Goal: Task Accomplishment & Management: Complete application form

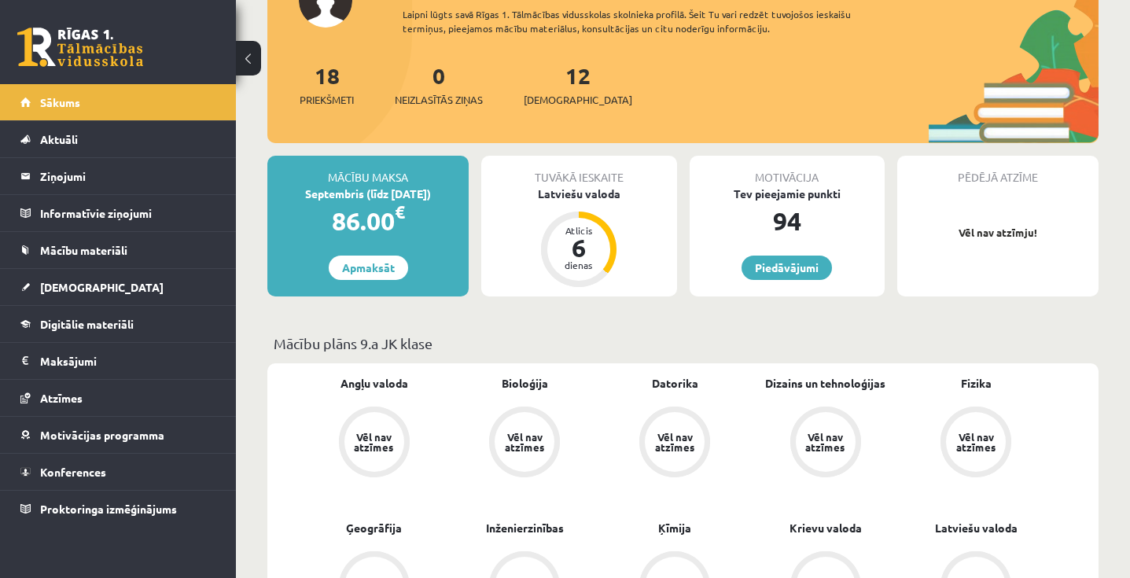
scroll to position [143, 0]
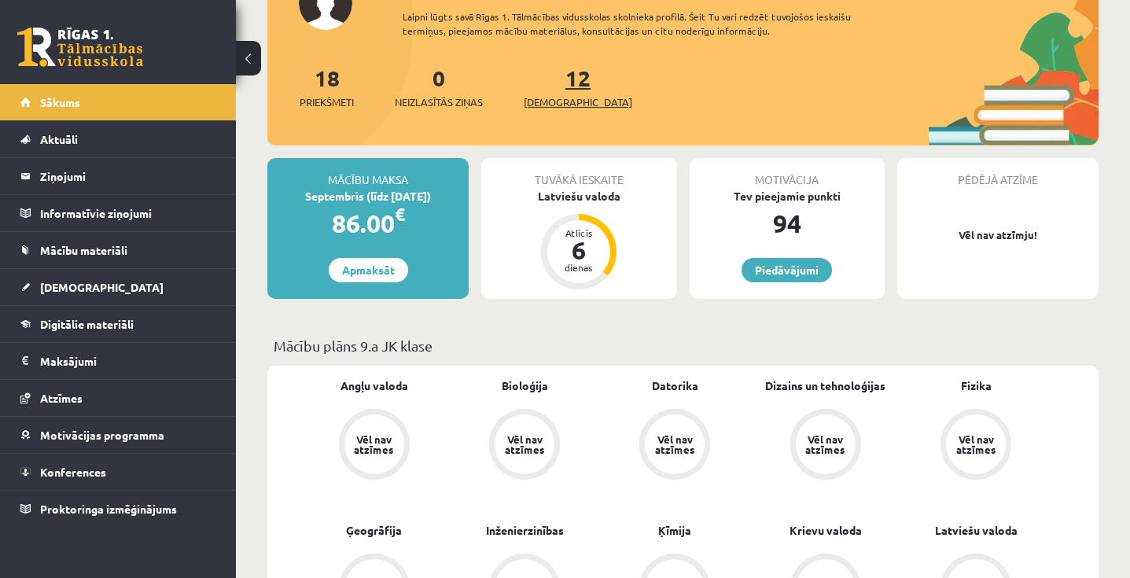
click at [553, 83] on link "12 Ieskaites" at bounding box center [578, 87] width 108 height 46
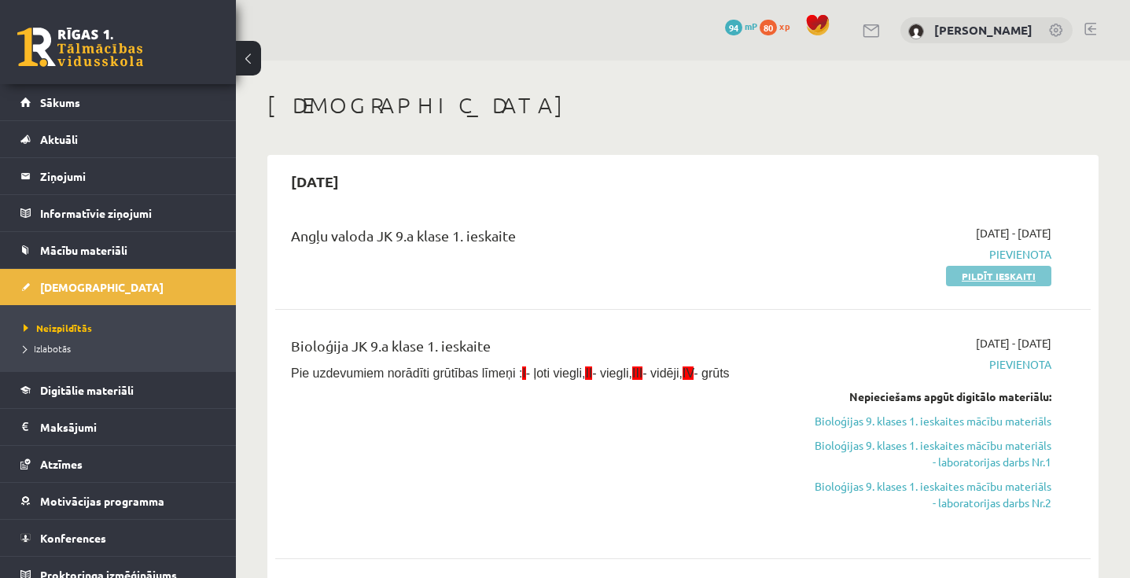
click at [1020, 278] on link "Pildīt ieskaiti" at bounding box center [998, 276] width 105 height 20
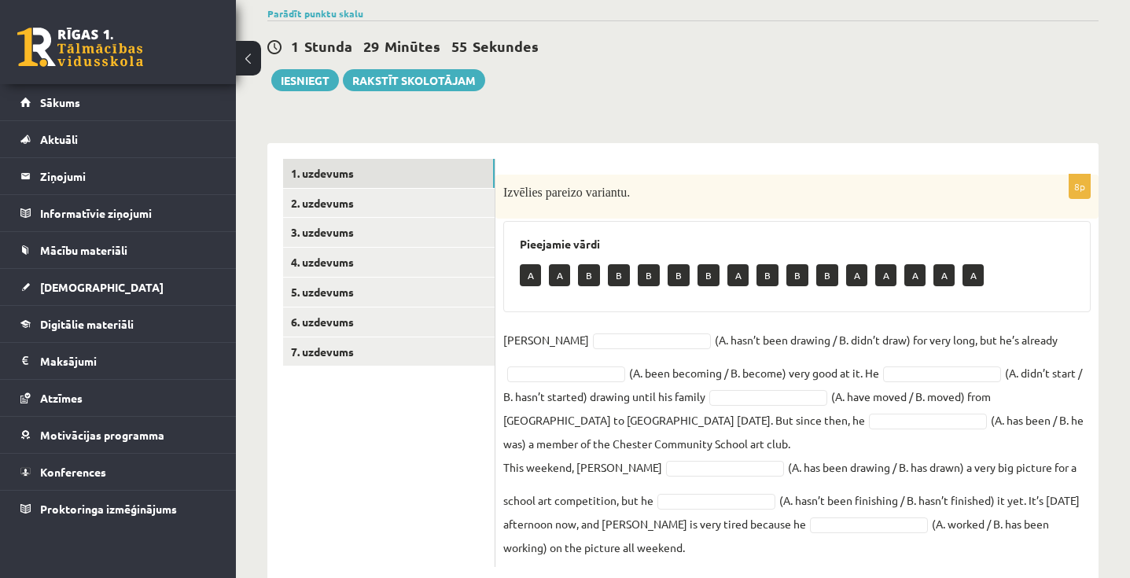
scroll to position [160, 0]
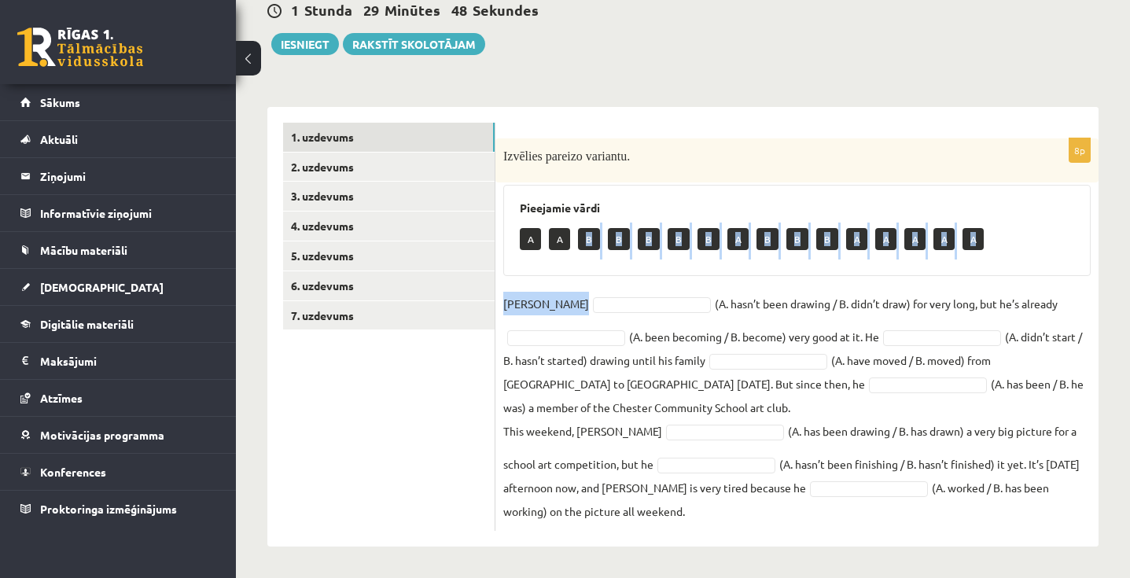
drag, startPoint x: 588, startPoint y: 244, endPoint x: 576, endPoint y: 298, distance: 55.5
click at [576, 298] on div "8p Izvēlies pareizo variantu. Pieejamie vārdi A A B B B B B A B B B A A A A A D…" at bounding box center [796, 334] width 603 height 392
click at [578, 285] on div "8p Izvēlies pareizo variantu. Pieejamie vārdi A A B B B B B A B B B A A A A A D…" at bounding box center [796, 334] width 603 height 392
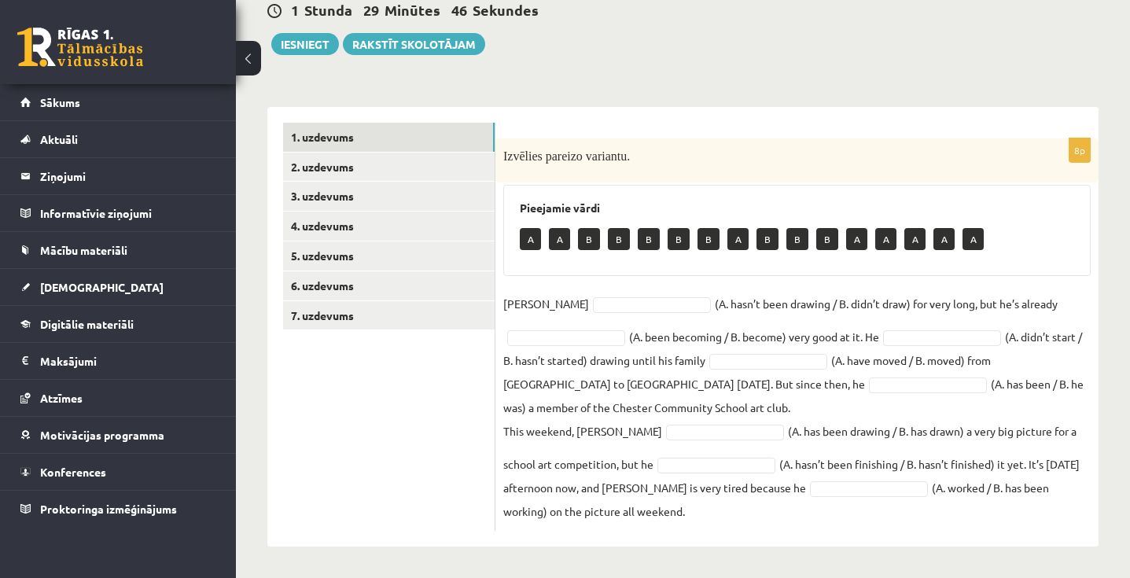
click at [588, 236] on p "B" at bounding box center [589, 239] width 22 height 22
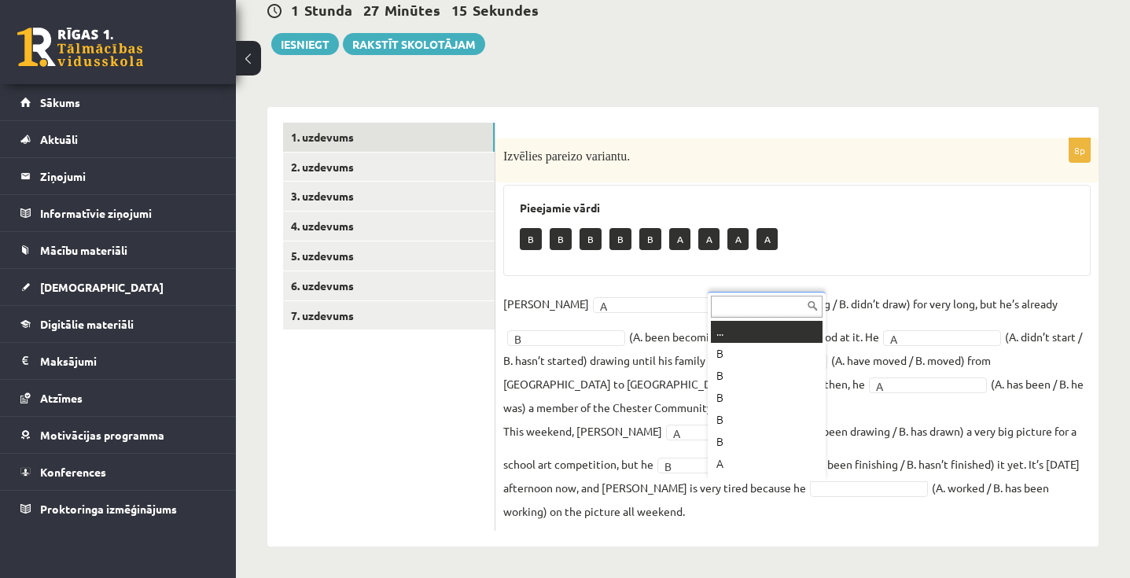
scroll to position [19, 0]
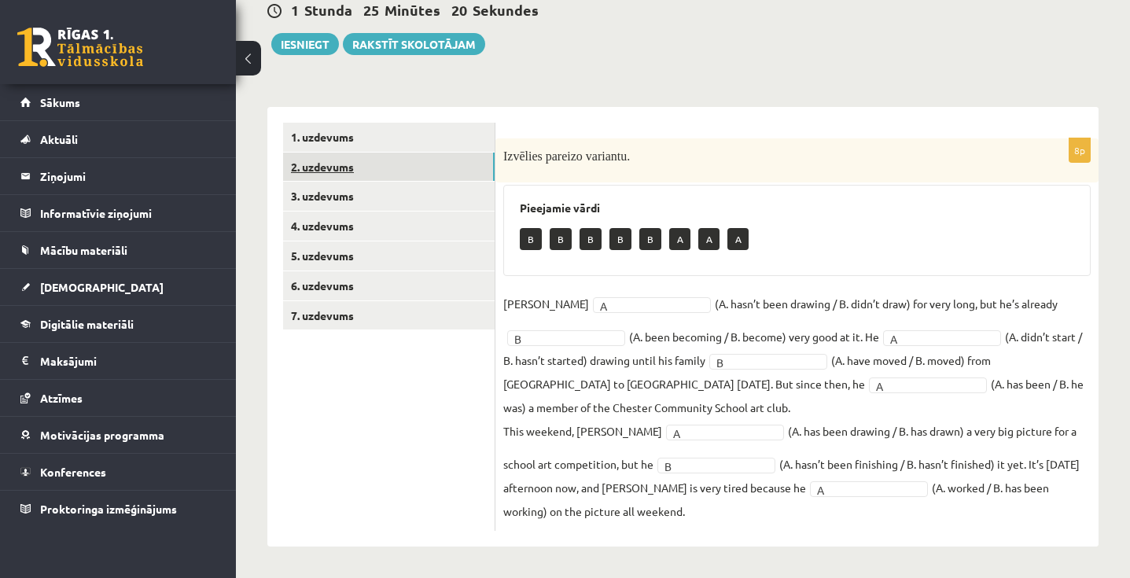
click at [406, 161] on link "2. uzdevums" at bounding box center [388, 167] width 211 height 29
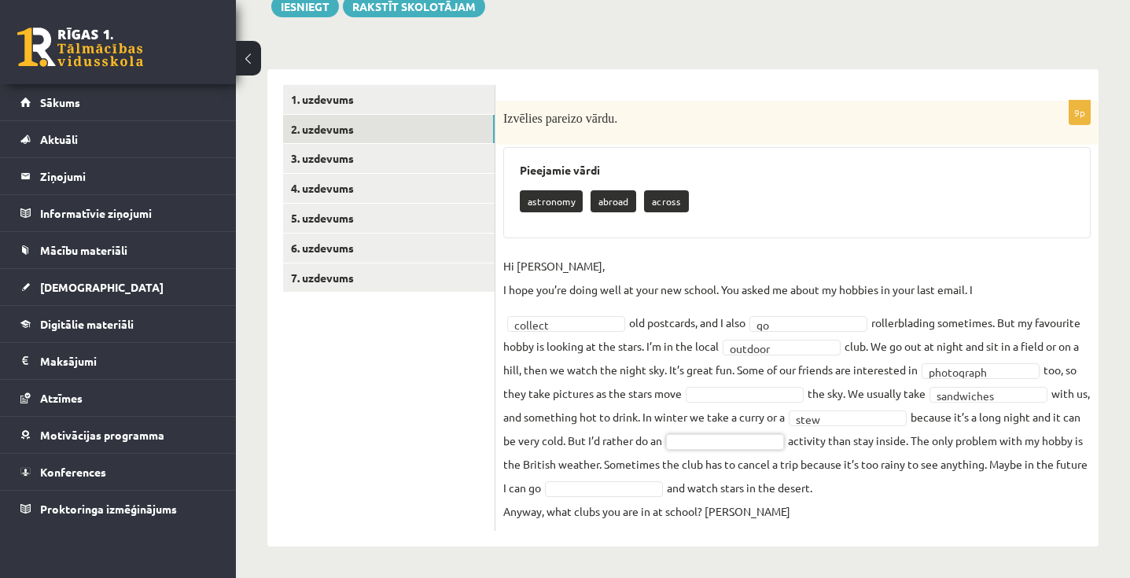
click at [603, 496] on div at bounding box center [604, 489] width 118 height 16
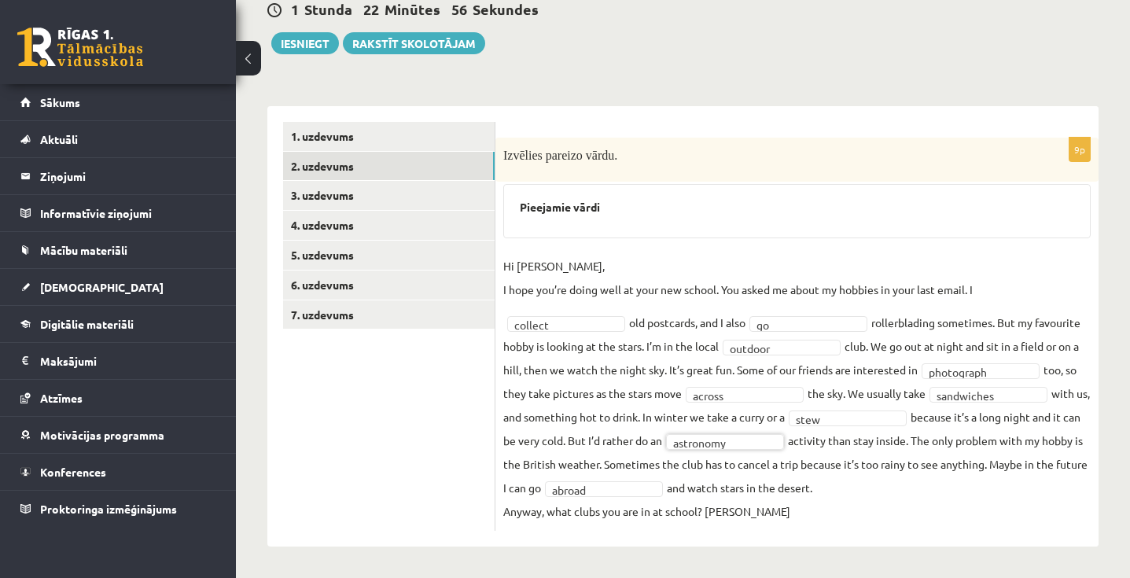
scroll to position [184, 0]
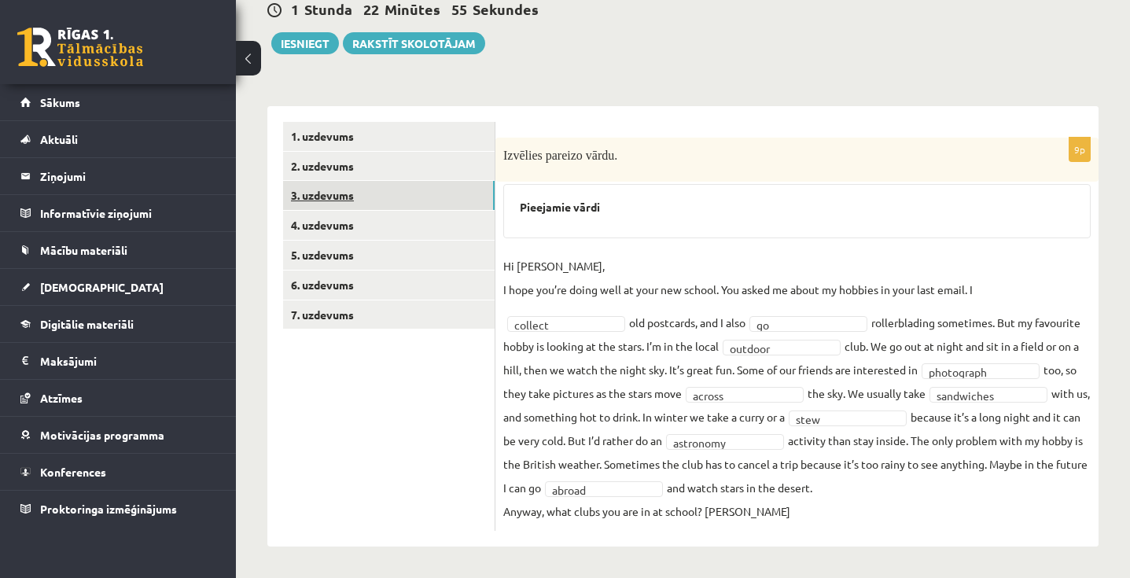
click at [420, 181] on link "3. uzdevums" at bounding box center [388, 195] width 211 height 29
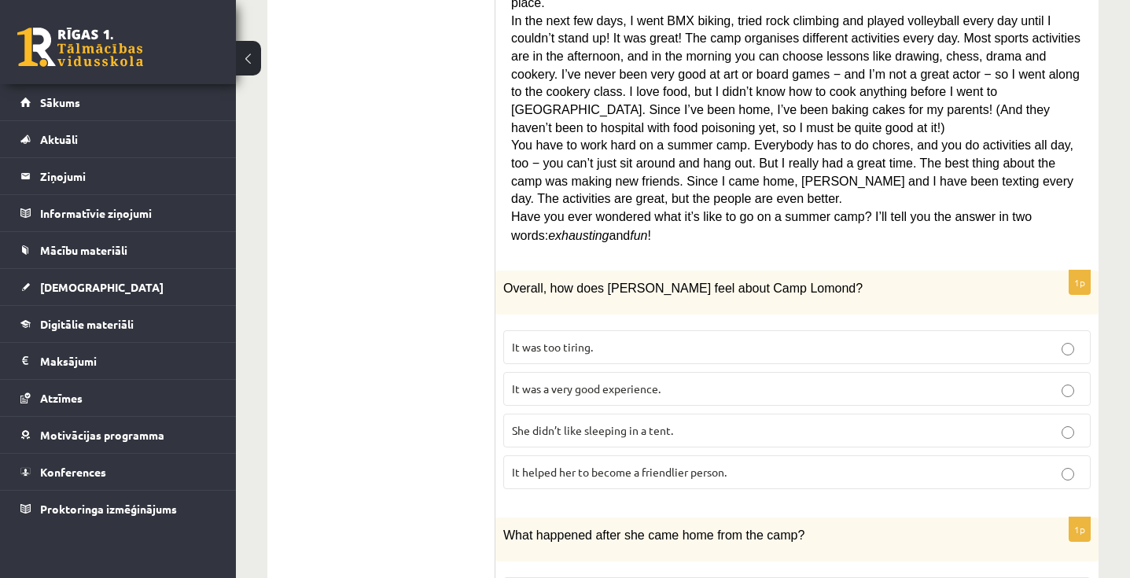
scroll to position [607, 0]
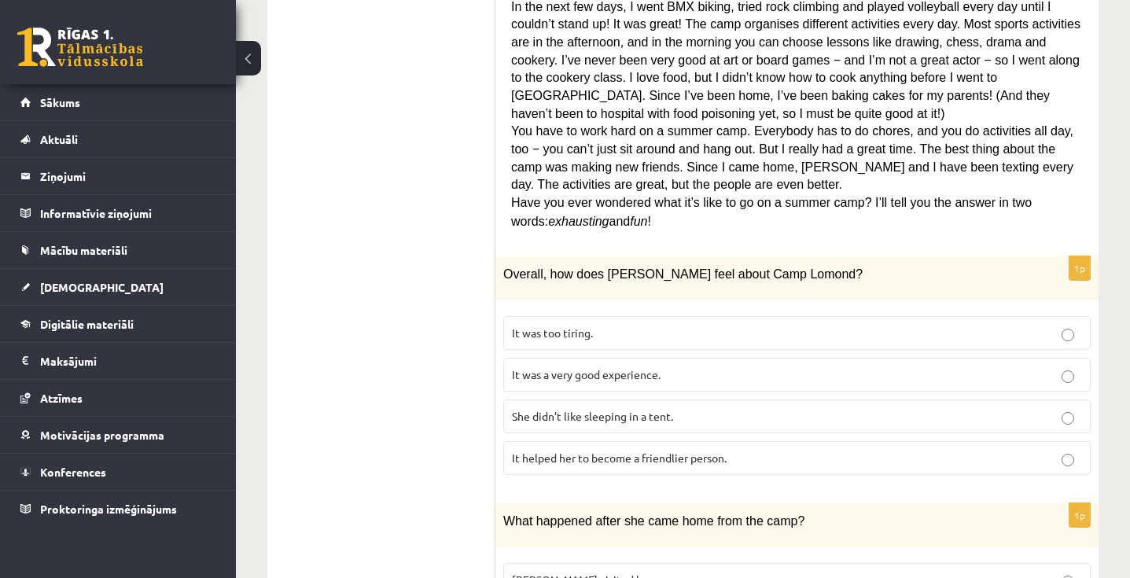
click at [708, 366] on p "It was a very good experience." at bounding box center [797, 374] width 570 height 17
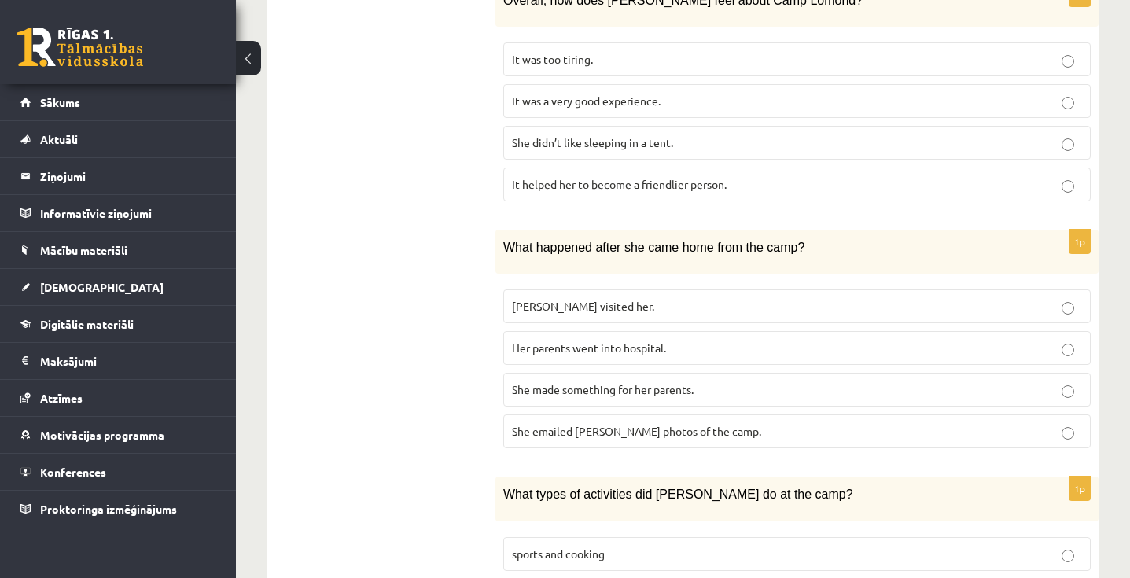
scroll to position [882, 0]
click at [723, 380] on p "She made something for her parents." at bounding box center [797, 388] width 570 height 17
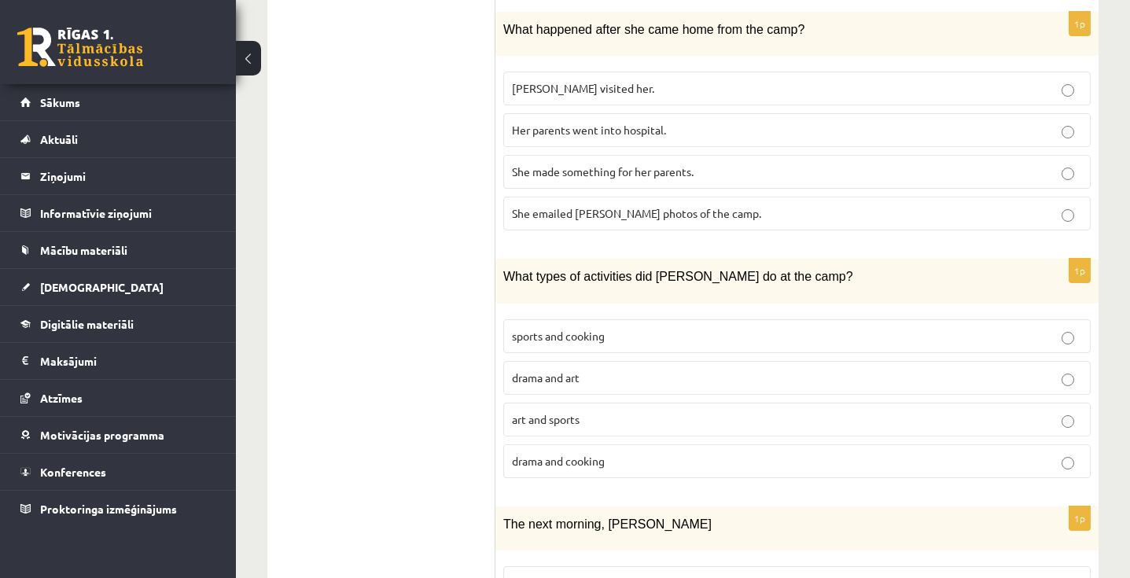
scroll to position [1207, 0]
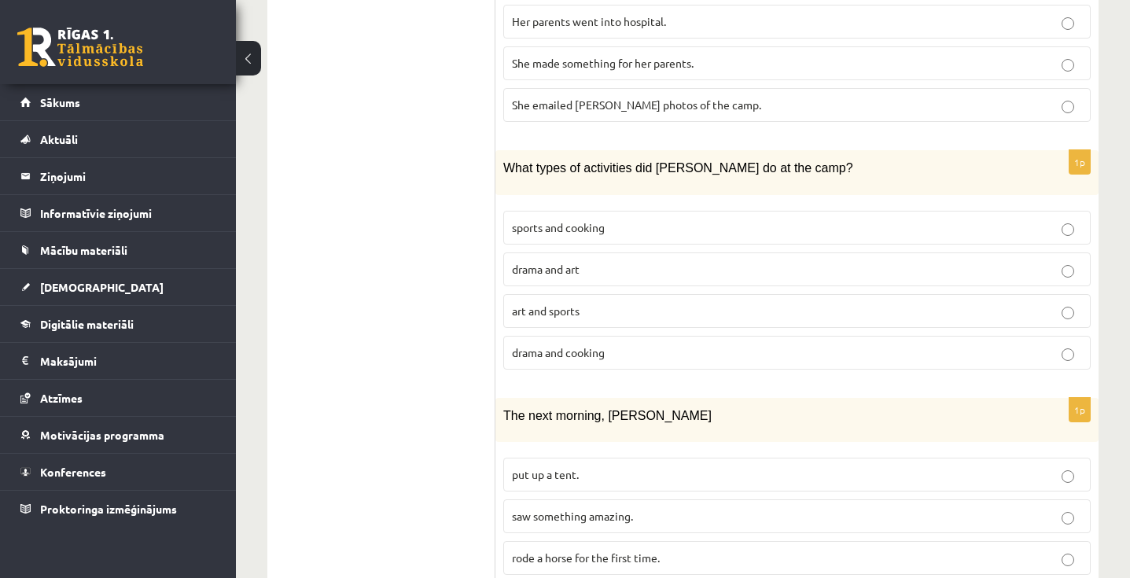
click at [760, 219] on p "sports and cooking" at bounding box center [797, 227] width 570 height 17
click at [722, 344] on p "drama and cooking" at bounding box center [797, 352] width 570 height 17
click at [706, 219] on p "sports and cooking" at bounding box center [797, 227] width 570 height 17
click at [707, 344] on p "drama and cooking" at bounding box center [797, 352] width 570 height 17
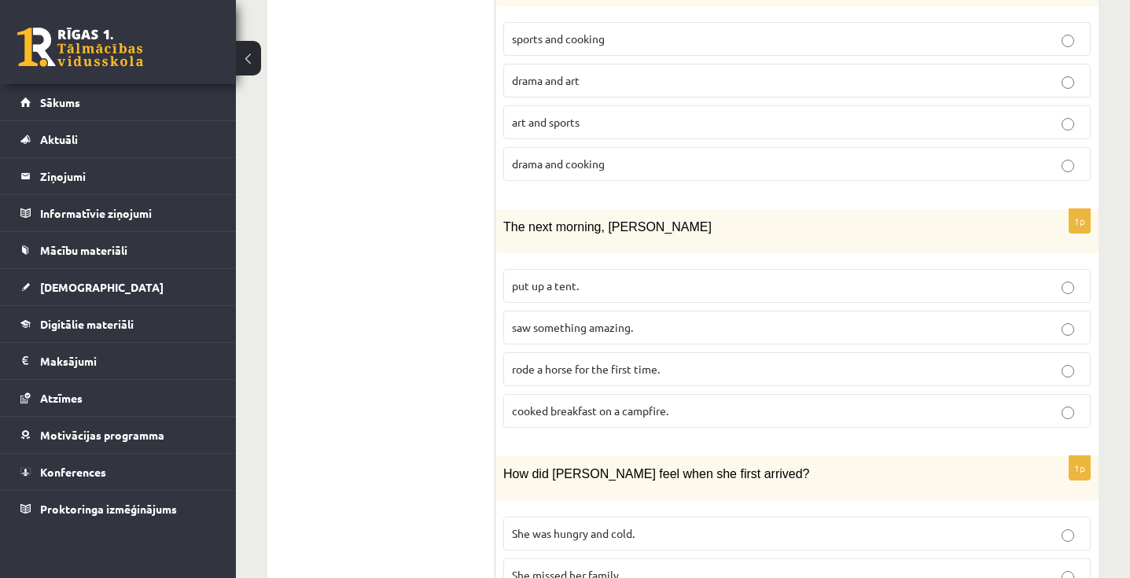
scroll to position [1409, 0]
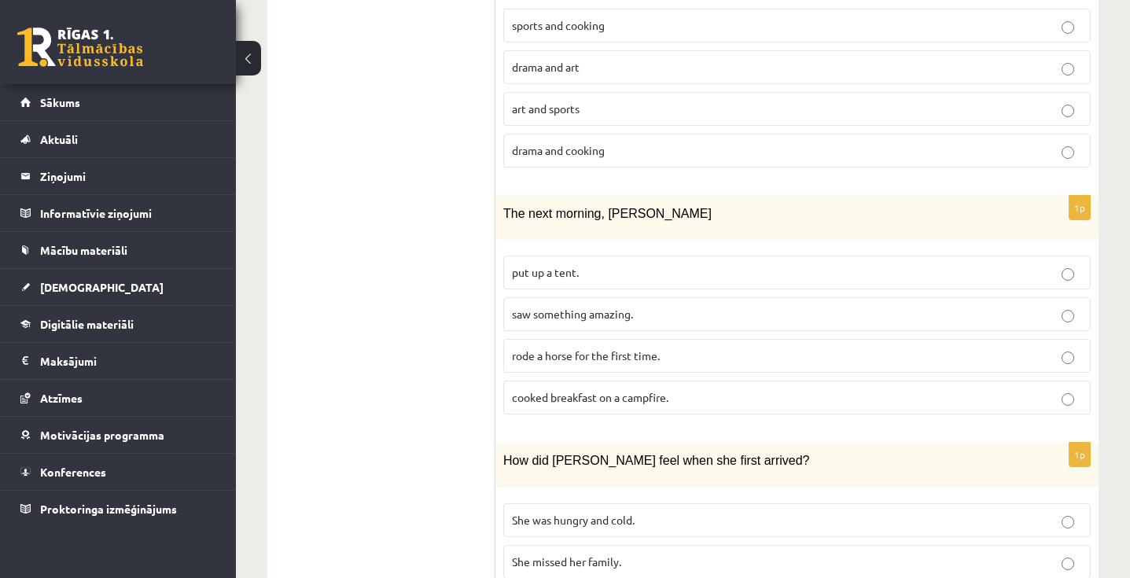
click at [695, 347] on p "rode a horse for the first time." at bounding box center [797, 355] width 570 height 17
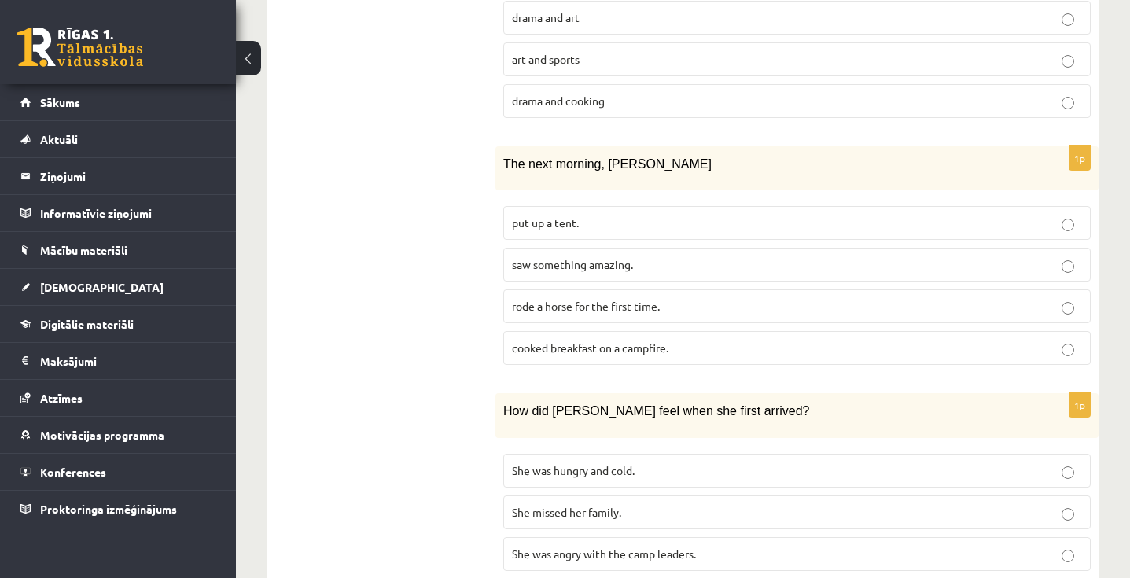
scroll to position [1509, 0]
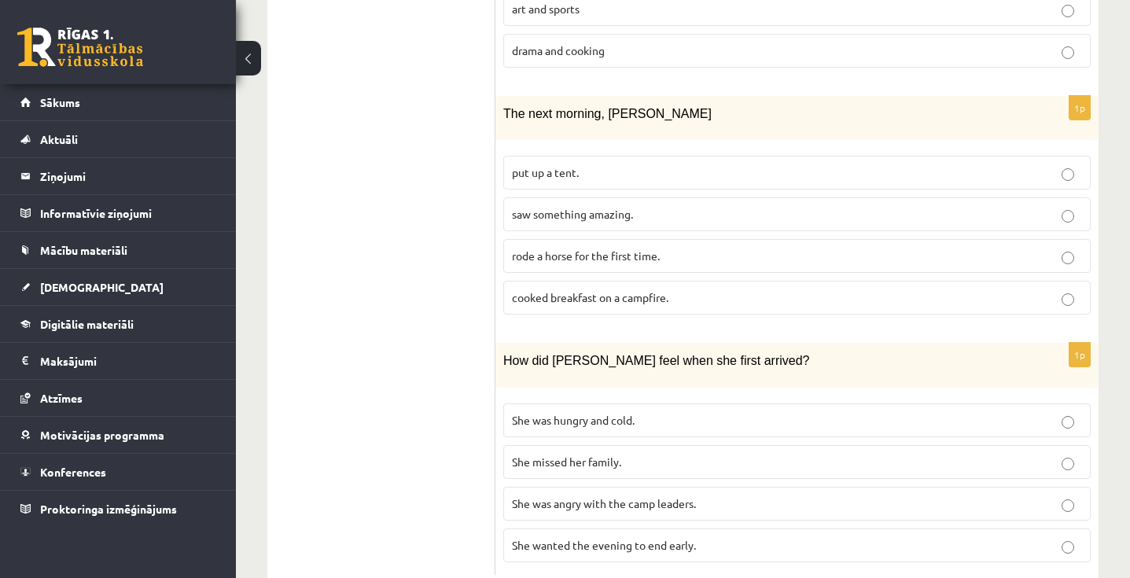
click at [703, 403] on label "She was hungry and cold." at bounding box center [796, 420] width 587 height 34
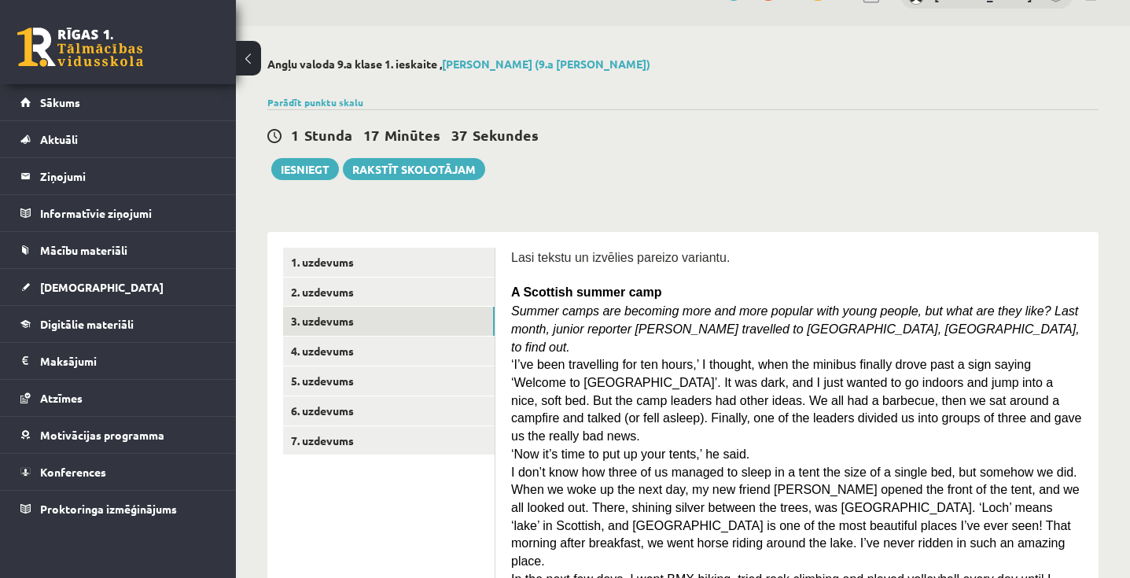
scroll to position [8, 0]
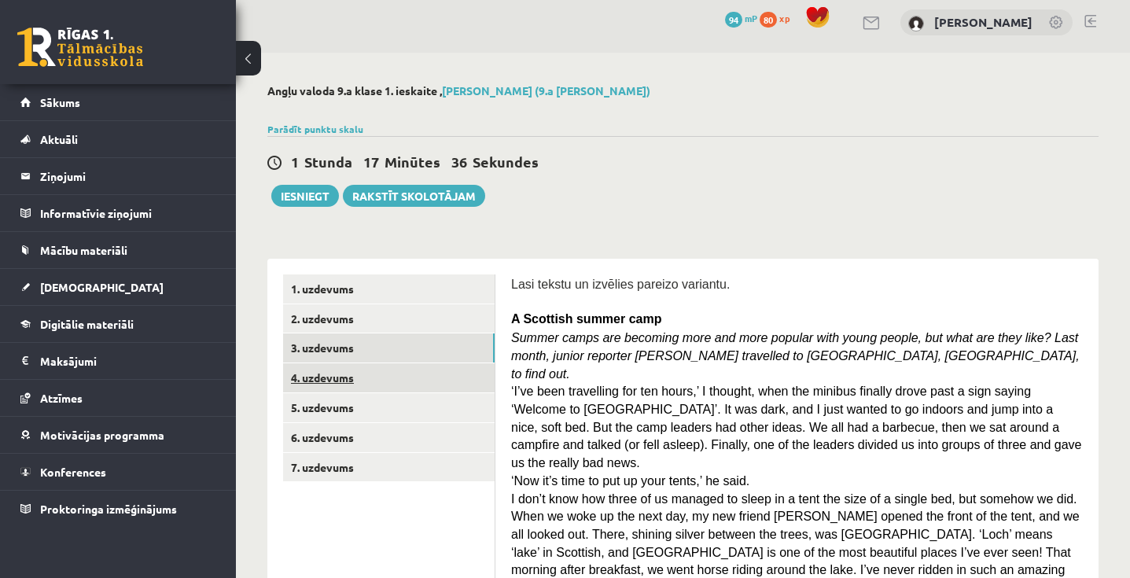
click at [421, 370] on link "4. uzdevums" at bounding box center [388, 377] width 211 height 29
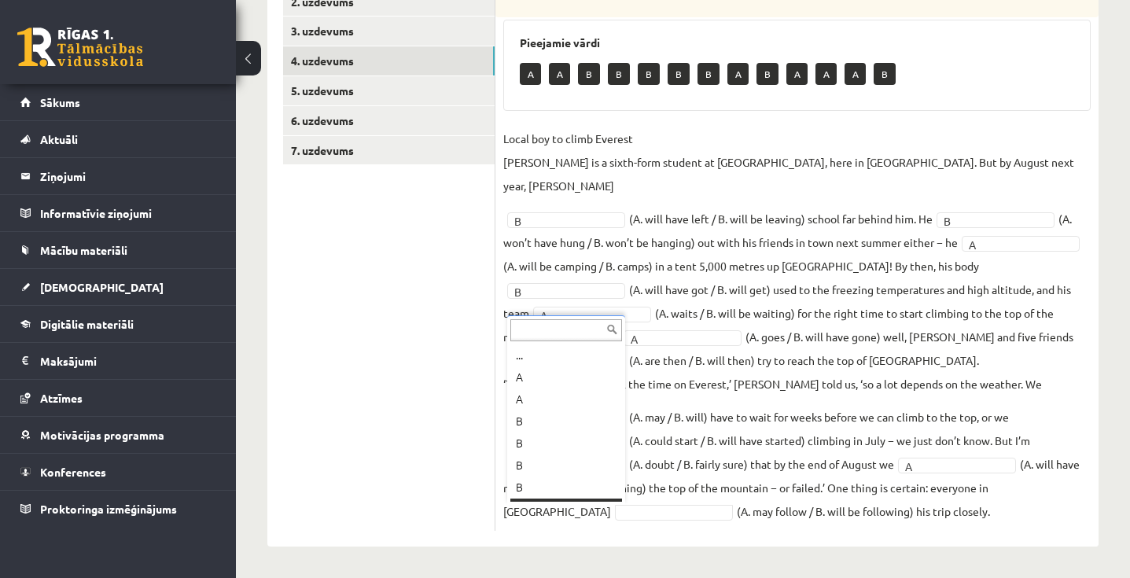
scroll to position [19, 0]
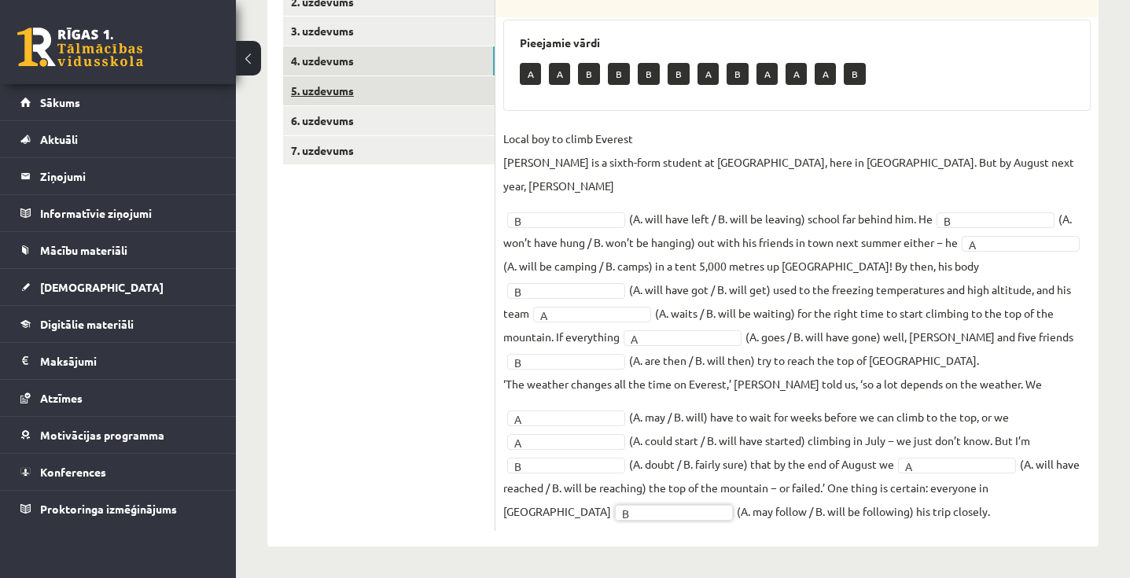
click at [378, 89] on link "5. uzdevums" at bounding box center [388, 90] width 211 height 29
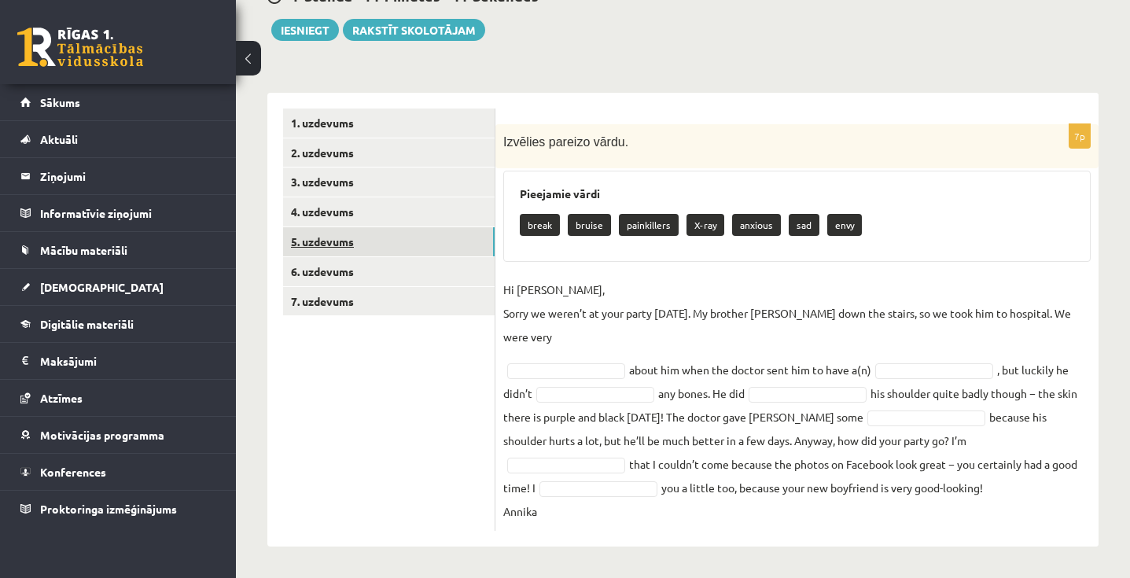
scroll to position [174, 0]
click at [637, 403] on fieldset "Hi Jenny, Sorry we weren’t at your party yesterday. My brother Kevin fell down …" at bounding box center [796, 400] width 587 height 245
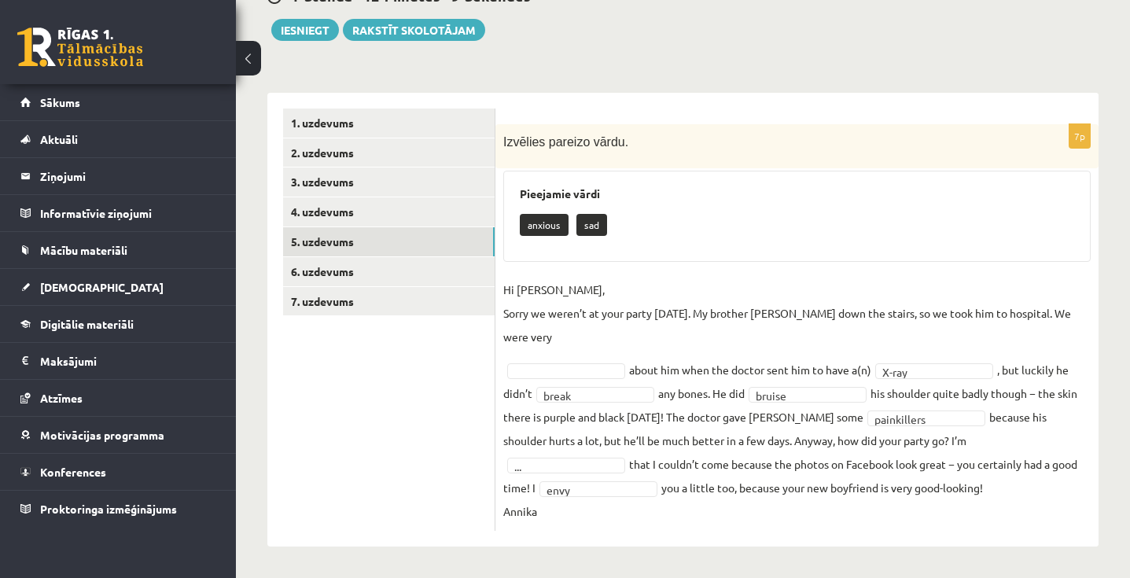
click at [974, 430] on fieldset "**********" at bounding box center [796, 400] width 587 height 245
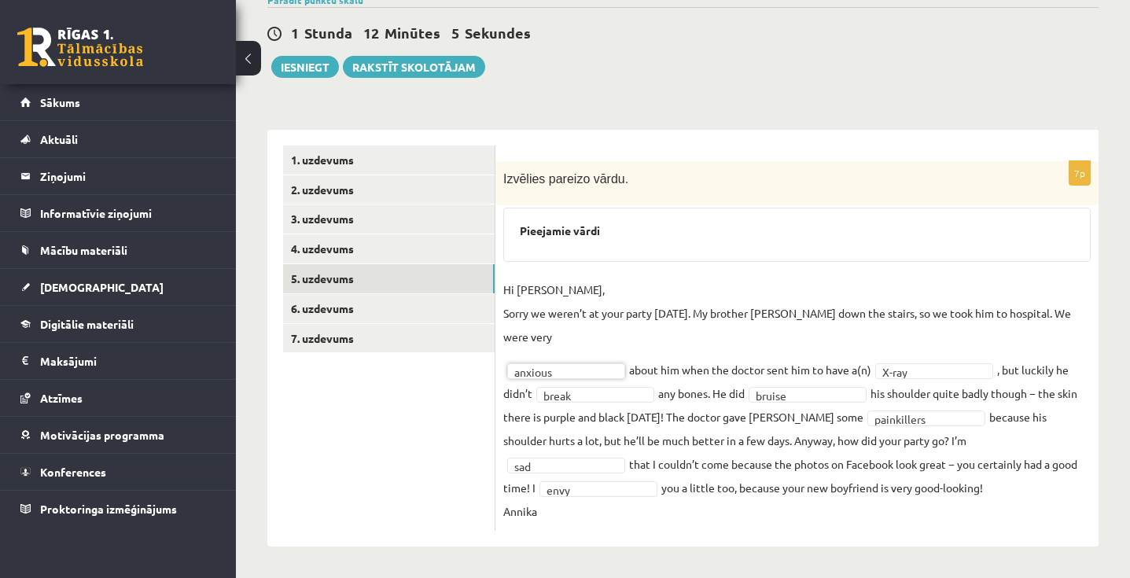
scroll to position [137, 0]
click at [325, 310] on link "6. uzdevums" at bounding box center [388, 308] width 211 height 29
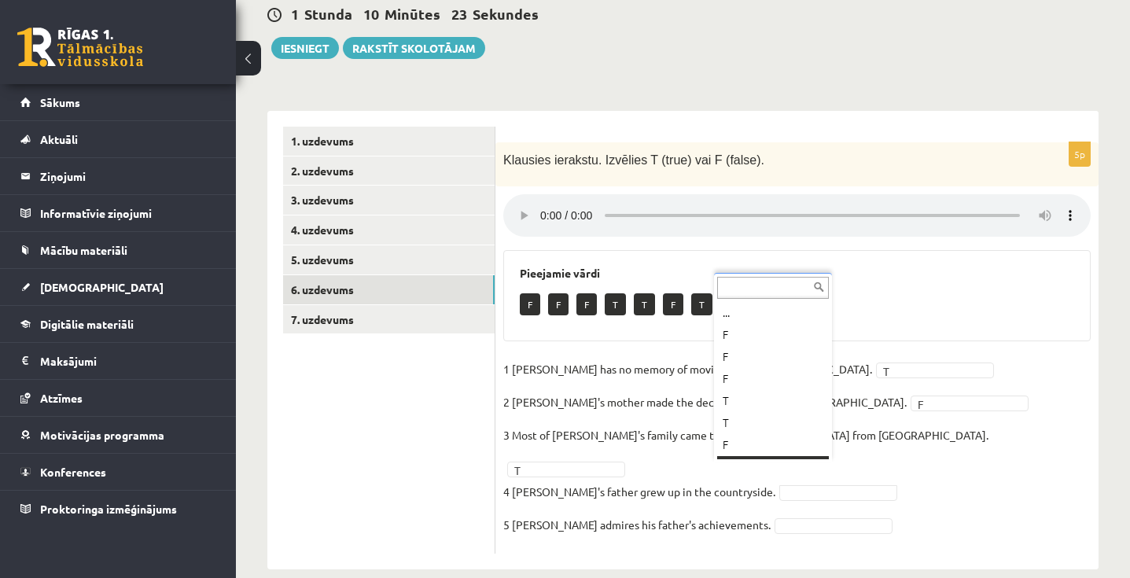
scroll to position [19, 0]
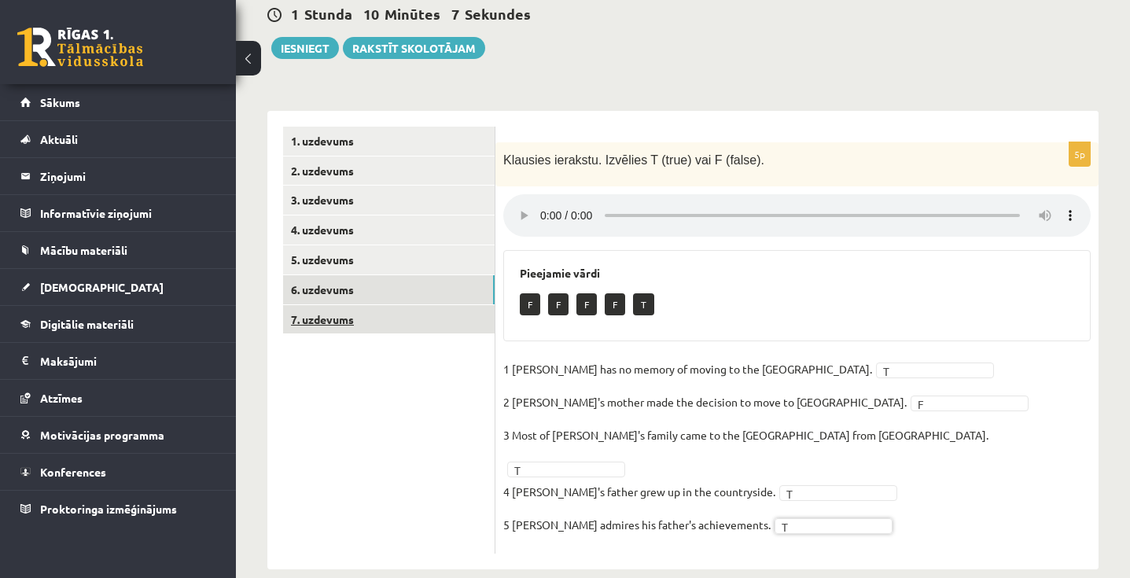
click at [428, 323] on link "7. uzdevums" at bounding box center [388, 319] width 211 height 29
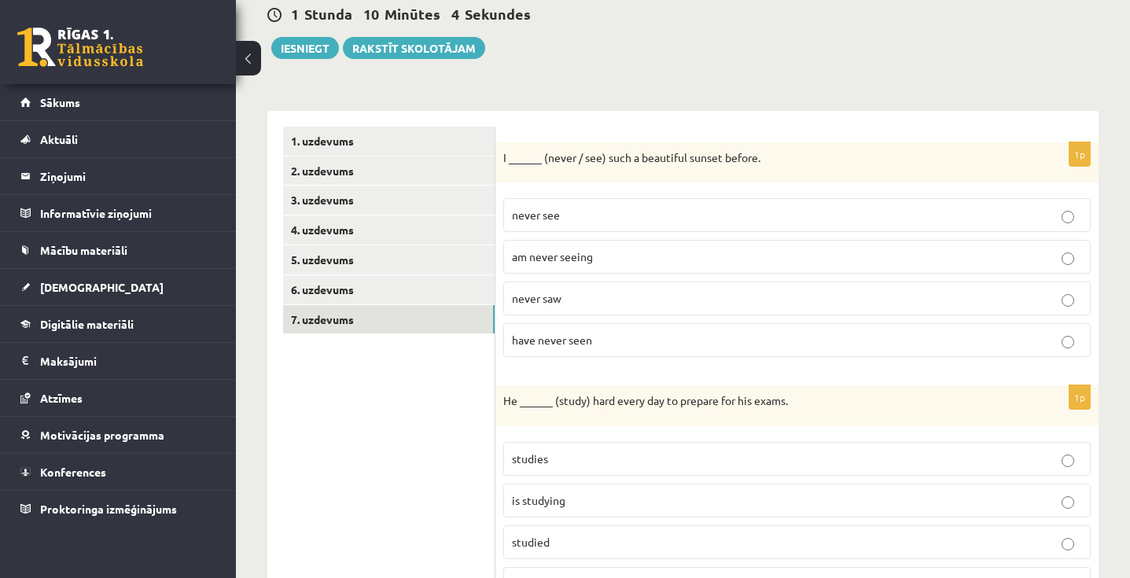
scroll to position [188, 0]
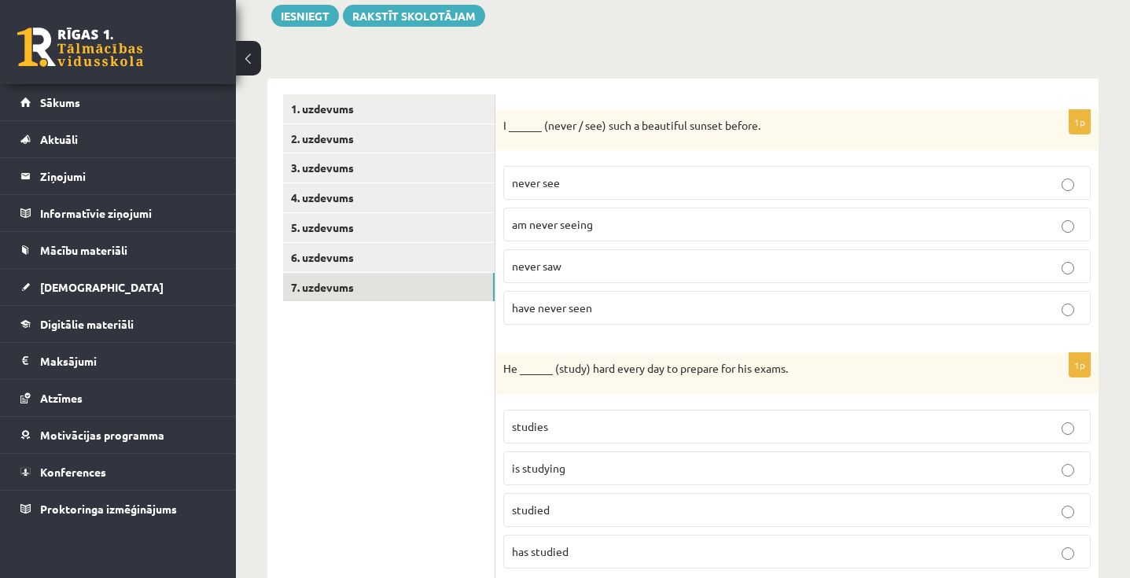
click at [632, 305] on p "have never seen" at bounding box center [797, 308] width 570 height 17
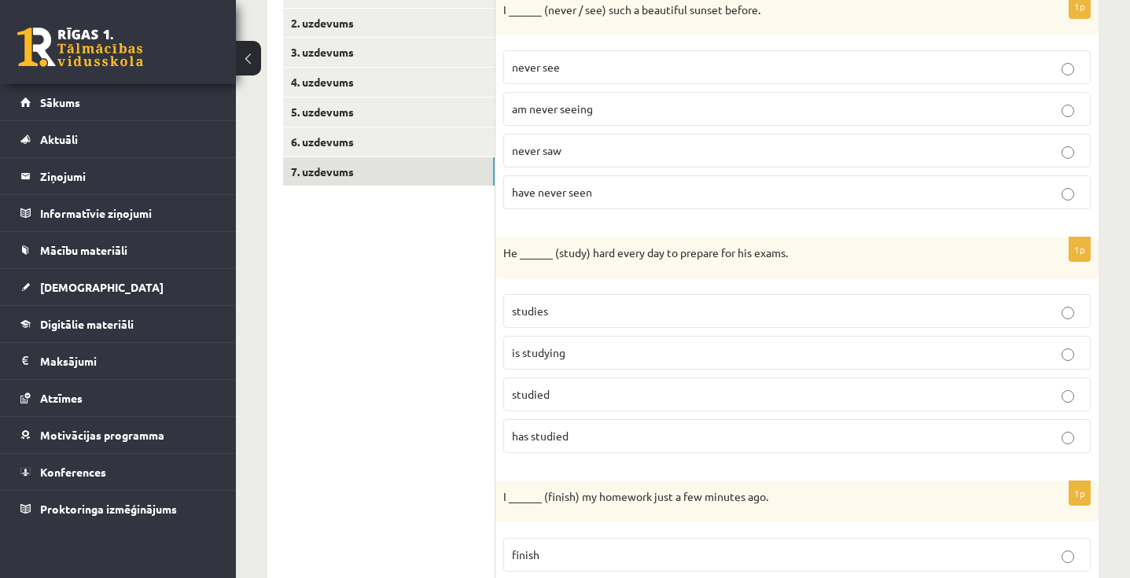
scroll to position [317, 0]
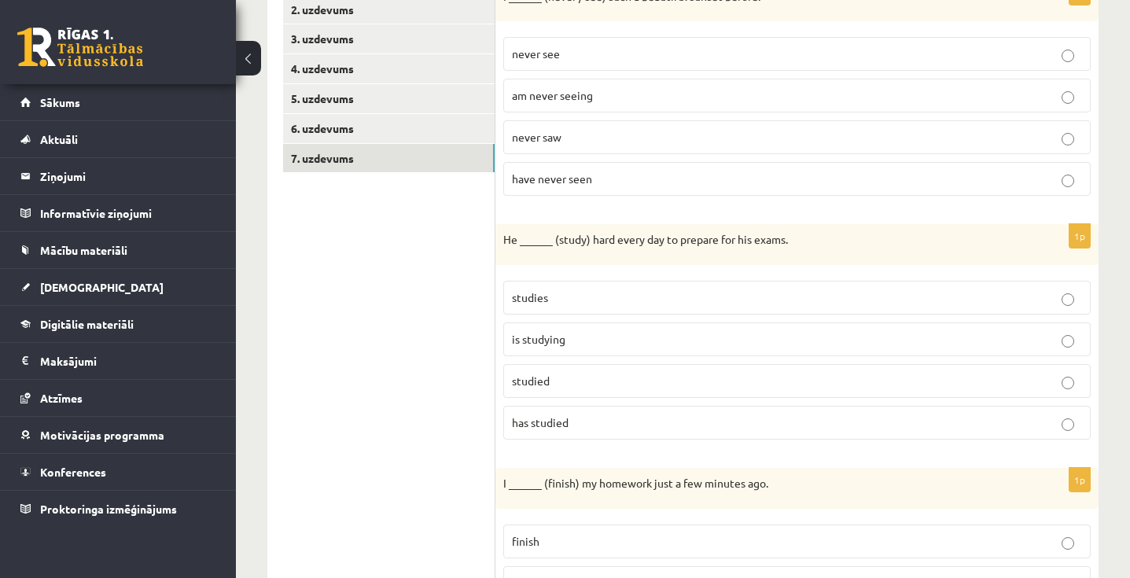
click at [632, 305] on p "studies" at bounding box center [797, 297] width 570 height 17
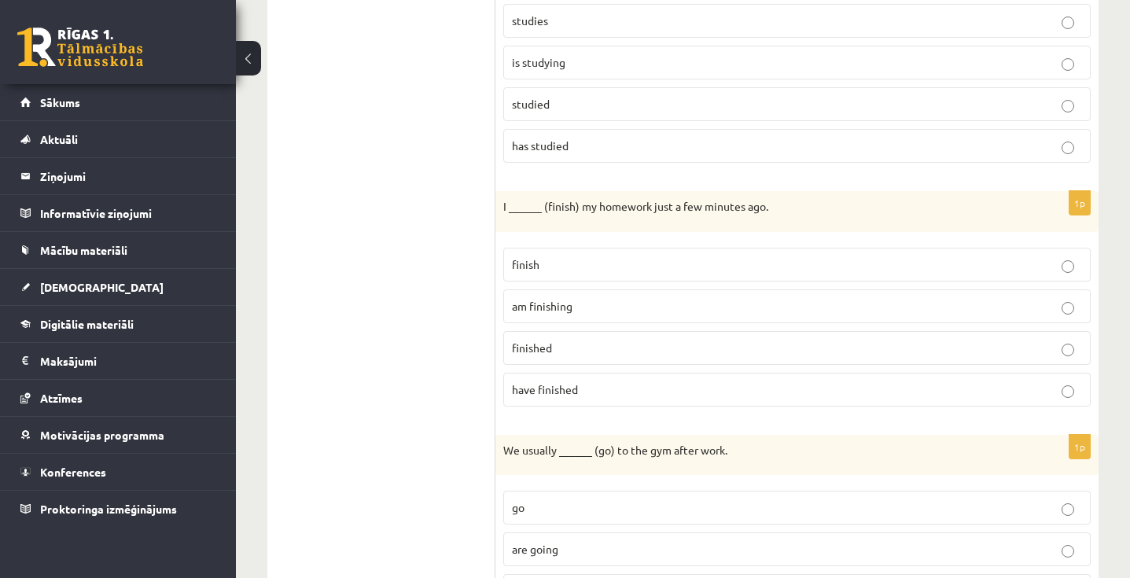
scroll to position [597, 0]
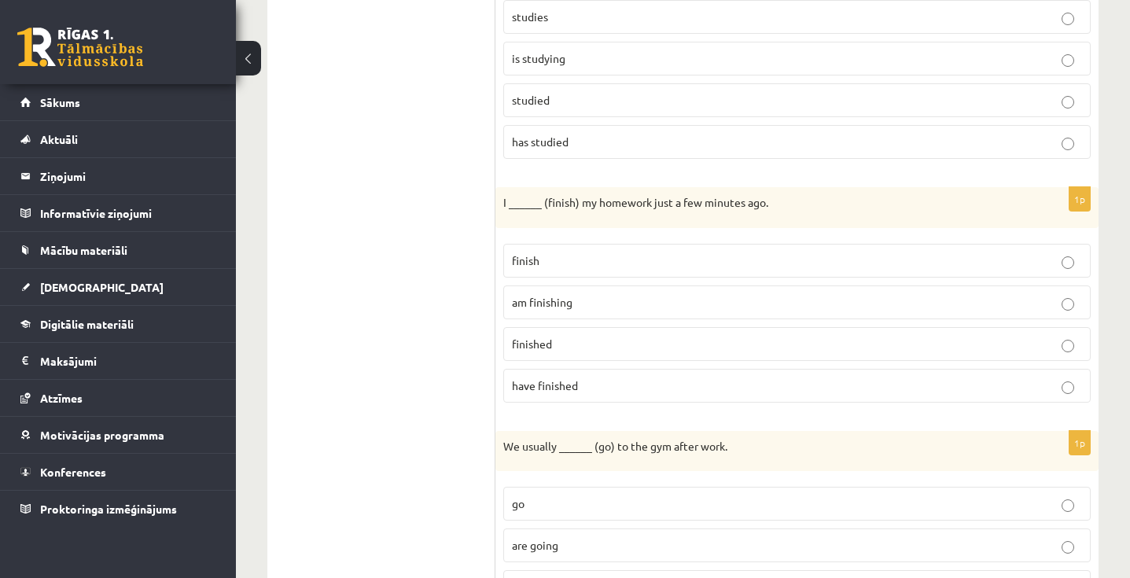
click at [574, 344] on p "finished" at bounding box center [797, 344] width 570 height 17
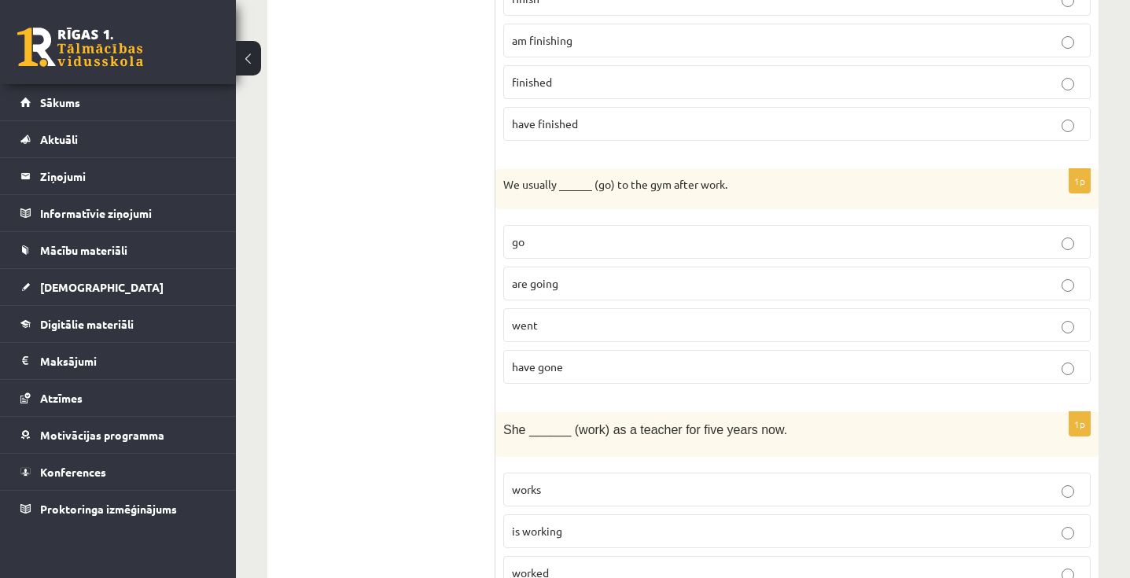
scroll to position [904, 0]
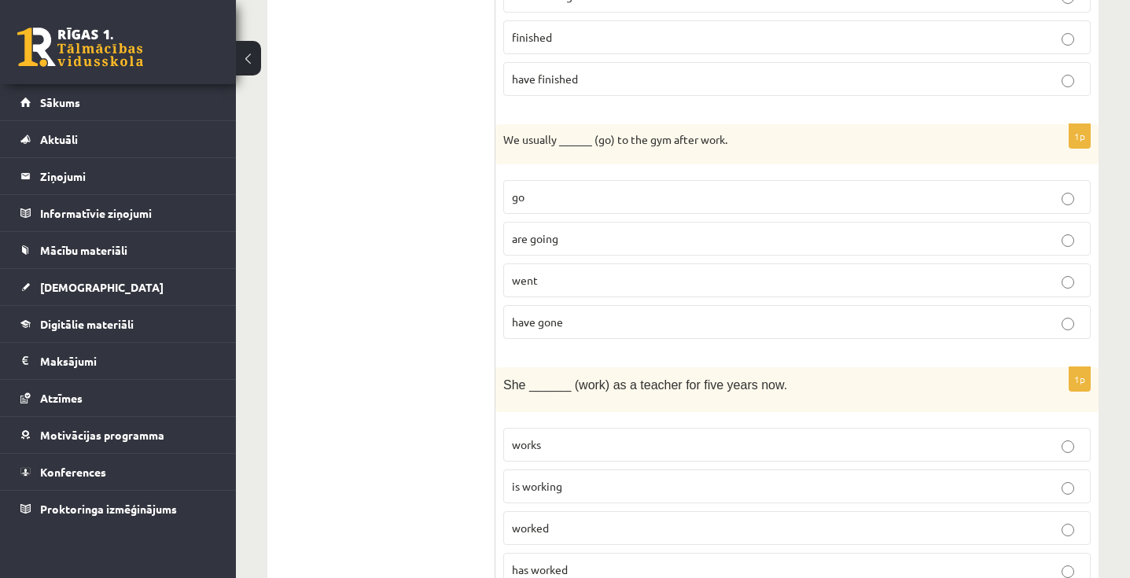
click at [562, 204] on p "go" at bounding box center [797, 197] width 570 height 17
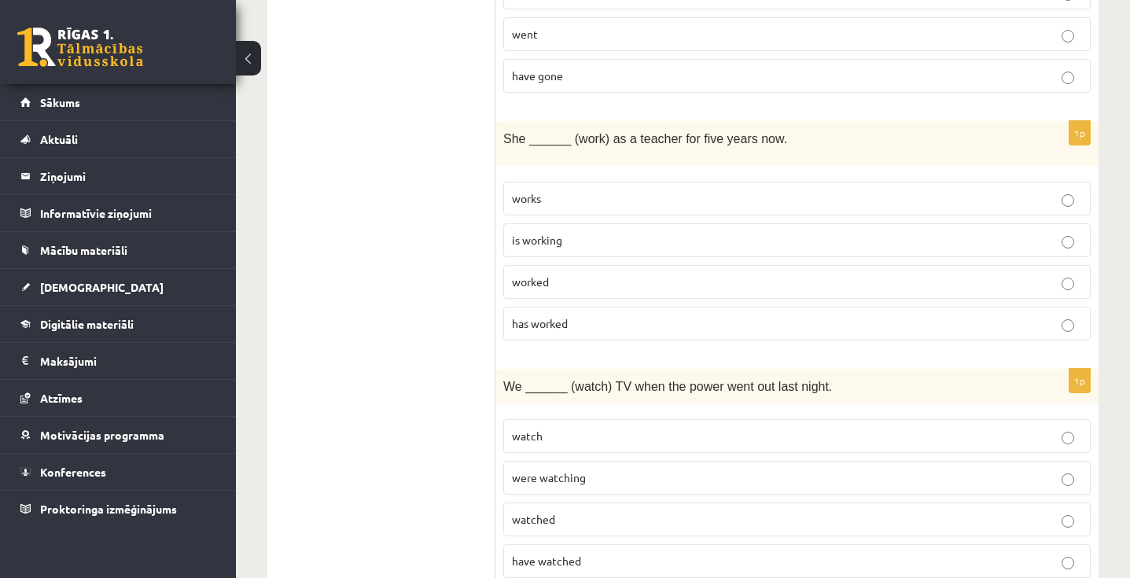
scroll to position [1157, 0]
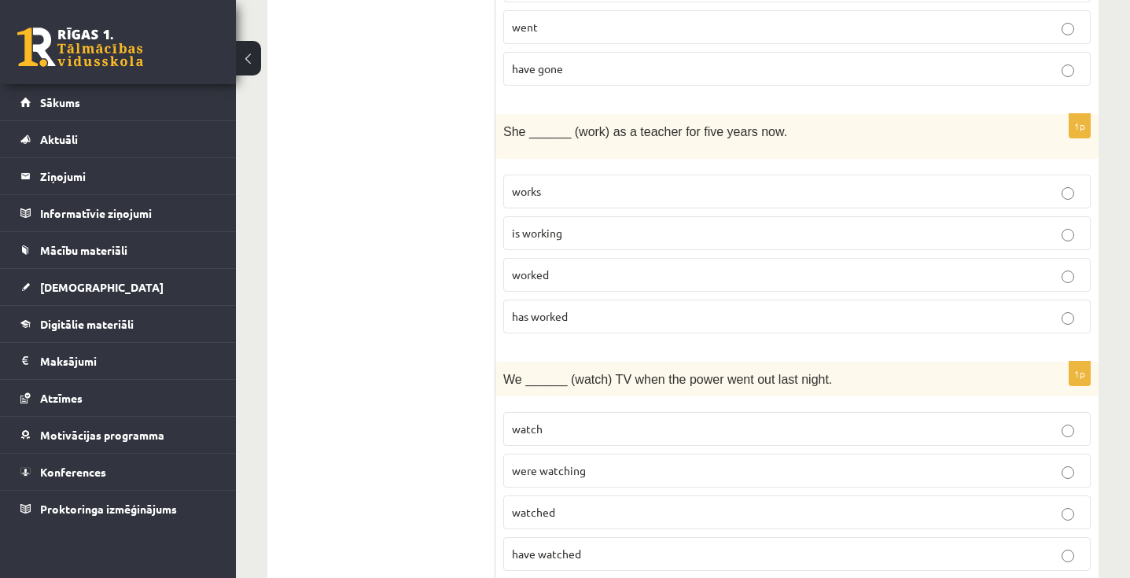
click at [598, 304] on label "has worked" at bounding box center [796, 317] width 587 height 34
click at [598, 234] on p "is working" at bounding box center [797, 233] width 570 height 17
click at [579, 317] on p "has worked" at bounding box center [797, 316] width 570 height 17
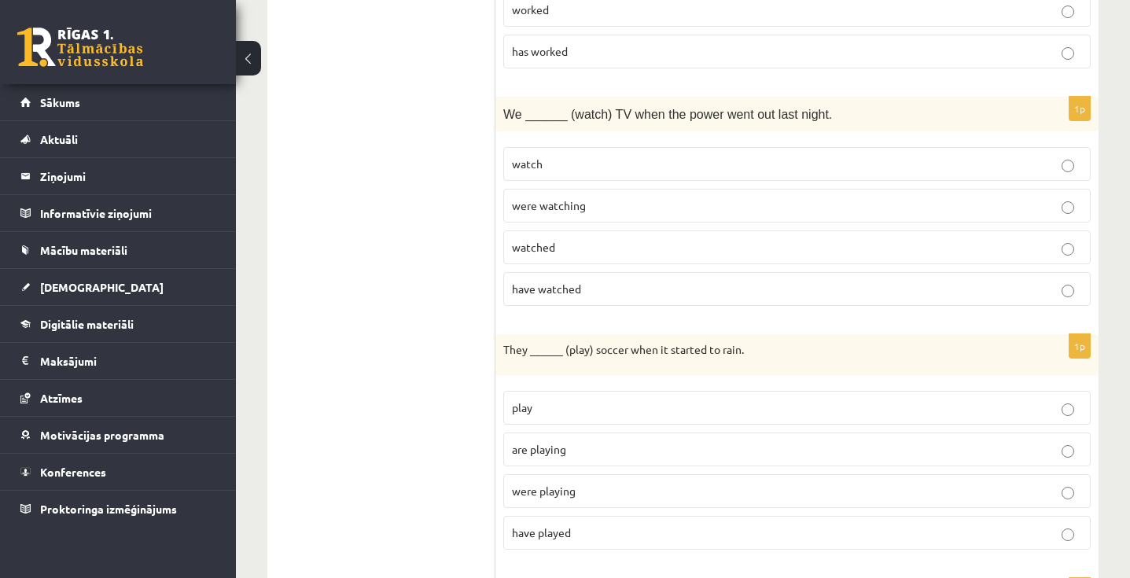
scroll to position [1423, 0]
click at [574, 205] on span "were watching" at bounding box center [549, 204] width 74 height 14
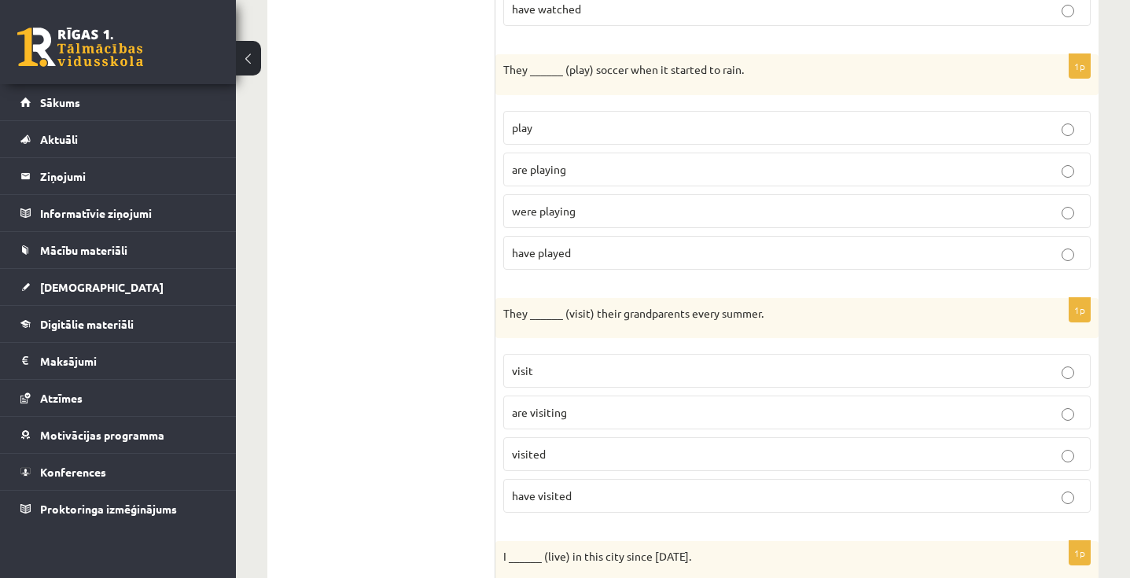
scroll to position [1706, 0]
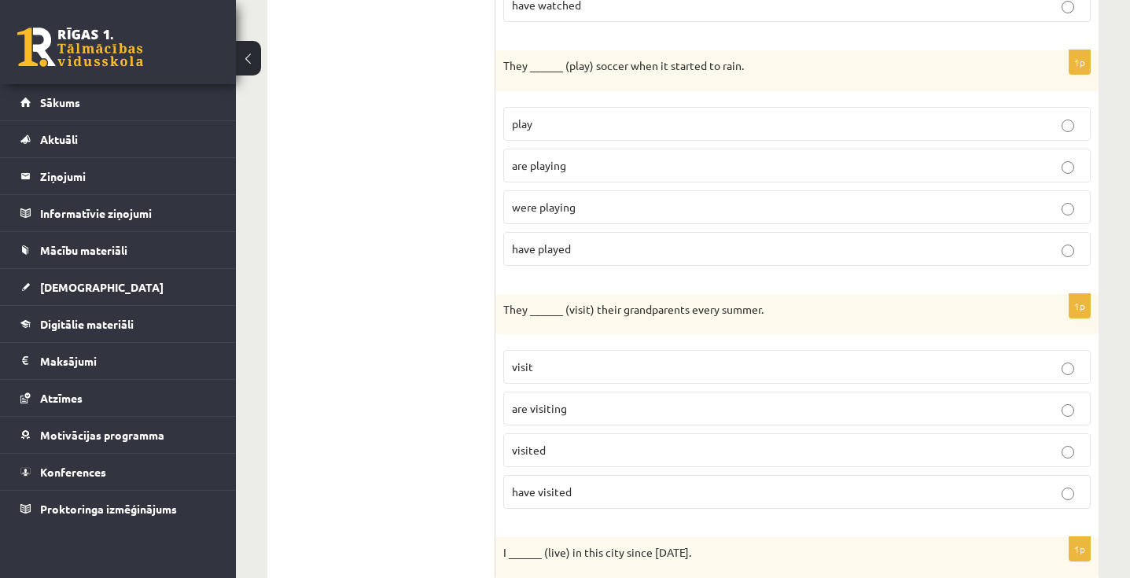
click at [590, 203] on p "were playing" at bounding box center [797, 207] width 570 height 17
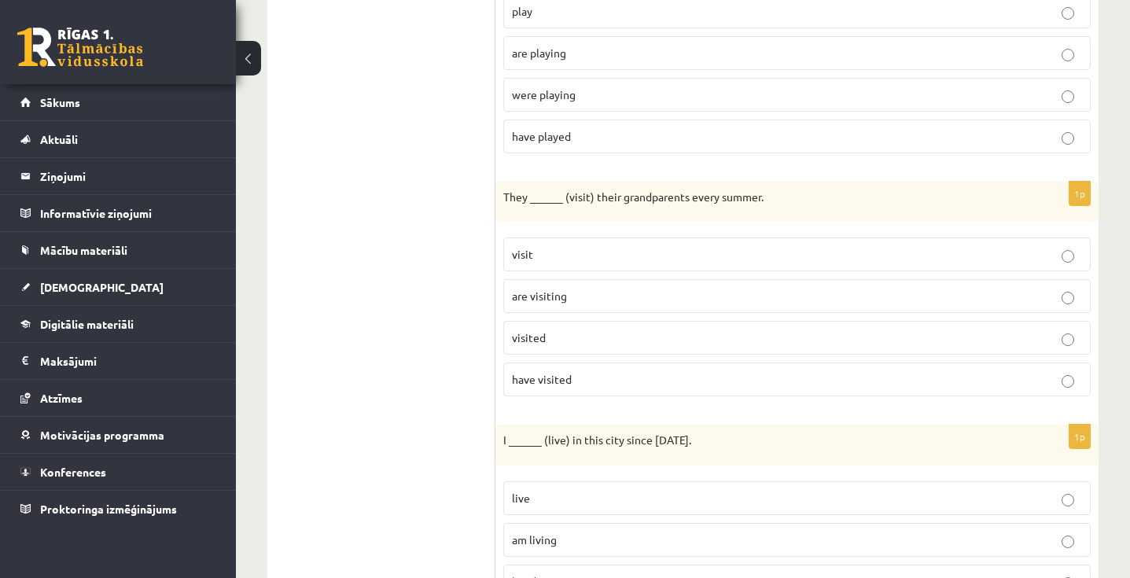
scroll to position [1820, 0]
click at [576, 291] on p "are visiting" at bounding box center [797, 294] width 570 height 17
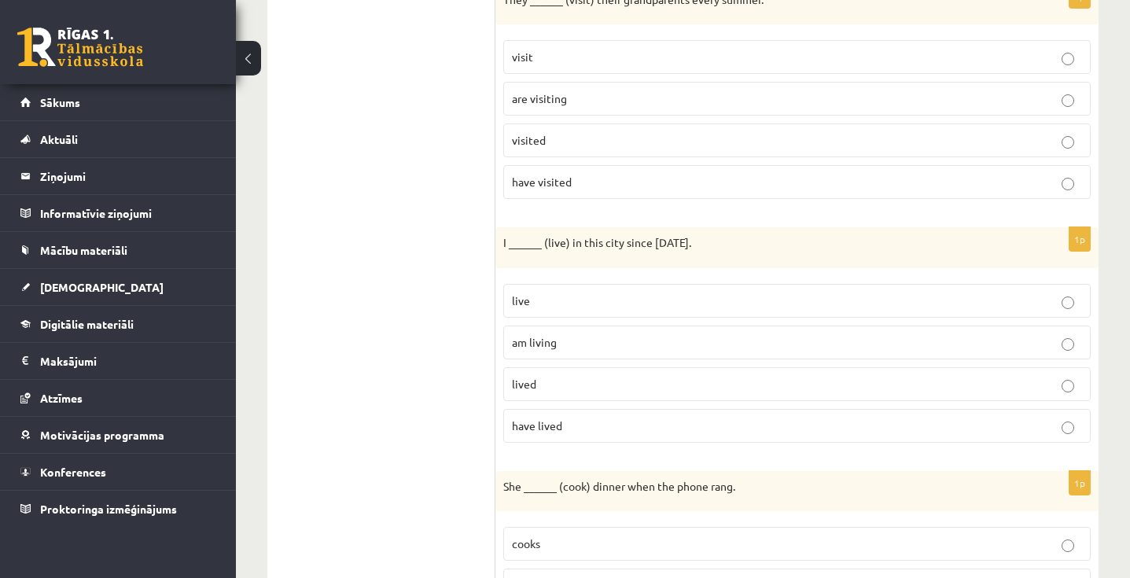
scroll to position [2024, 0]
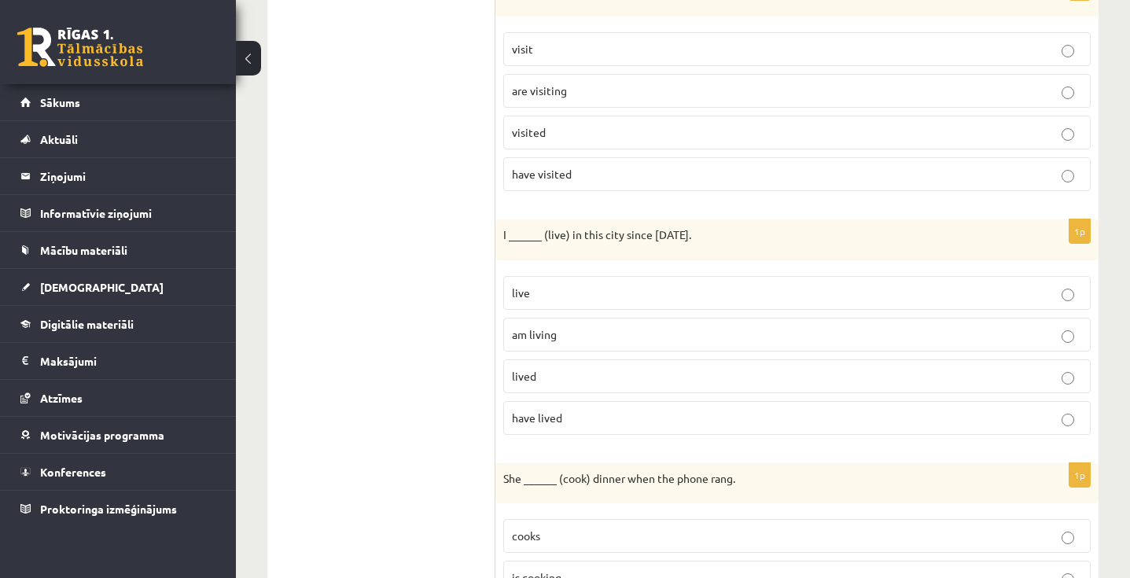
click at [553, 288] on p "live" at bounding box center [797, 293] width 570 height 17
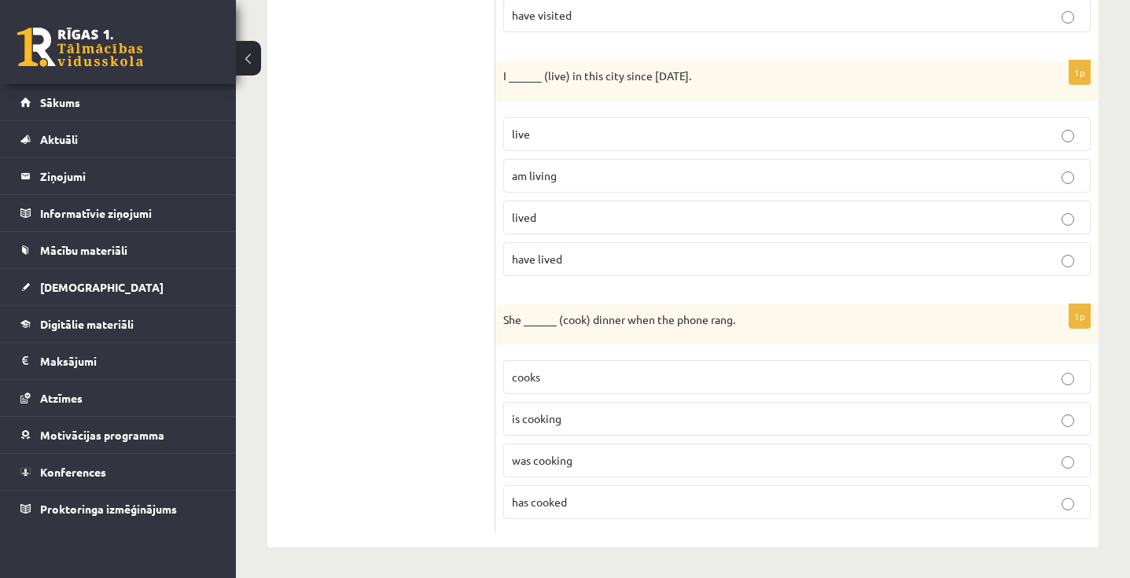
click at [574, 446] on label "was cooking" at bounding box center [796, 460] width 587 height 34
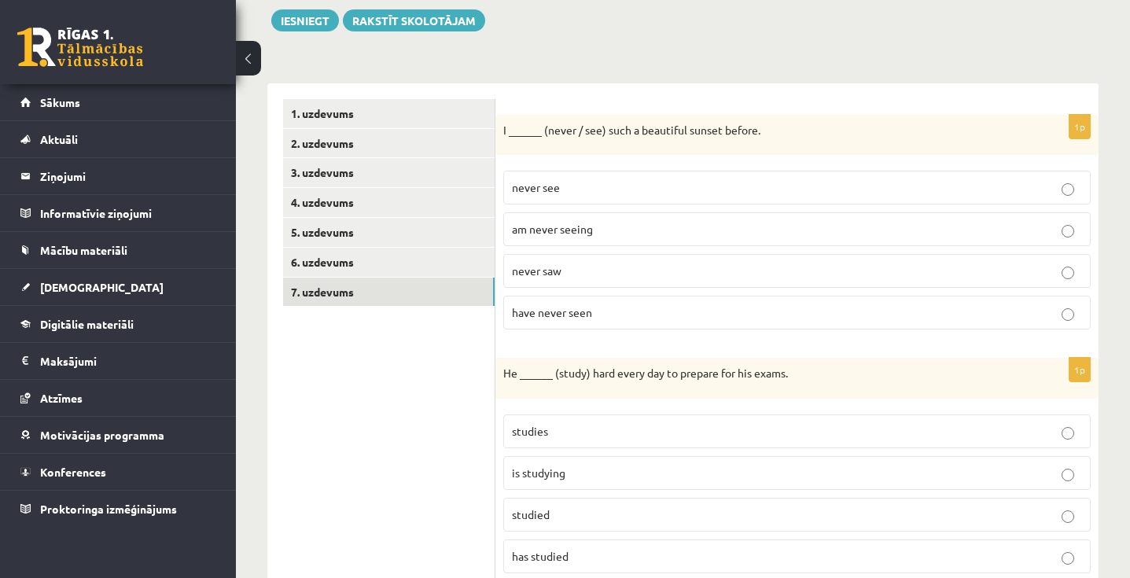
scroll to position [0, 0]
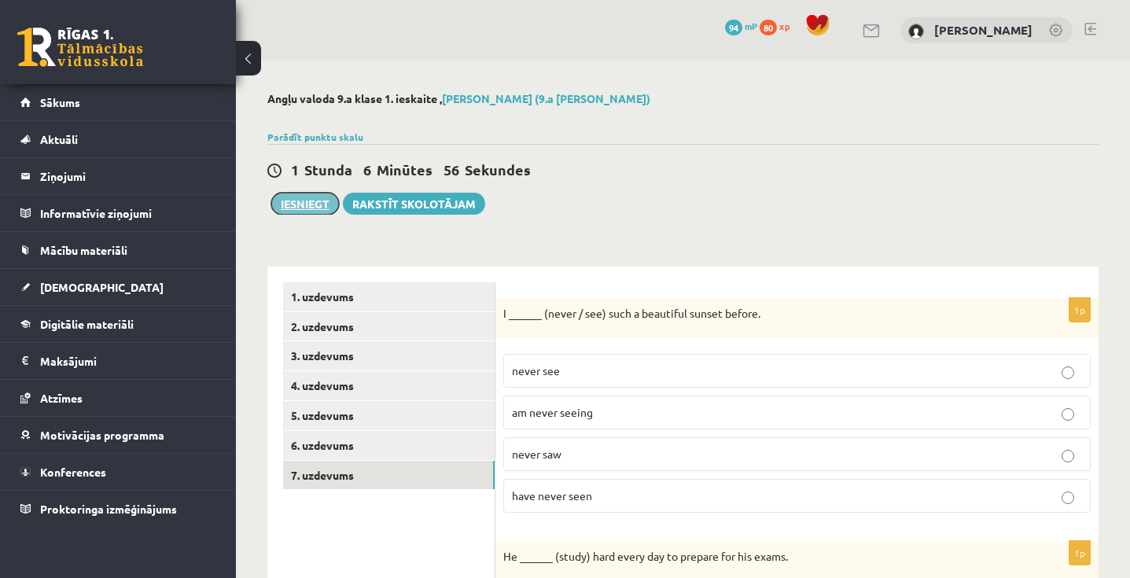
click at [309, 200] on button "Iesniegt" at bounding box center [305, 204] width 68 height 22
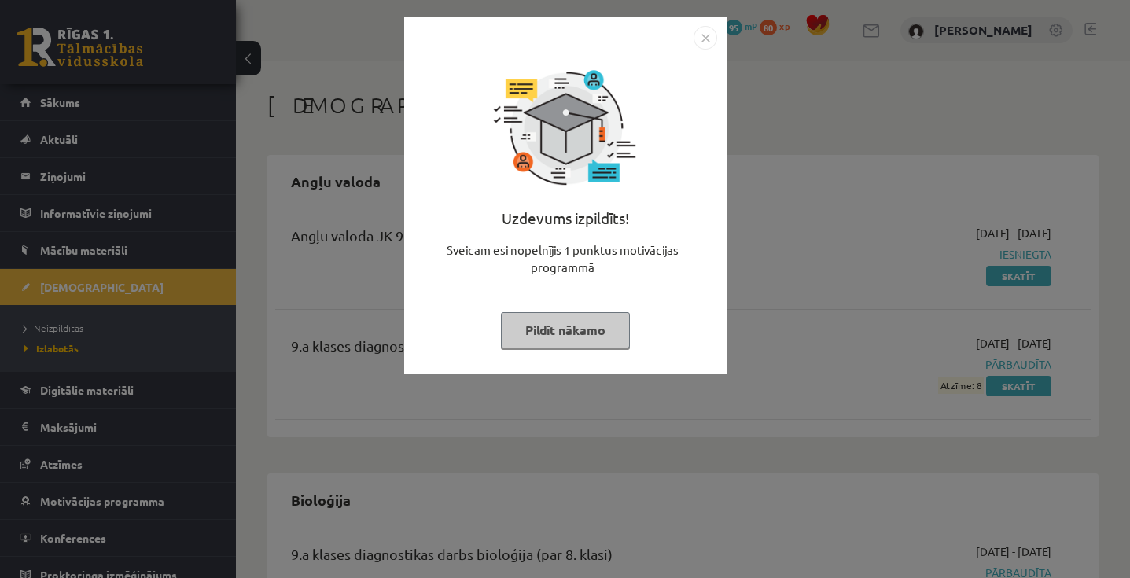
click at [707, 41] on img "Close" at bounding box center [705, 38] width 24 height 24
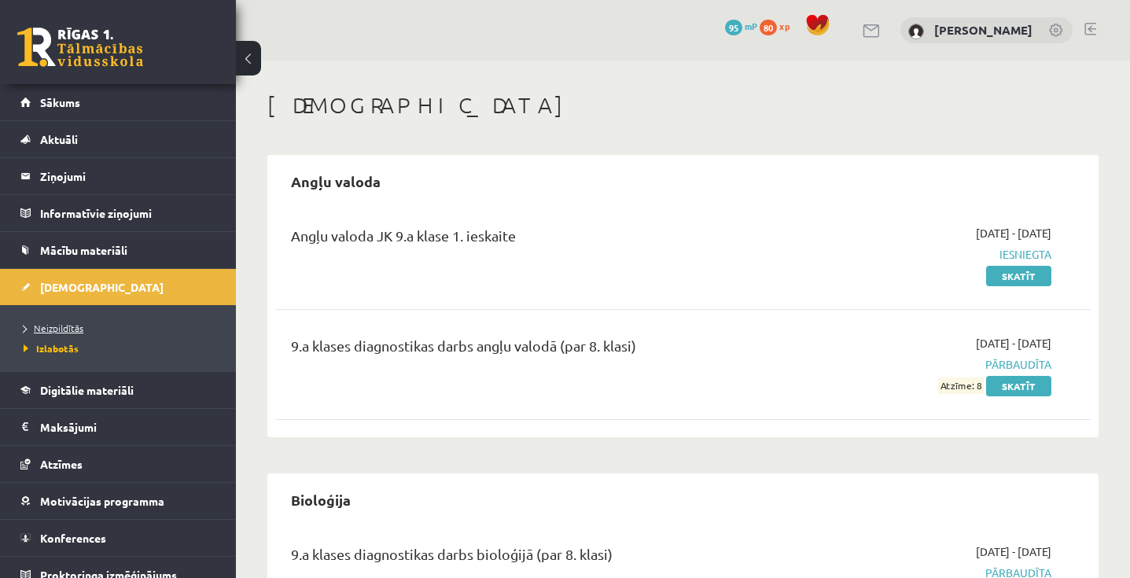
click at [70, 322] on span "Neizpildītās" at bounding box center [54, 328] width 60 height 13
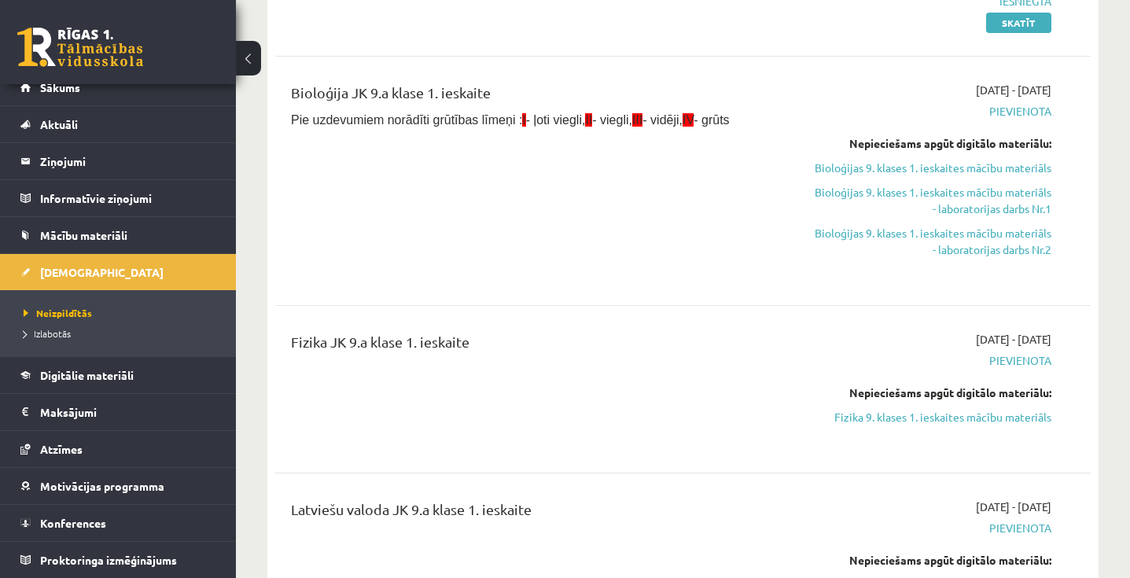
scroll to position [246, 0]
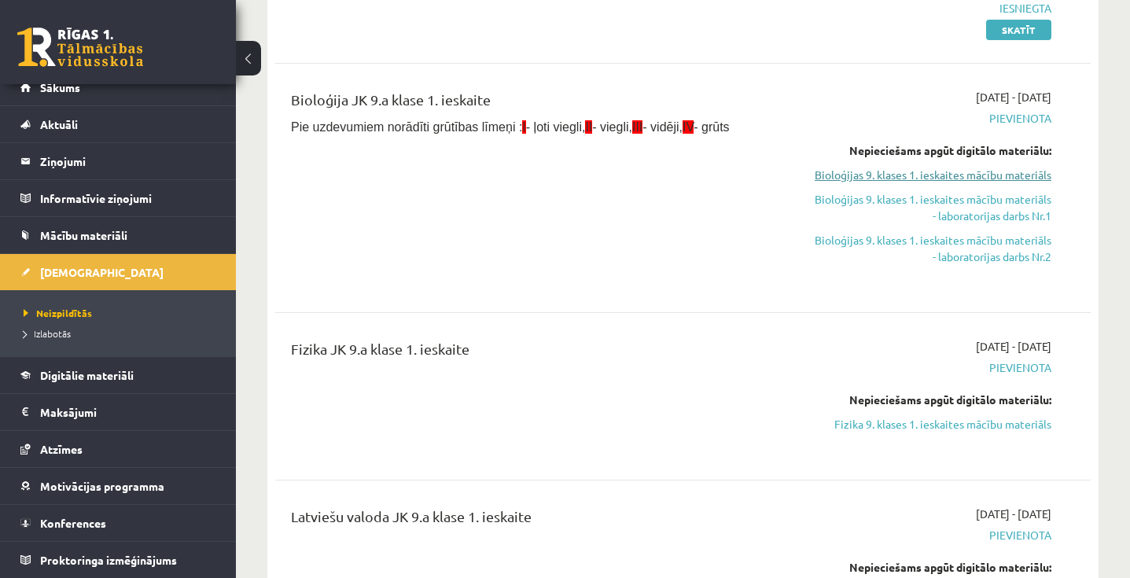
click at [978, 175] on link "Bioloģijas 9. klases 1. ieskaites mācību materiāls" at bounding box center [932, 175] width 237 height 17
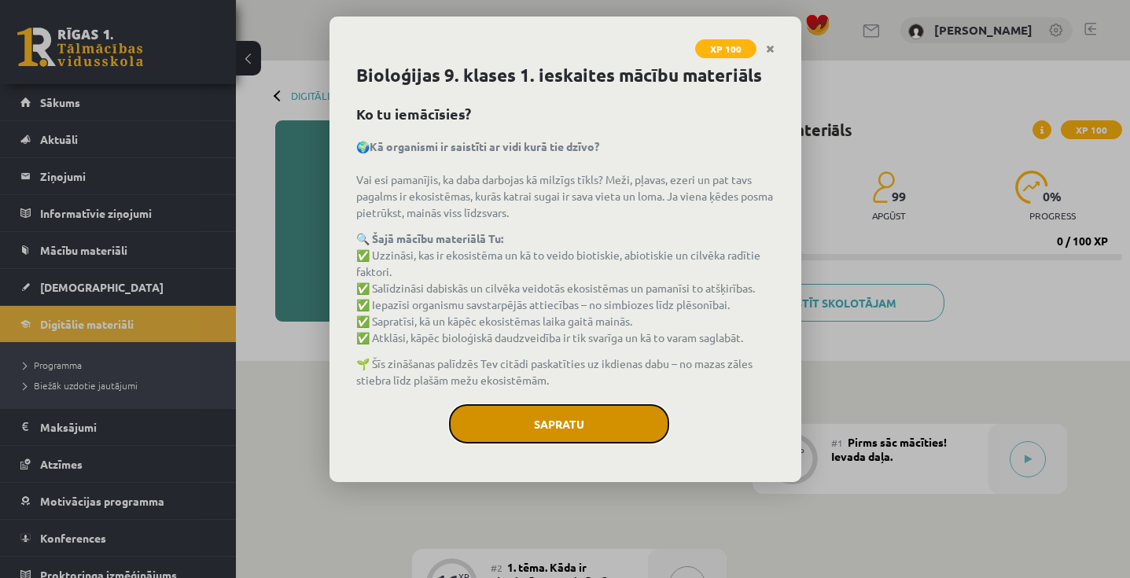
click at [562, 424] on button "Sapratu" at bounding box center [559, 423] width 220 height 39
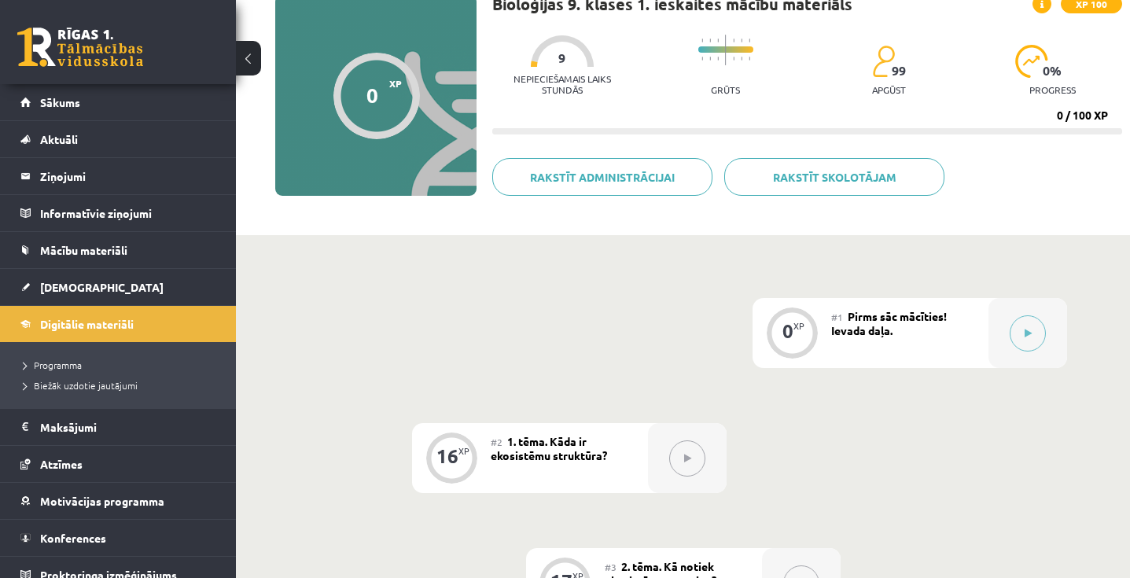
scroll to position [142, 0]
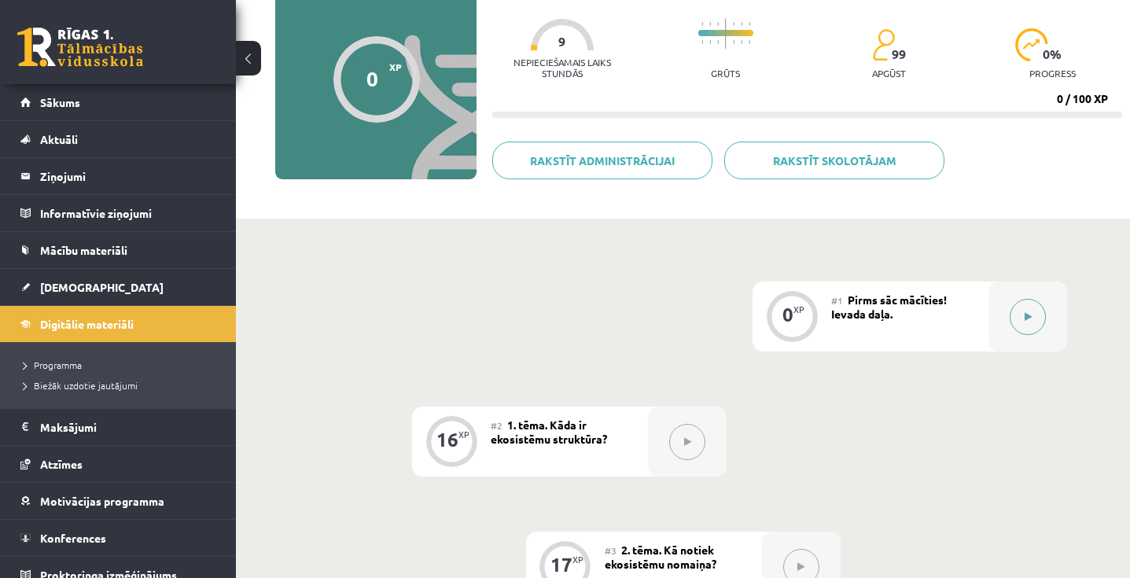
click at [1027, 312] on icon at bounding box center [1027, 316] width 7 height 9
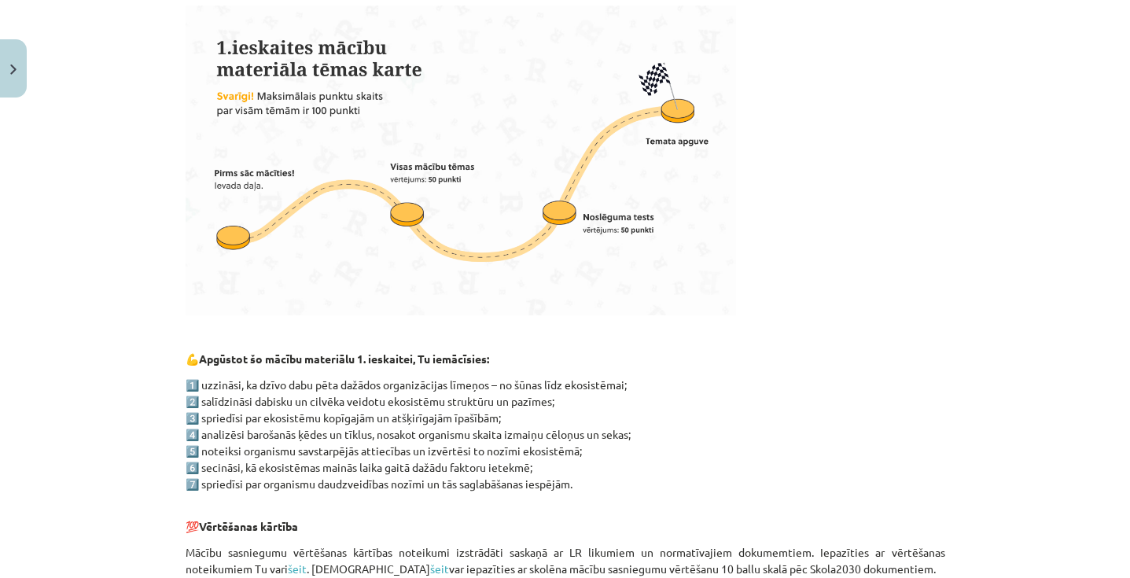
scroll to position [941, 0]
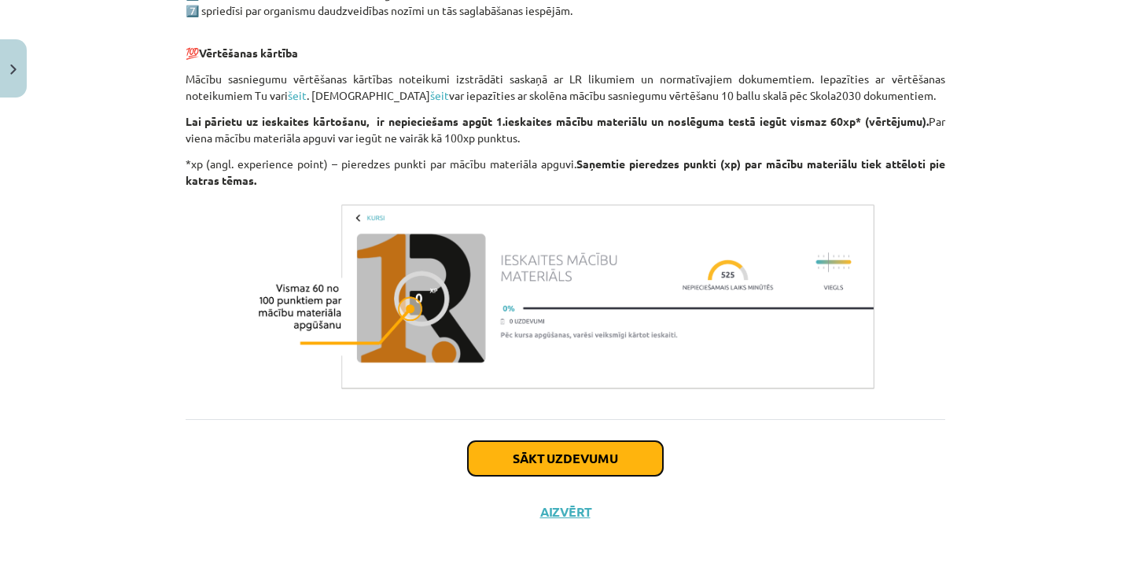
click at [564, 453] on button "Sākt uzdevumu" at bounding box center [565, 458] width 195 height 35
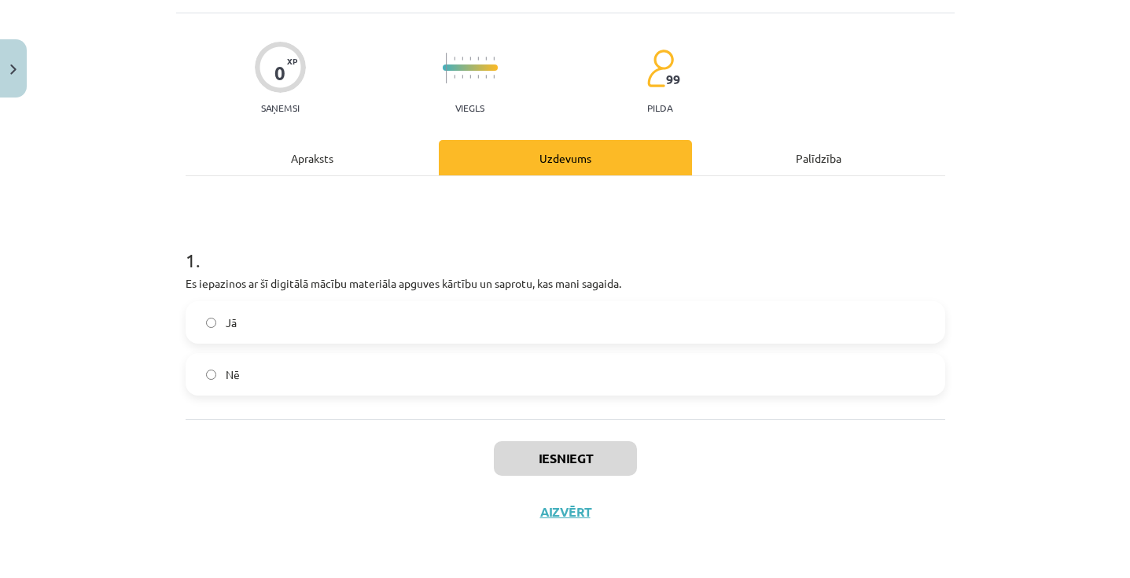
scroll to position [39, 0]
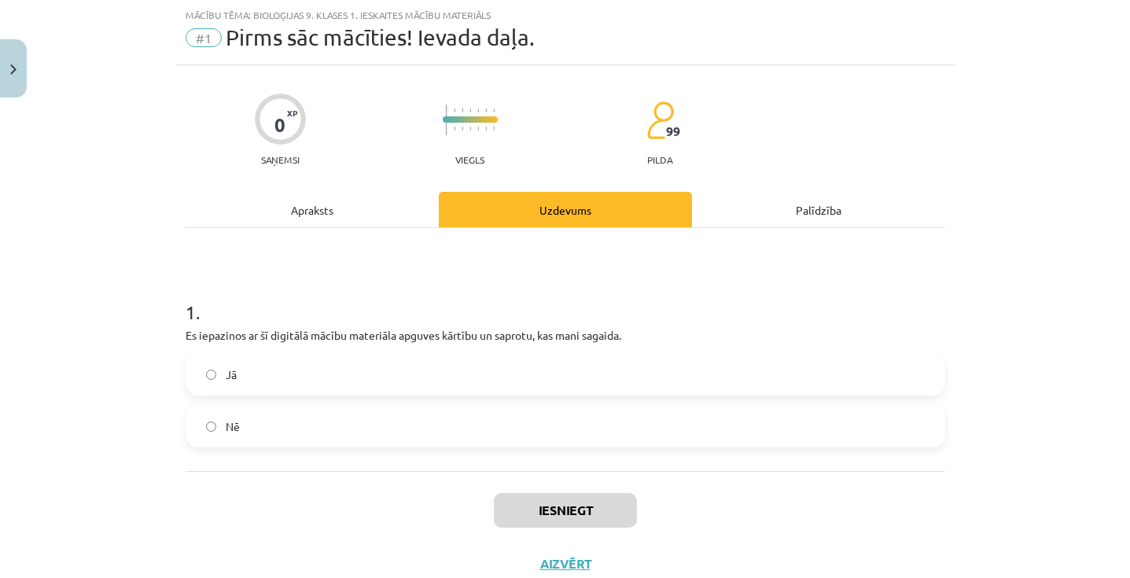
click at [505, 375] on label "Jā" at bounding box center [565, 374] width 756 height 39
click at [545, 513] on button "Iesniegt" at bounding box center [565, 510] width 143 height 35
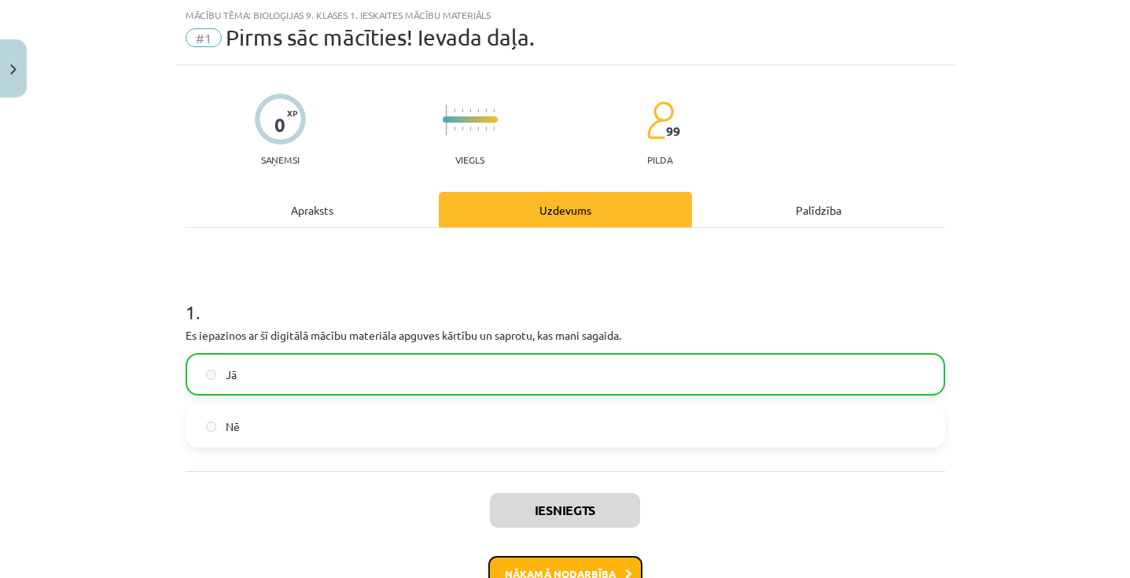
click at [609, 572] on button "Nākamā nodarbība" at bounding box center [565, 574] width 154 height 36
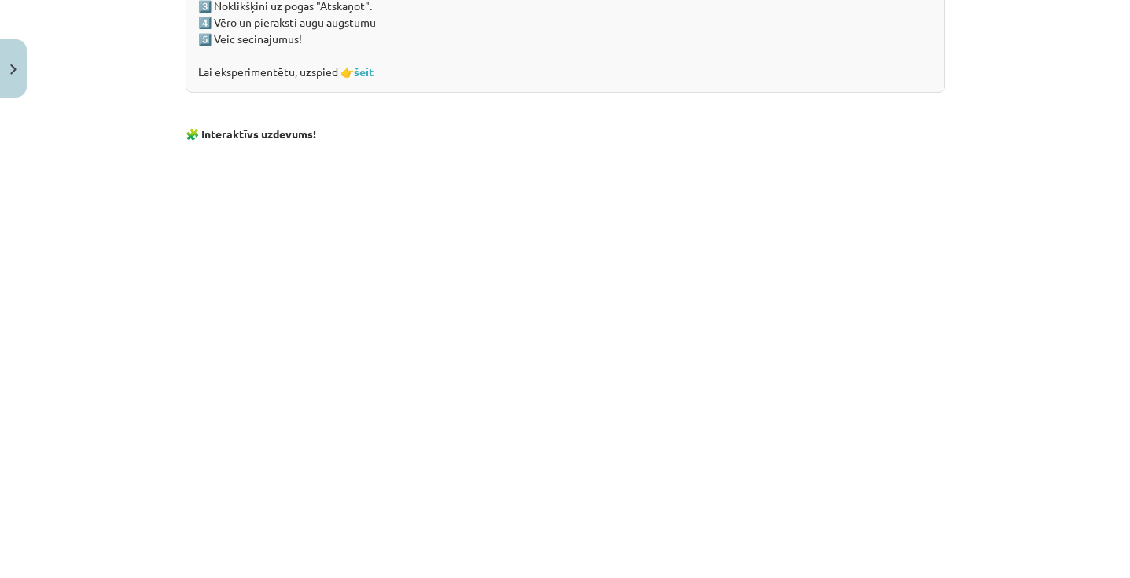
scroll to position [1575, 0]
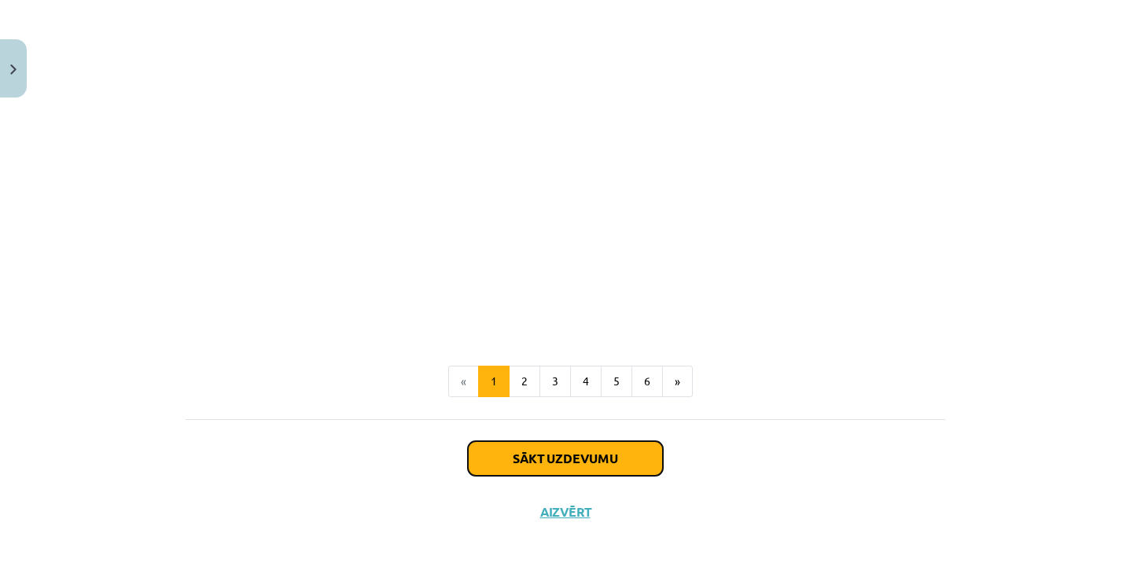
click at [541, 457] on button "Sākt uzdevumu" at bounding box center [565, 458] width 195 height 35
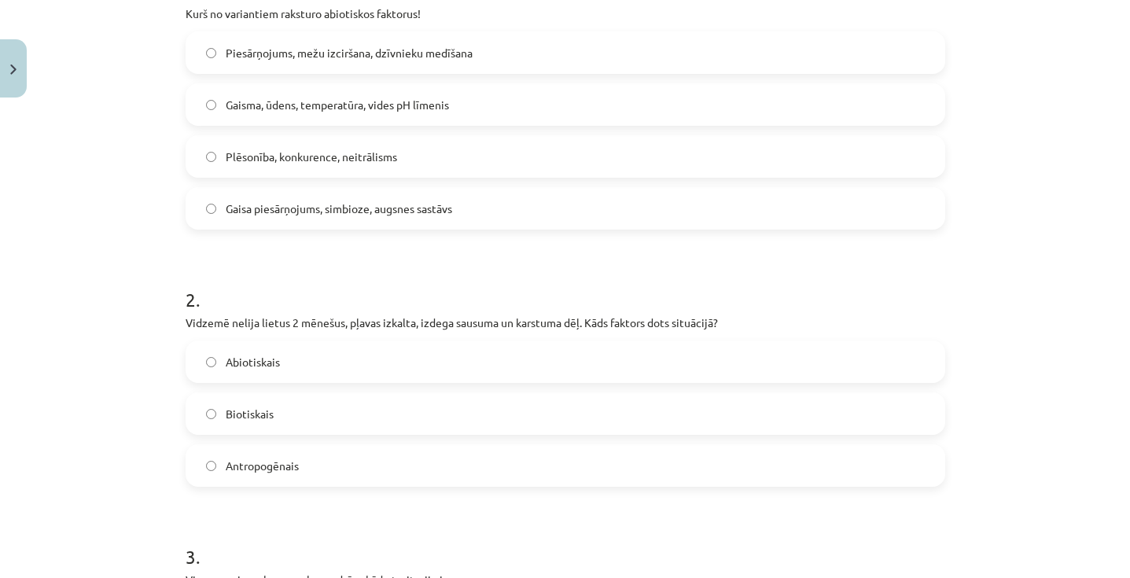
scroll to position [314, 0]
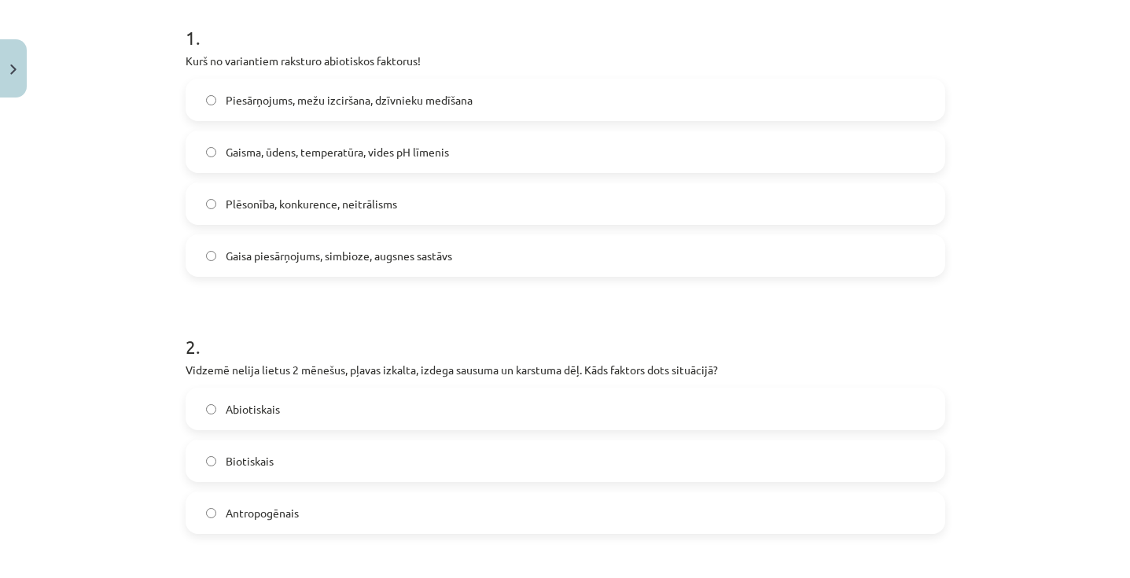
click at [480, 146] on label "Gaisma, ūdens, temperatūra, vides pH līmenis" at bounding box center [565, 151] width 756 height 39
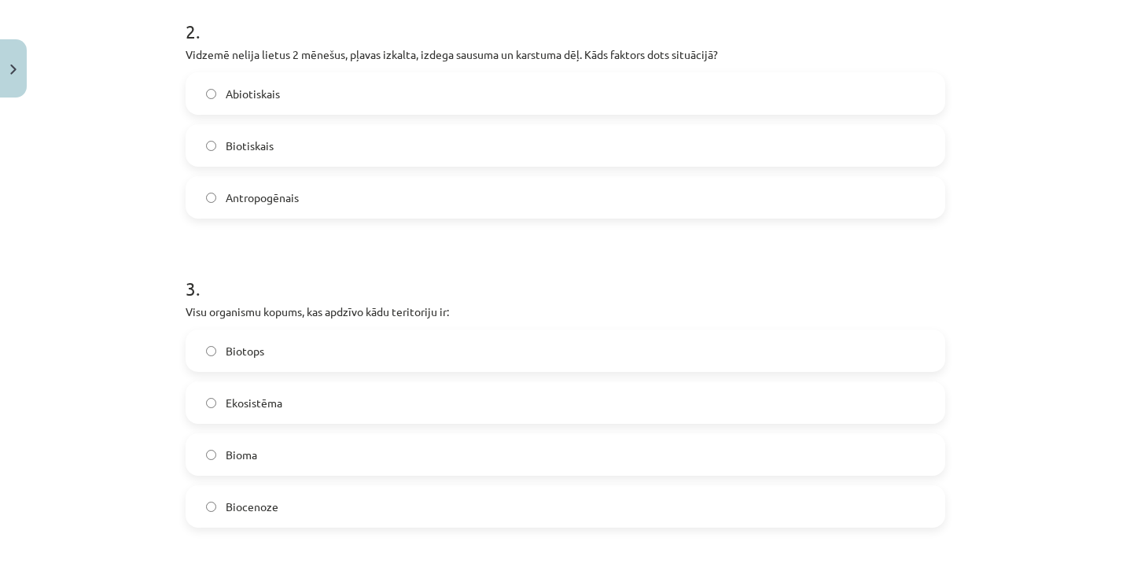
scroll to position [638, 0]
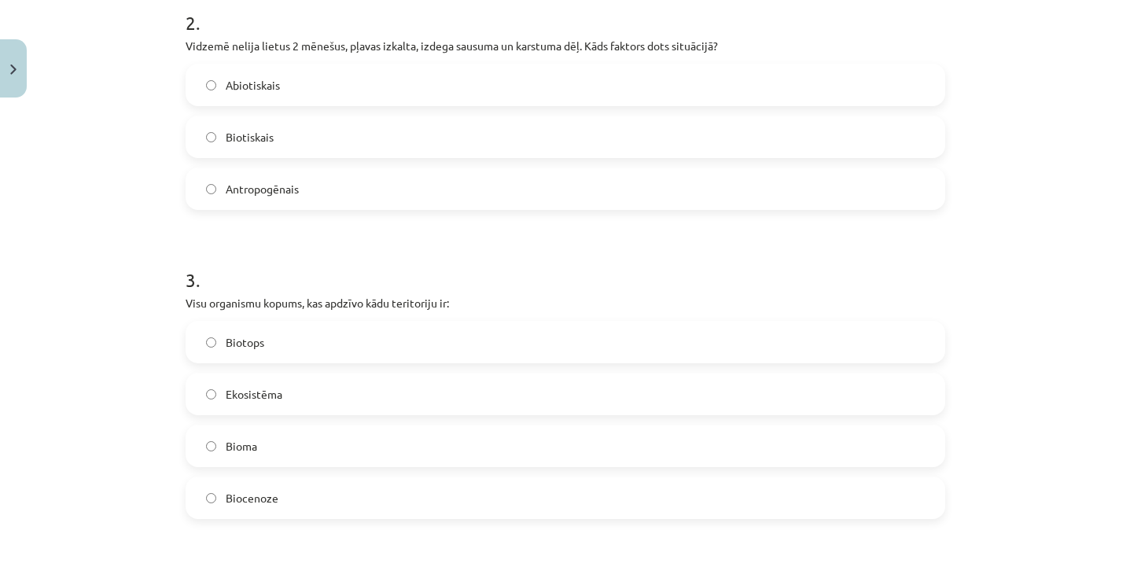
click at [411, 90] on label "Abiotiskais" at bounding box center [565, 84] width 756 height 39
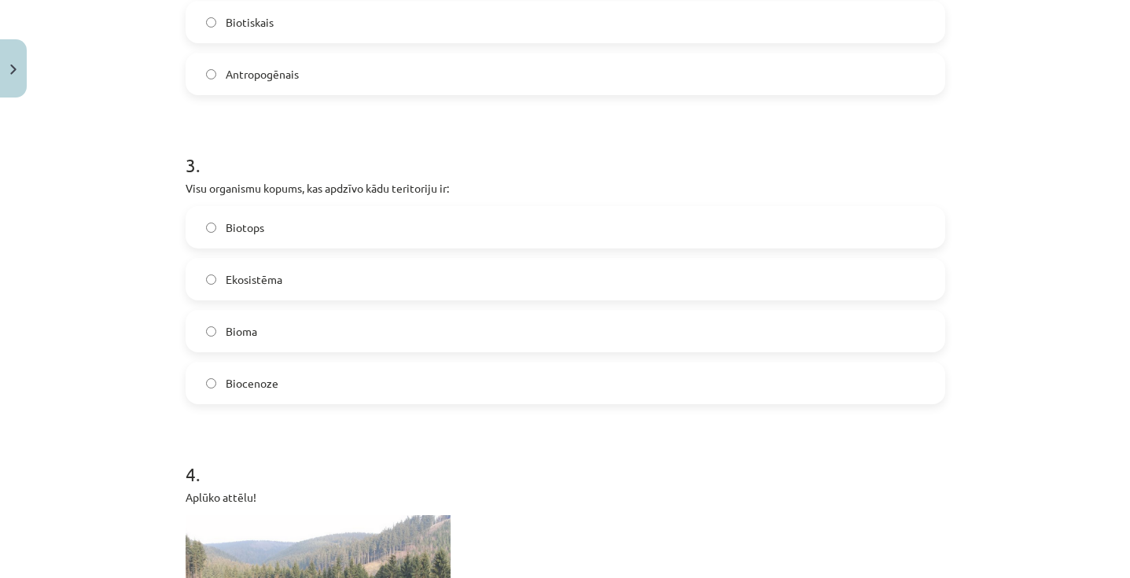
scroll to position [795, 0]
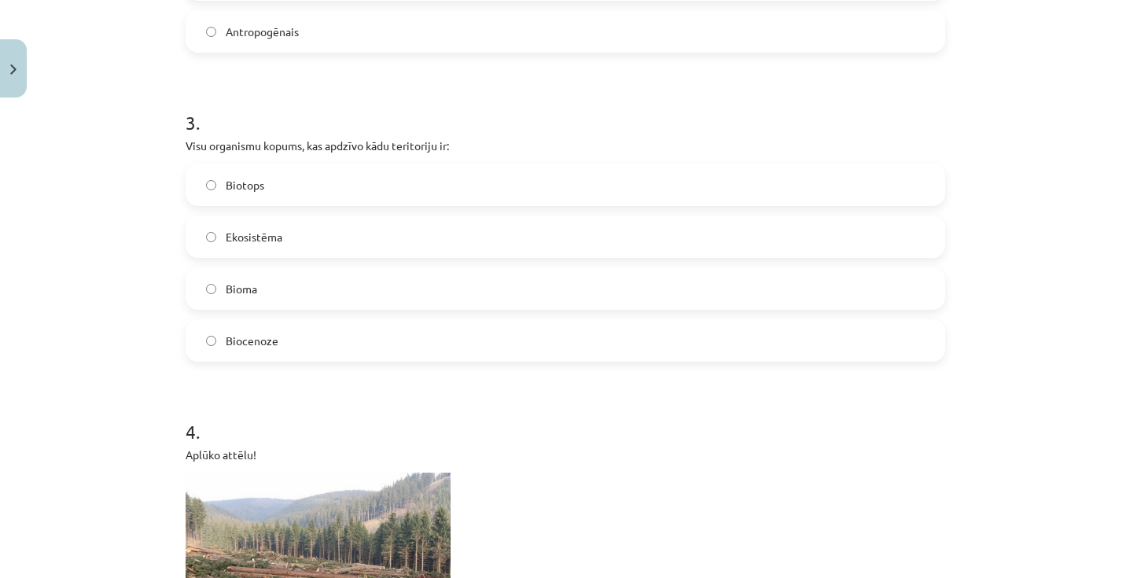
click at [248, 340] on span "Biocenoze" at bounding box center [252, 341] width 53 height 17
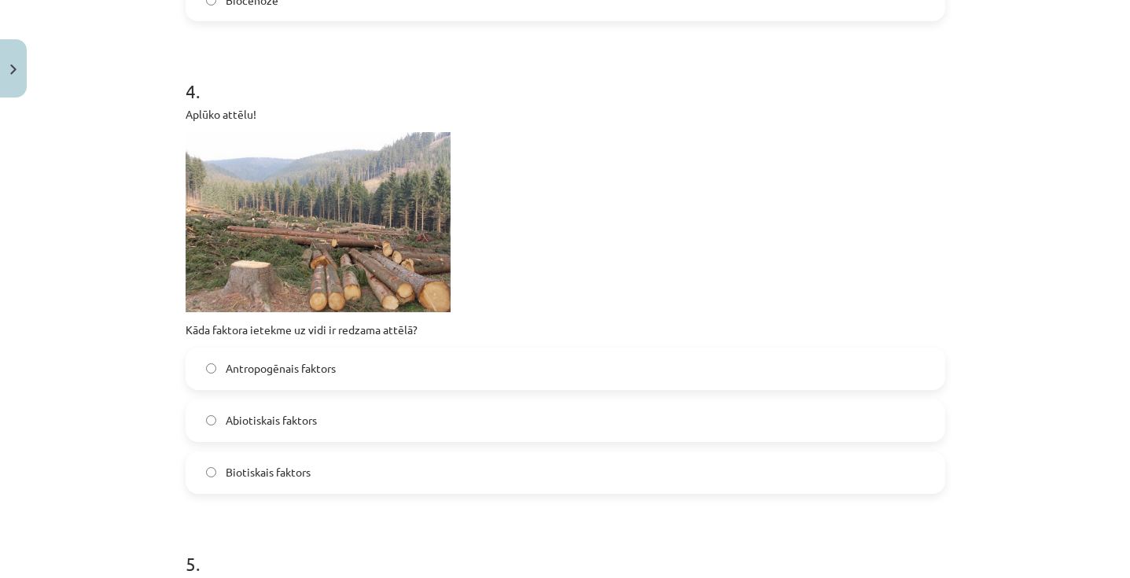
scroll to position [1136, 0]
click at [323, 412] on label "Abiotiskais faktors" at bounding box center [565, 419] width 756 height 39
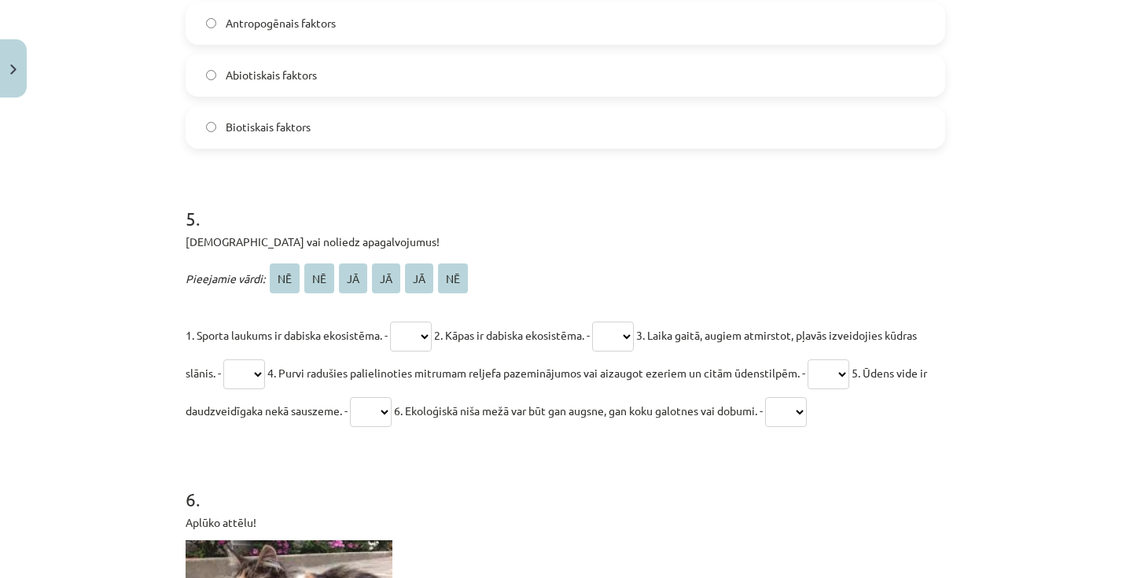
scroll to position [1518, 0]
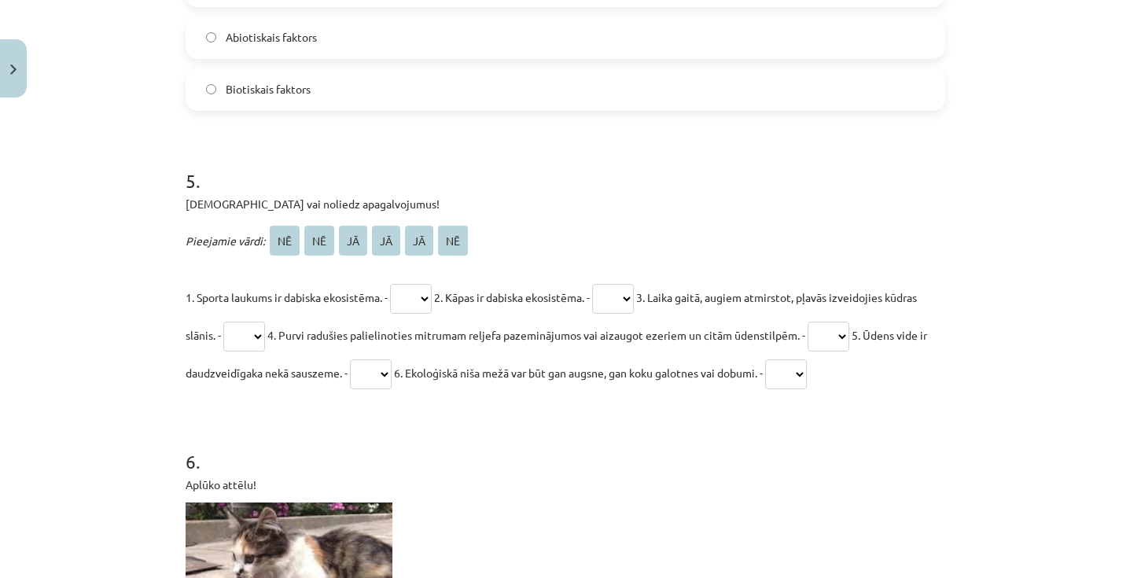
click at [432, 298] on select "** ** ** ** ** **" at bounding box center [411, 299] width 42 height 30
select select "**"
click at [265, 332] on select "** ** ** ** ** **" at bounding box center [244, 337] width 42 height 30
select select "**"
click at [849, 334] on select "** ** ** ** ** **" at bounding box center [828, 337] width 42 height 30
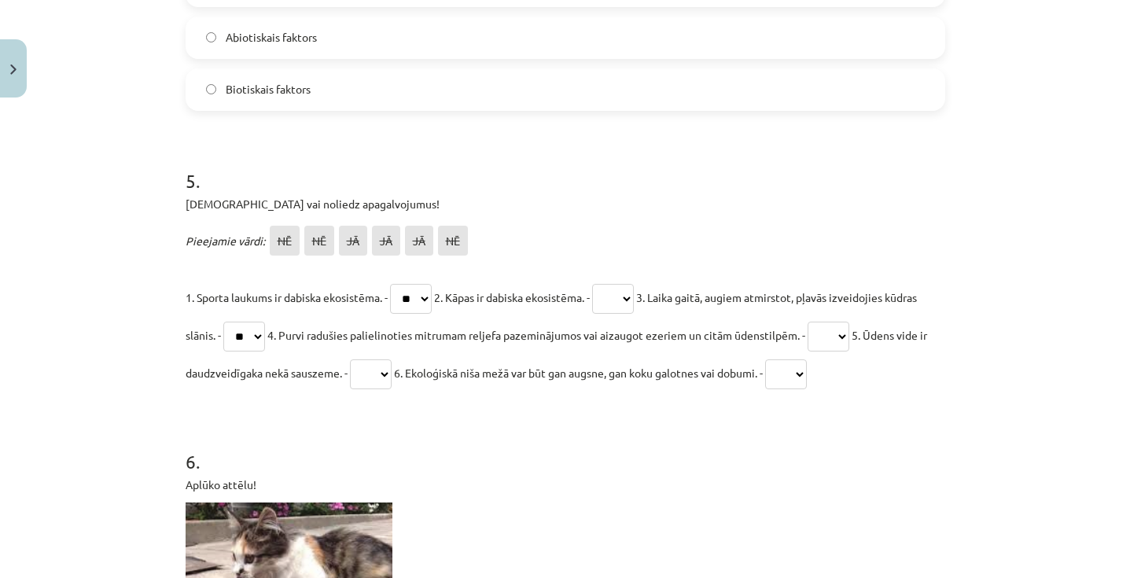
select select "**"
click at [391, 369] on select "** ** ** ** ** **" at bounding box center [371, 374] width 42 height 30
select select "**"
click at [807, 373] on select "** ** ** ** ** **" at bounding box center [786, 374] width 42 height 30
select select "**"
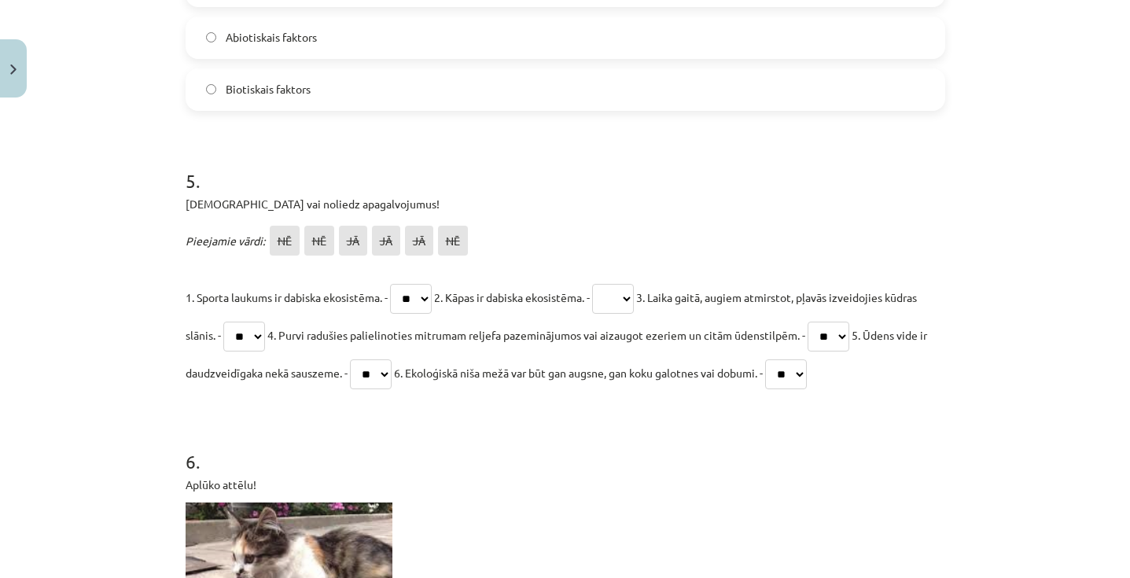
click at [634, 298] on select "** ** ** ** ** **" at bounding box center [613, 299] width 42 height 30
select select "**"
click at [807, 371] on select "** ** ** ** ** **" at bounding box center [786, 374] width 42 height 30
select select "**"
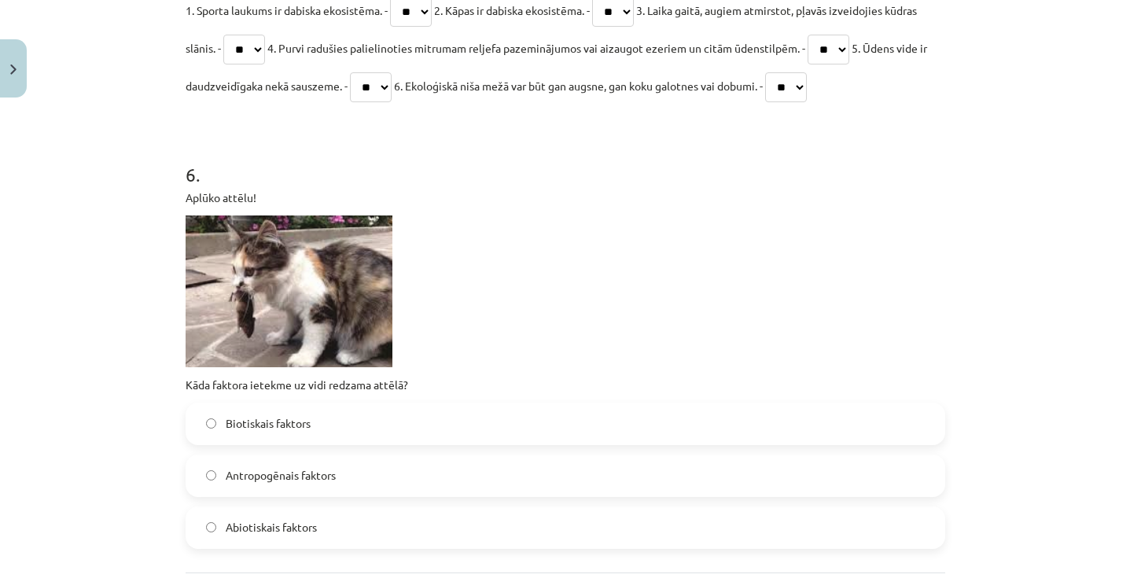
scroll to position [1807, 0]
click at [404, 425] on label "Biotiskais faktors" at bounding box center [565, 422] width 756 height 39
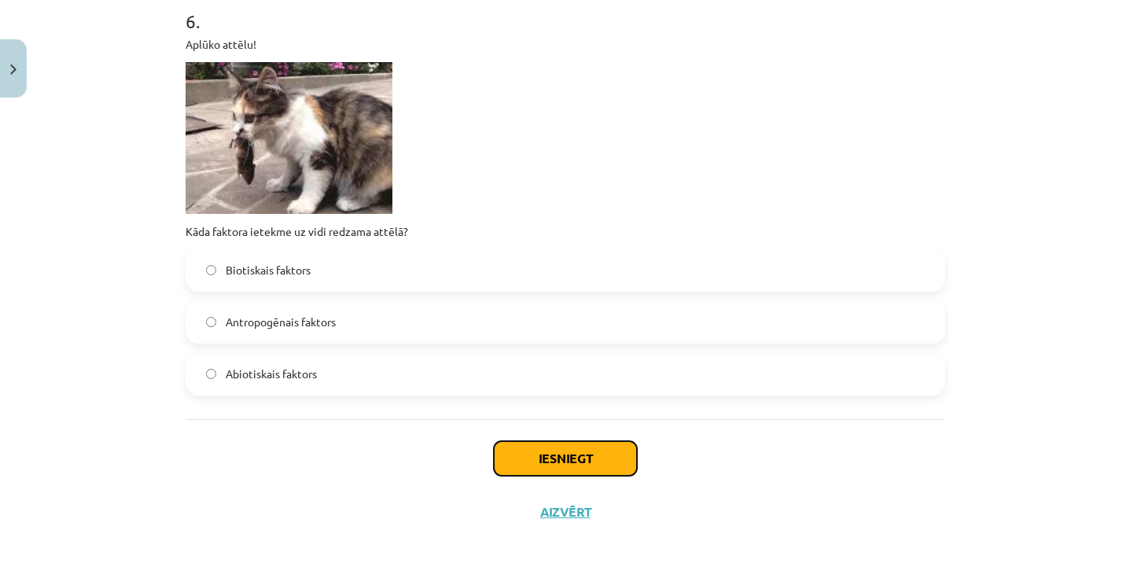
click at [550, 464] on button "Iesniegt" at bounding box center [565, 458] width 143 height 35
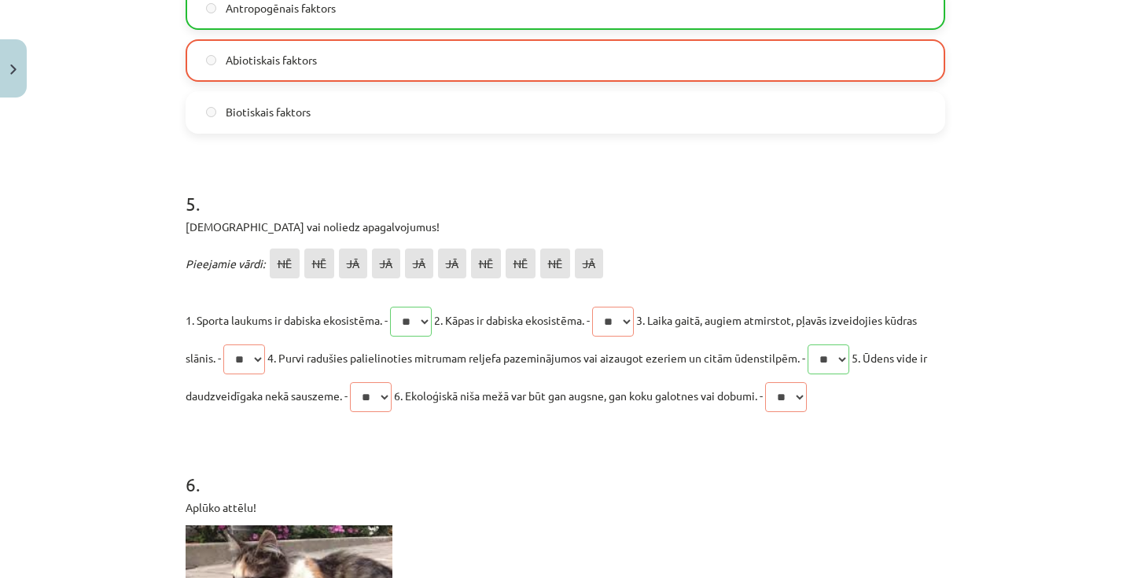
scroll to position [2008, 0]
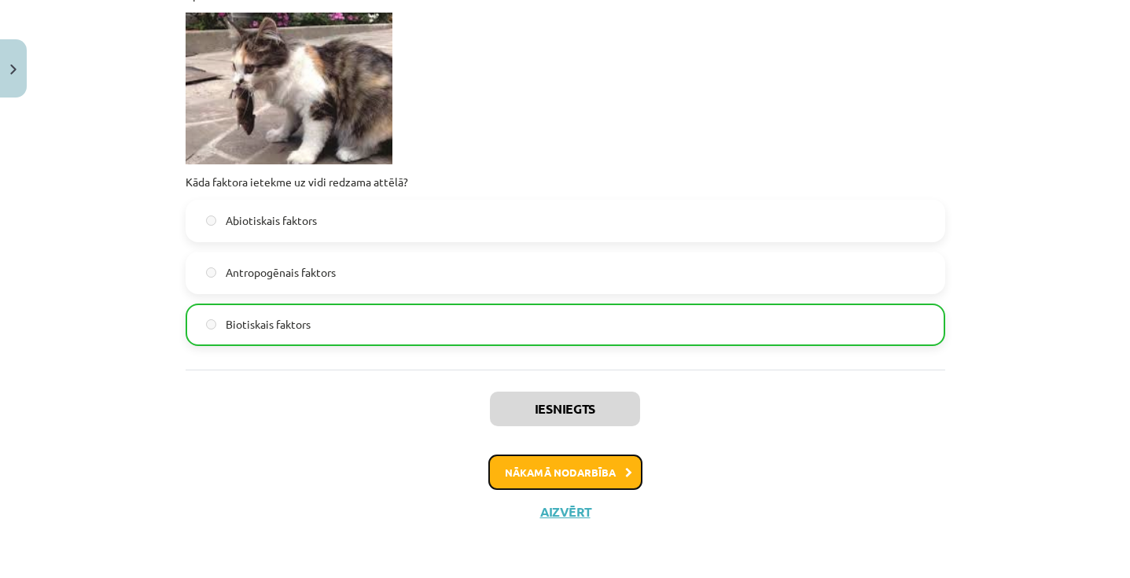
click at [588, 469] on button "Nākamā nodarbība" at bounding box center [565, 472] width 154 height 36
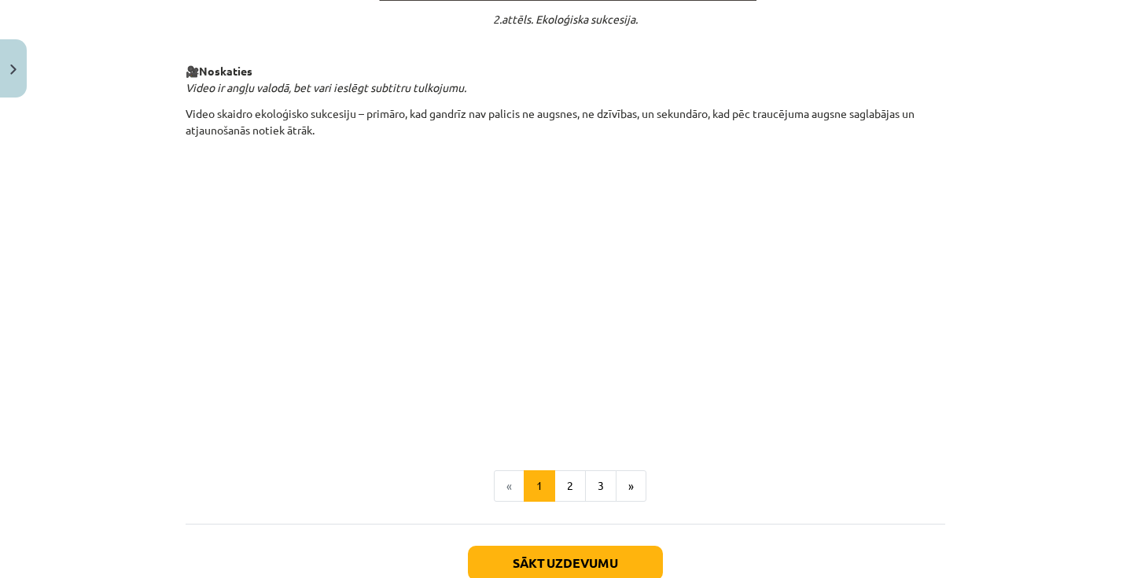
scroll to position [1661, 0]
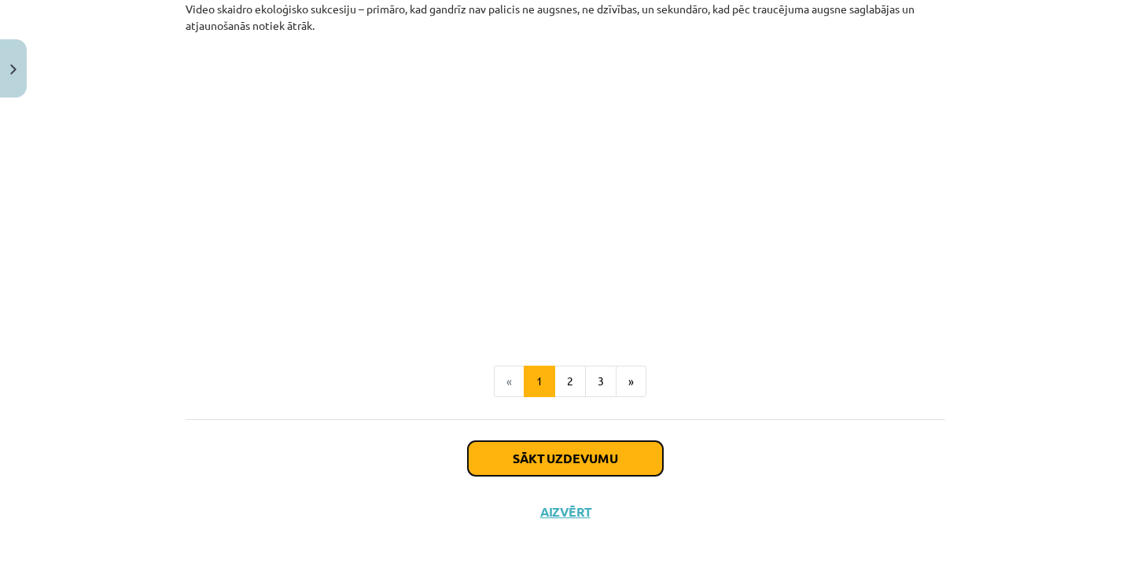
click at [560, 458] on button "Sākt uzdevumu" at bounding box center [565, 458] width 195 height 35
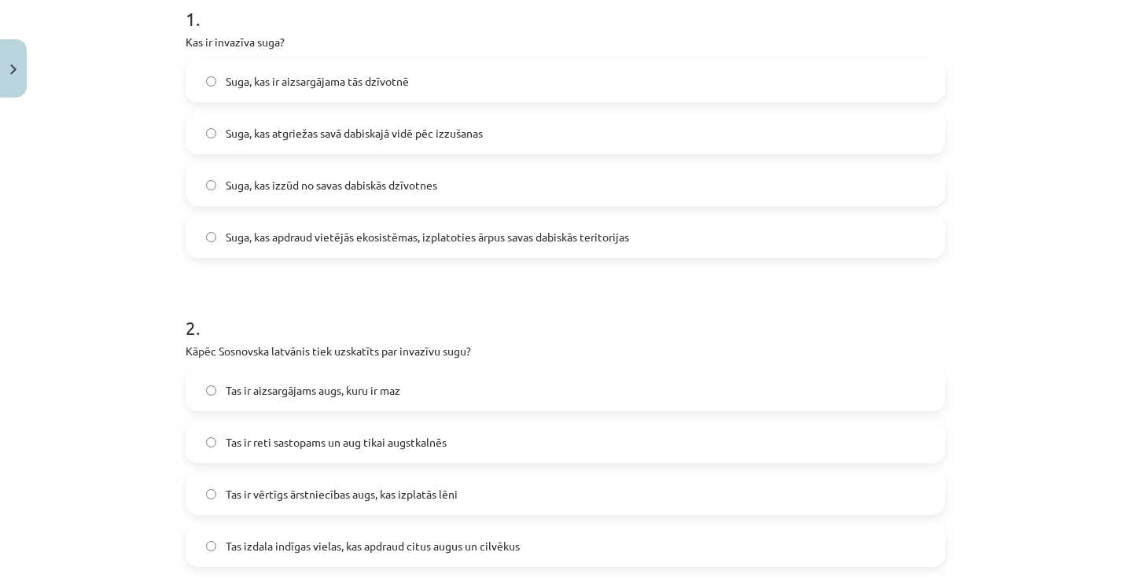
scroll to position [336, 0]
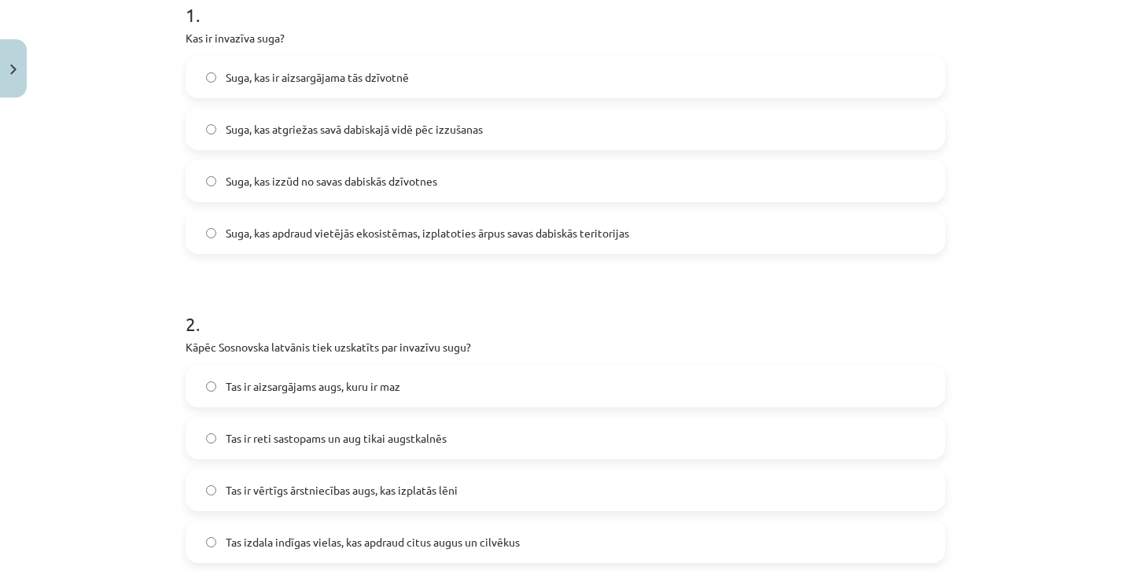
click at [455, 232] on span "Suga, kas apdraud vietējās ekosistēmas, izplatoties ārpus savas dabiskās terito…" at bounding box center [427, 233] width 403 height 17
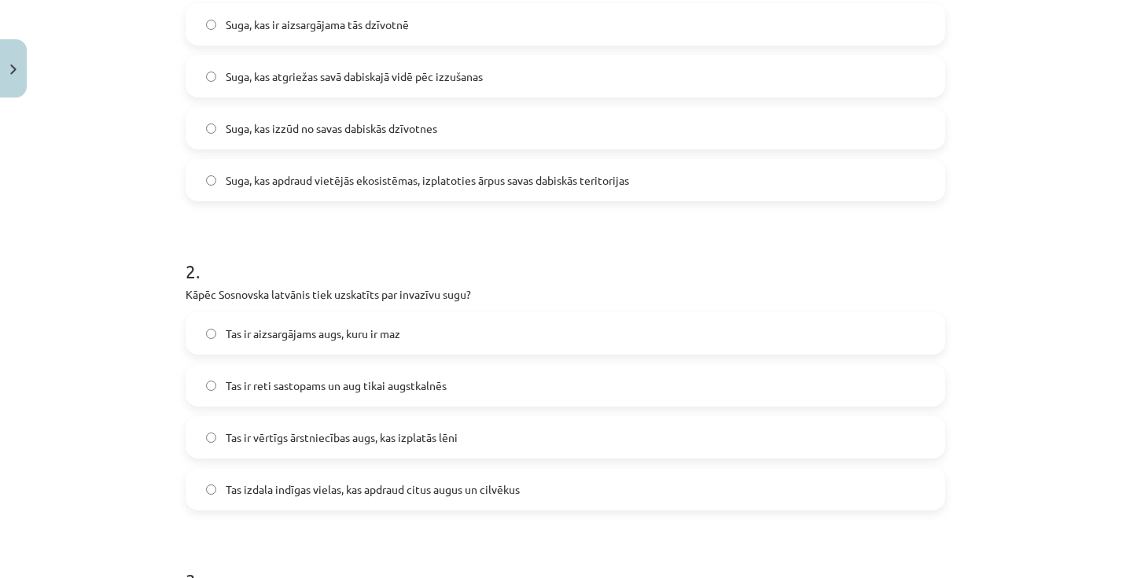
scroll to position [391, 0]
click at [363, 487] on span "Tas izdala indīgas vielas, kas apdraud citus augus un cilvēkus" at bounding box center [373, 488] width 294 height 17
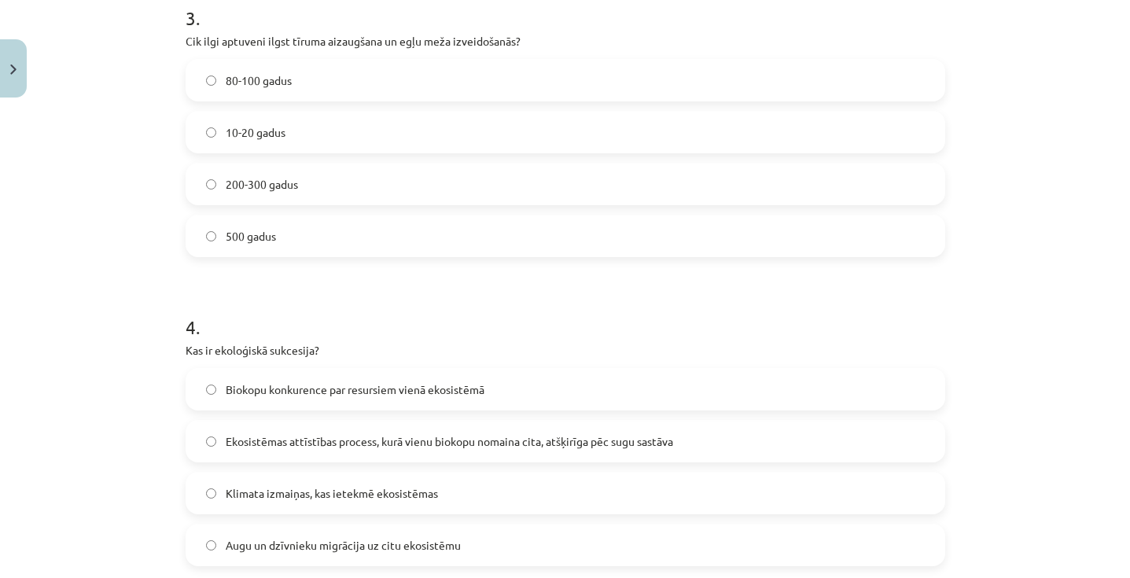
scroll to position [949, 0]
click at [358, 86] on label "80-100 gadus" at bounding box center [565, 82] width 756 height 39
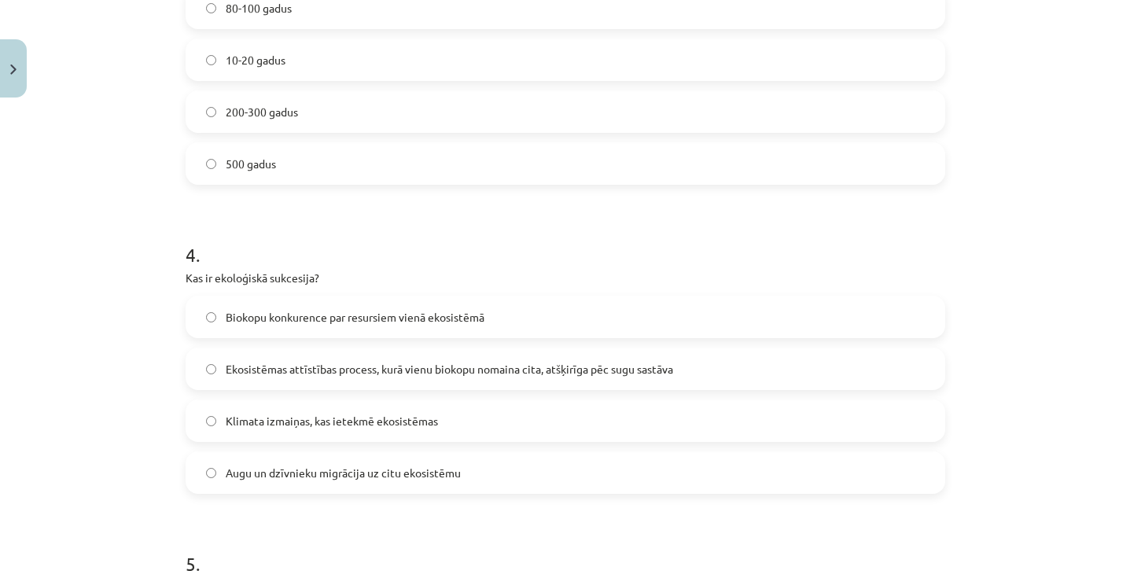
scroll to position [1029, 0]
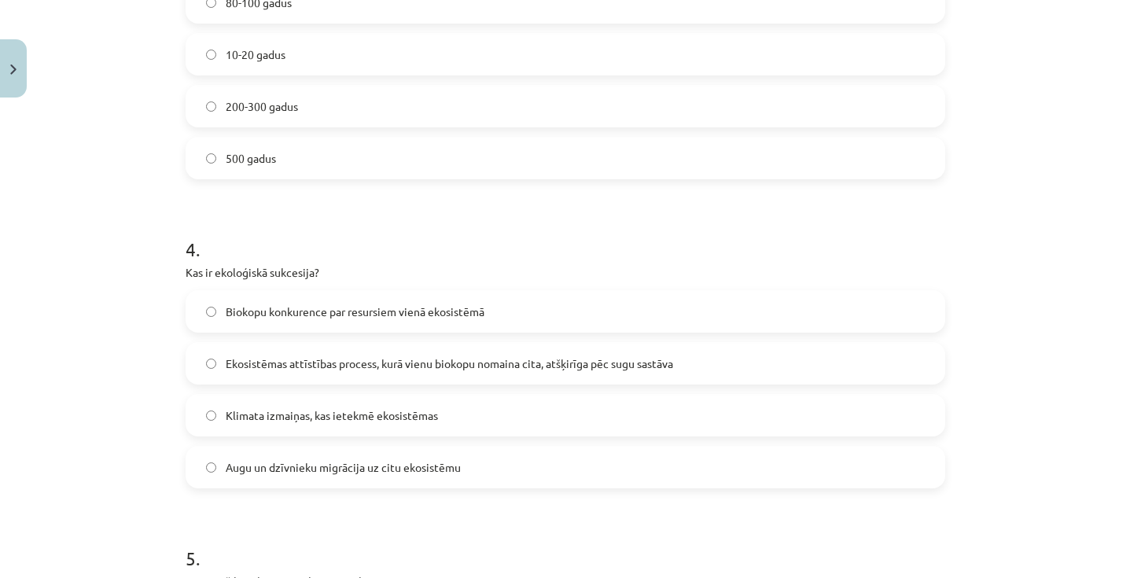
click at [337, 364] on span "Ekosistēmas attīstības process, kurā vienu biokopu nomaina cita, atšķirīga pēc …" at bounding box center [449, 363] width 447 height 17
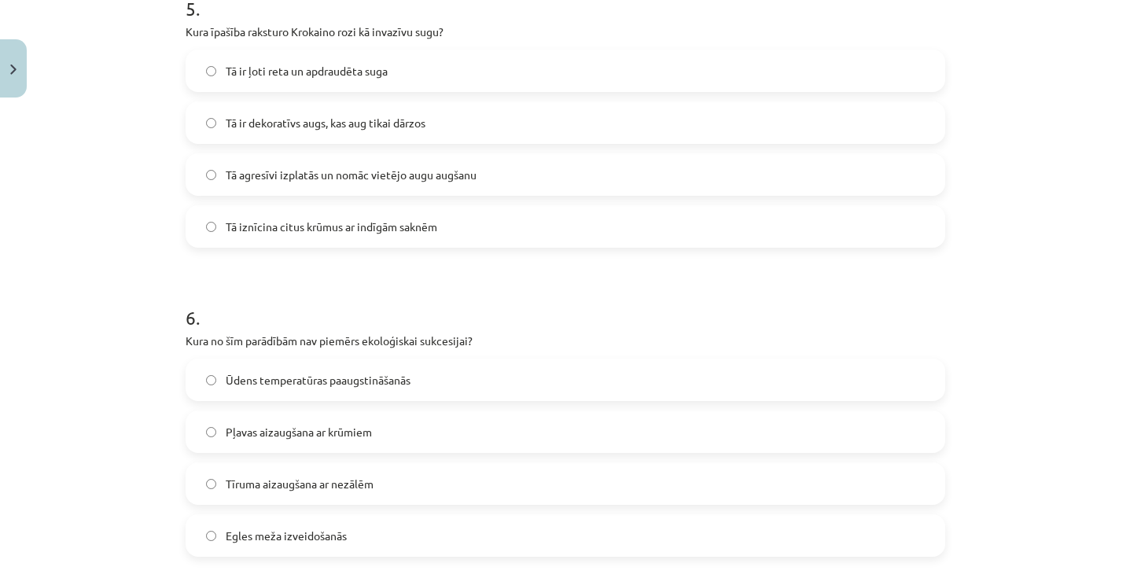
scroll to position [1578, 0]
click at [404, 170] on span "Tā agresīvi izplatās un nomāc vietējo augu augšanu" at bounding box center [351, 175] width 251 height 17
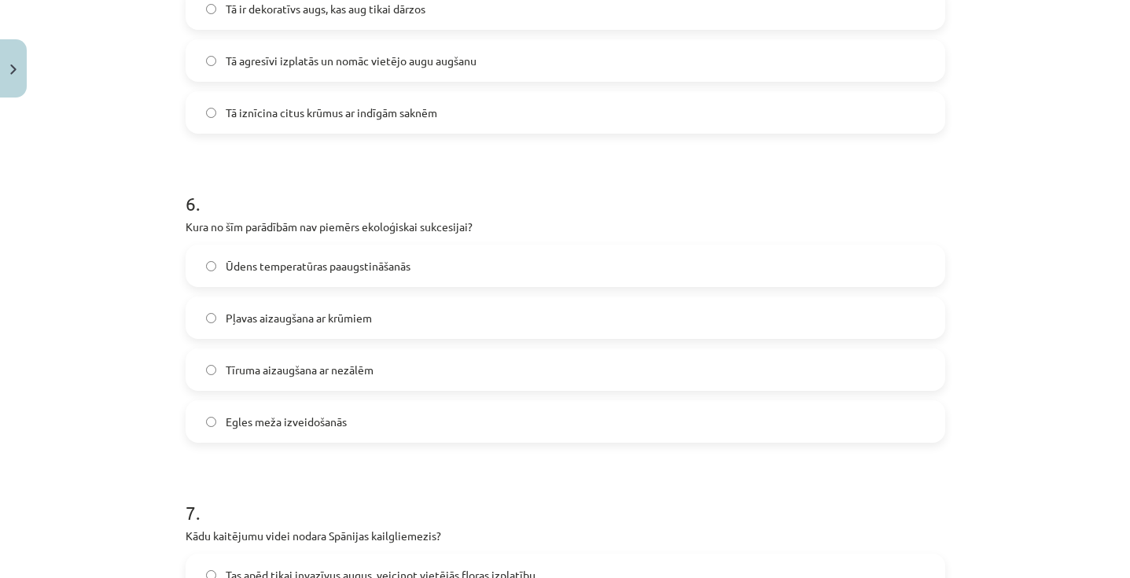
scroll to position [1693, 0]
click at [399, 265] on span "Ūdens temperatūras paaugstināšanās" at bounding box center [318, 265] width 185 height 17
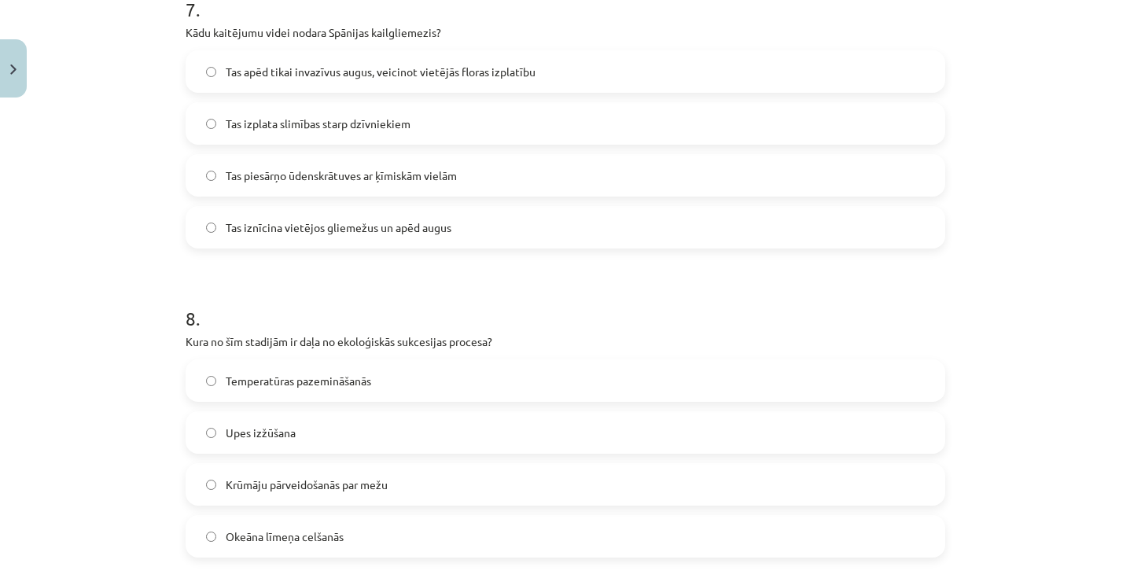
scroll to position [2193, 0]
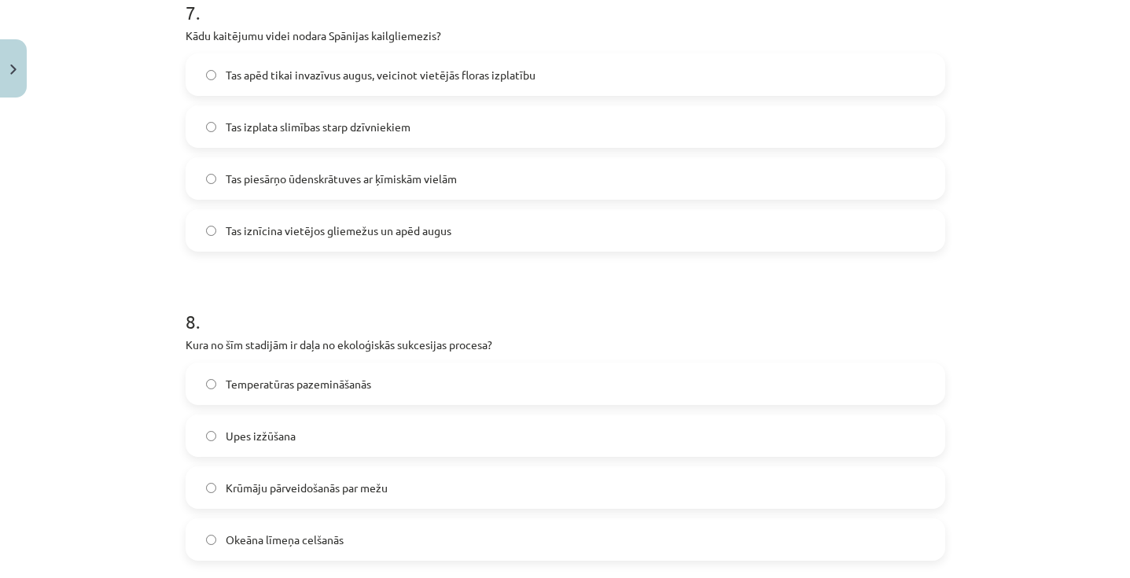
click at [391, 230] on span "Tas iznīcina vietējos gliemežus un apēd augus" at bounding box center [339, 230] width 226 height 17
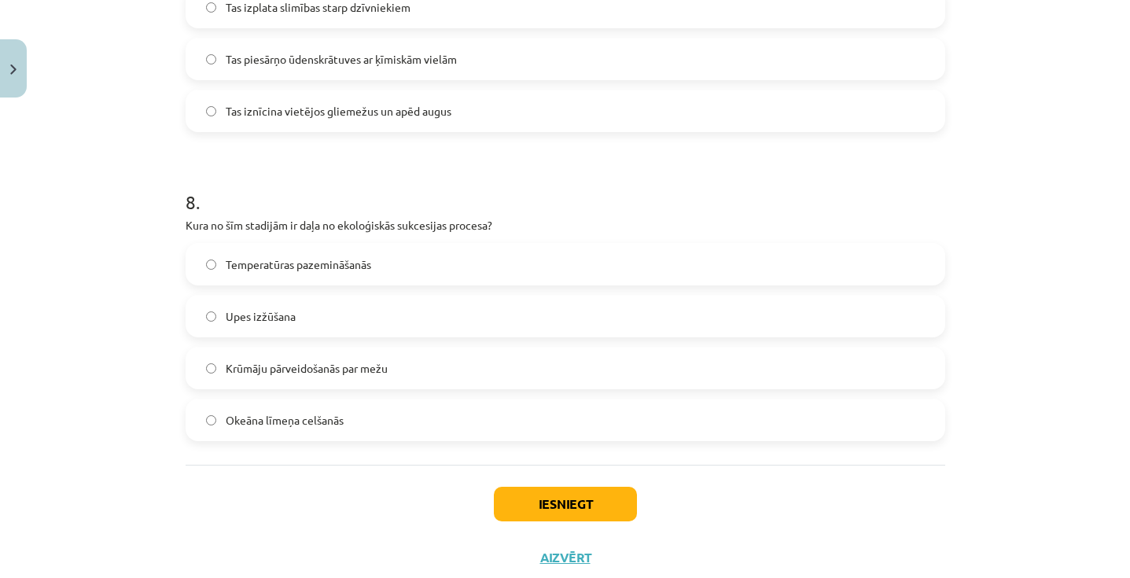
scroll to position [2358, 0]
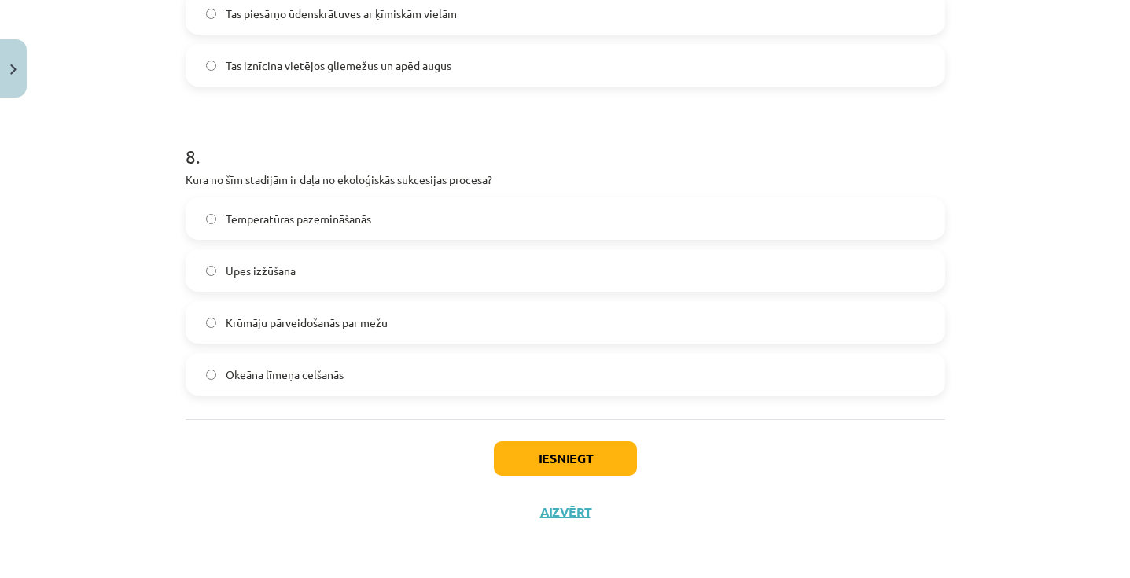
click at [336, 321] on span "Krūmāju pārveidošanās par mežu" at bounding box center [307, 322] width 162 height 17
click at [584, 465] on button "Iesniegt" at bounding box center [565, 458] width 143 height 35
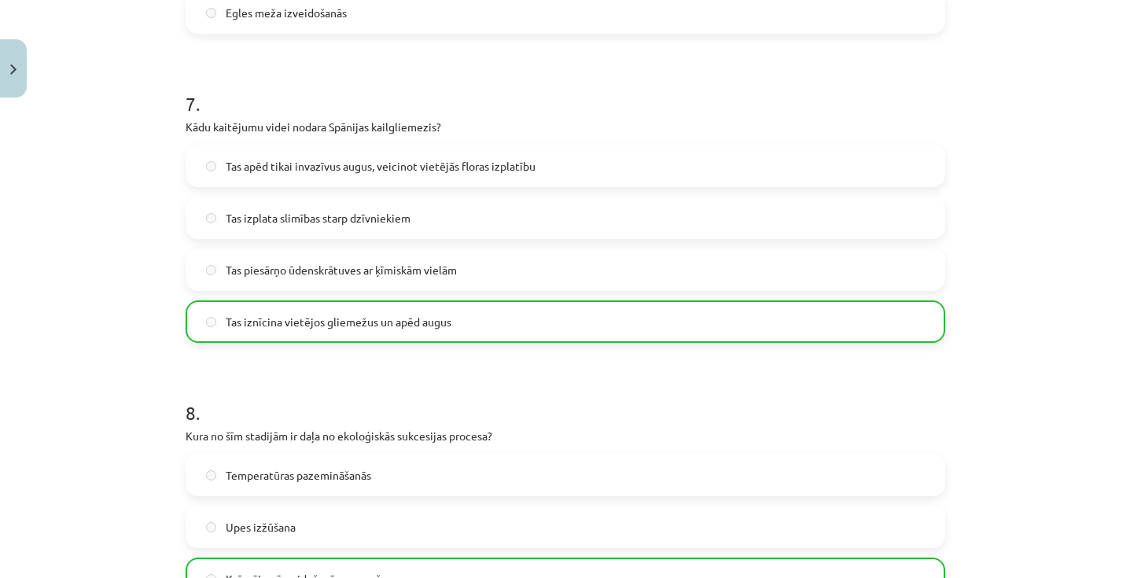
scroll to position [2408, 0]
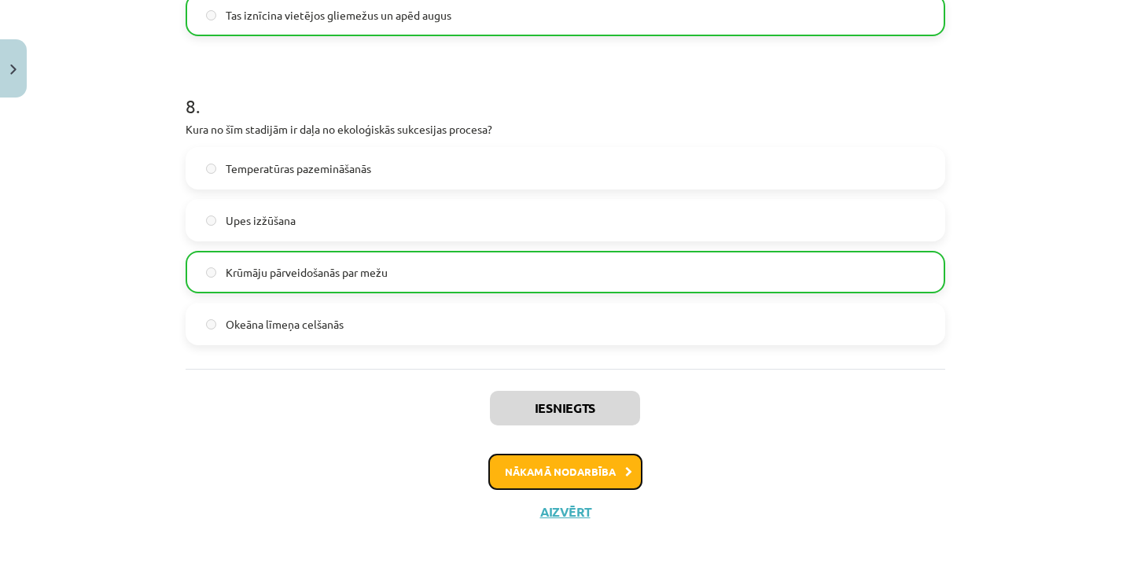
click at [596, 468] on button "Nākamā nodarbība" at bounding box center [565, 472] width 154 height 36
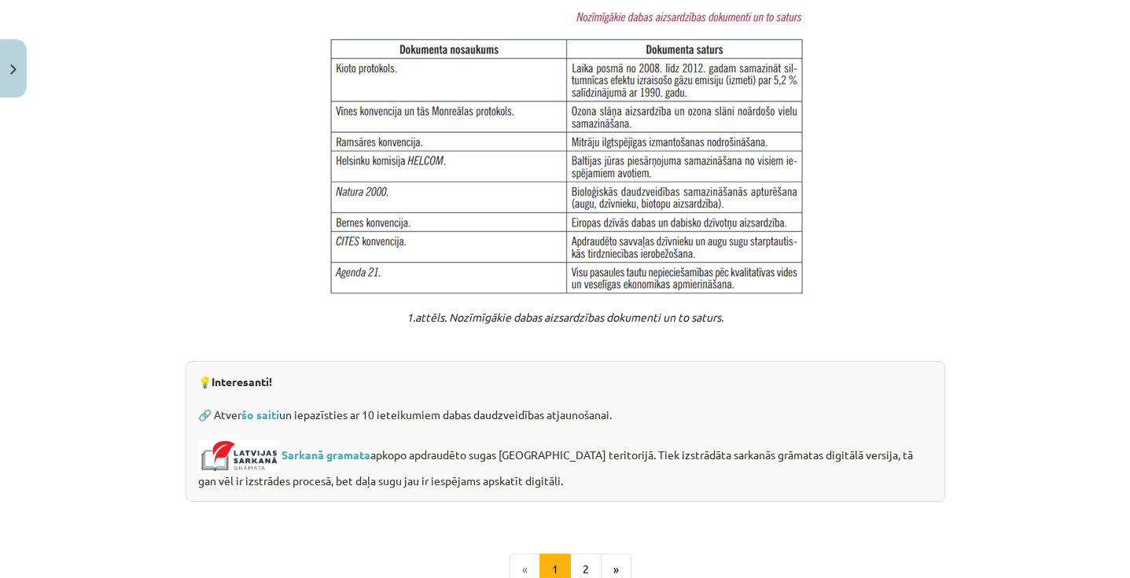
scroll to position [1268, 0]
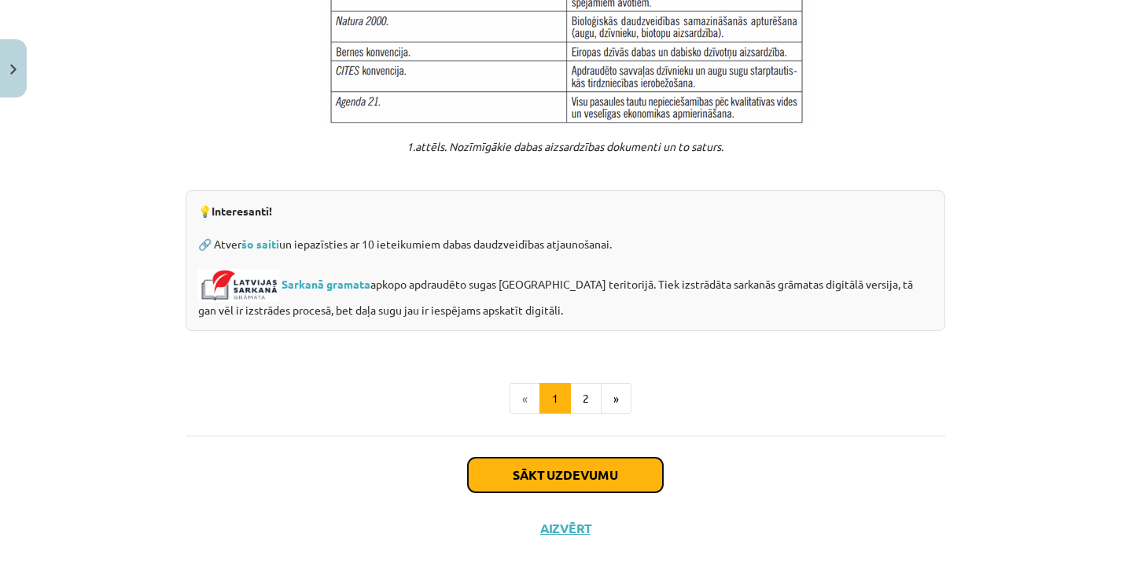
click at [559, 458] on button "Sākt uzdevumu" at bounding box center [565, 475] width 195 height 35
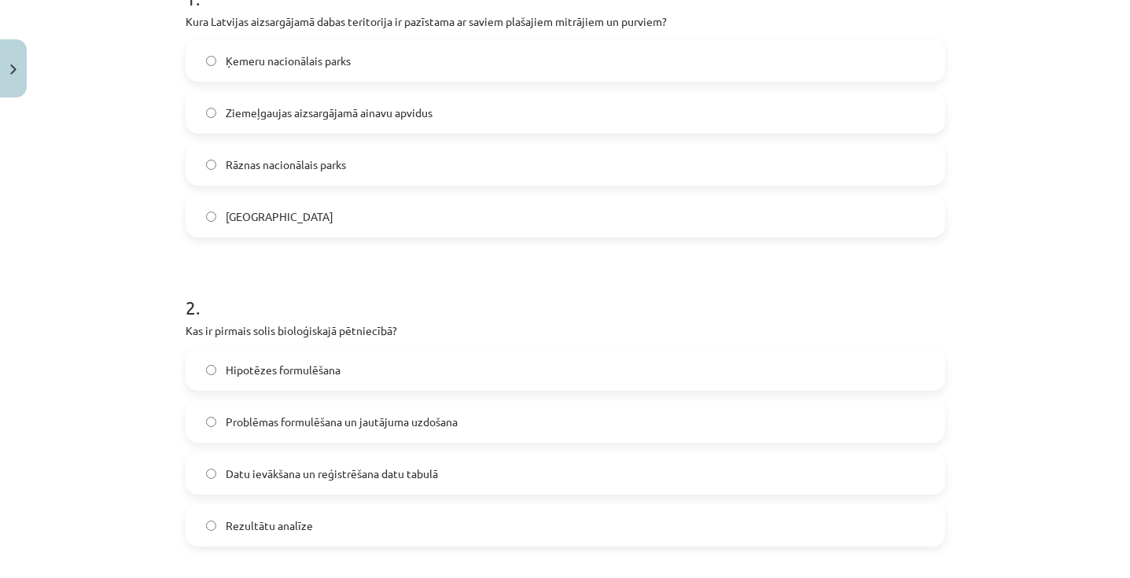
scroll to position [354, 0]
click at [461, 51] on label "Ķemeru nacionālais parks" at bounding box center [565, 59] width 756 height 39
click at [389, 435] on label "Problēmas formulēšana un jautājuma uzdošana" at bounding box center [565, 420] width 756 height 39
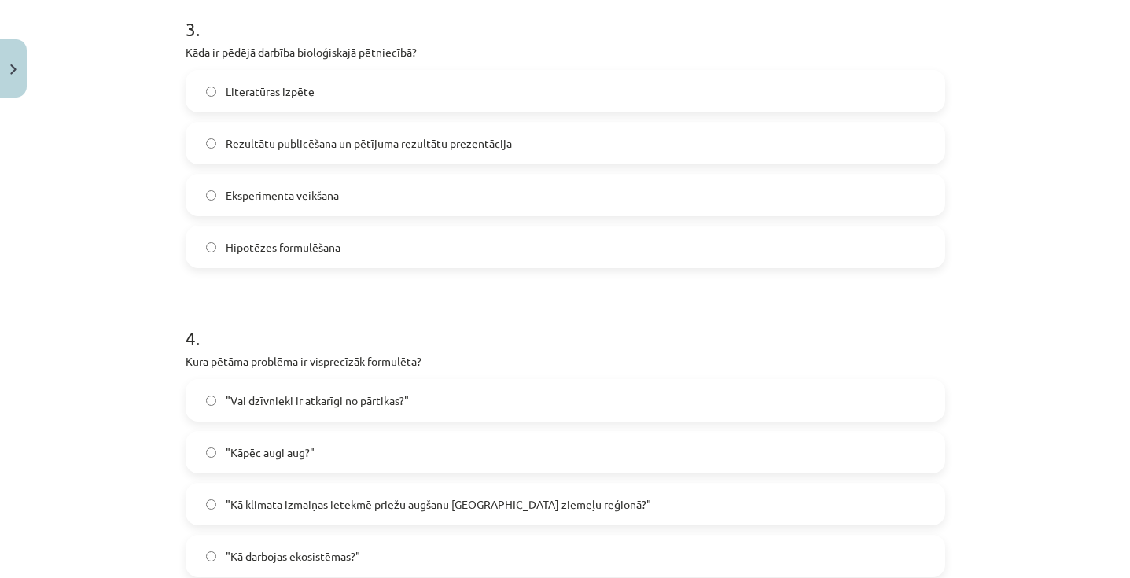
scroll to position [948, 0]
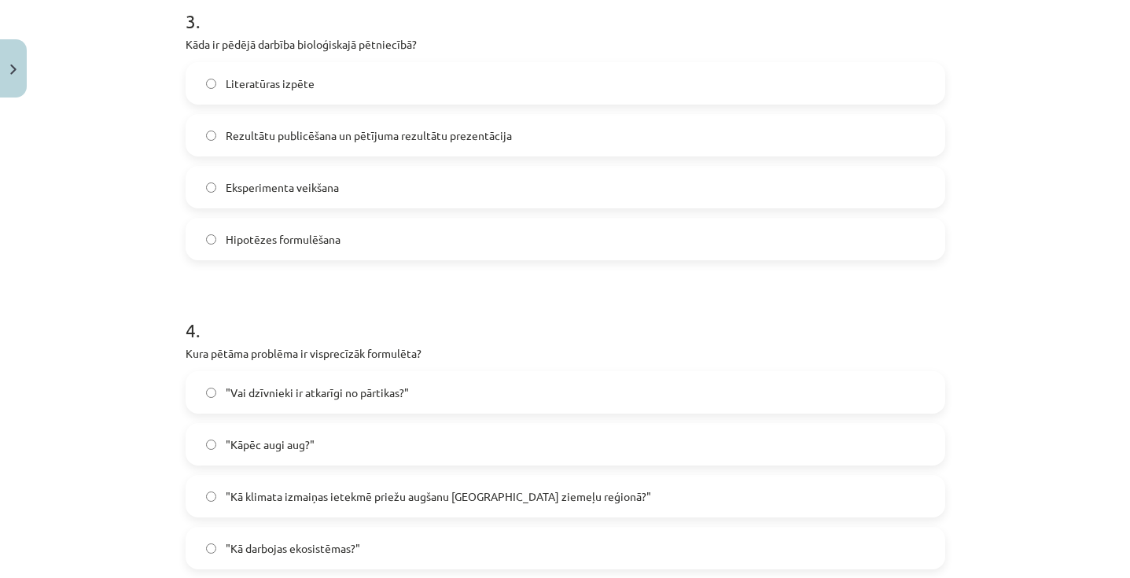
click at [435, 124] on label "Rezultātu publicēšana un pētījuma rezultātu prezentācija" at bounding box center [565, 135] width 756 height 39
click at [362, 501] on span ""Kā klimata izmaiņas ietekmē priežu augšanu Latvijas ziemeļu reģionā?"" at bounding box center [438, 496] width 425 height 17
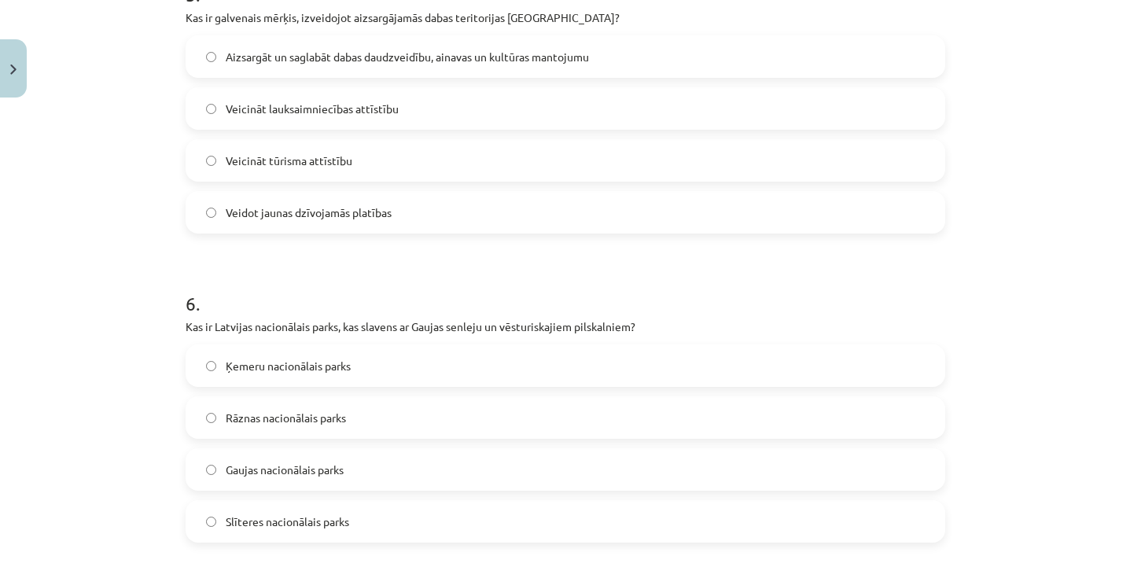
scroll to position [1594, 0]
click at [439, 54] on span "Aizsargāt un saglabāt dabas daudzveidību, ainavas un kultūras mantojumu" at bounding box center [407, 55] width 363 height 17
click at [368, 455] on label "Gaujas nacionālais parks" at bounding box center [565, 467] width 756 height 39
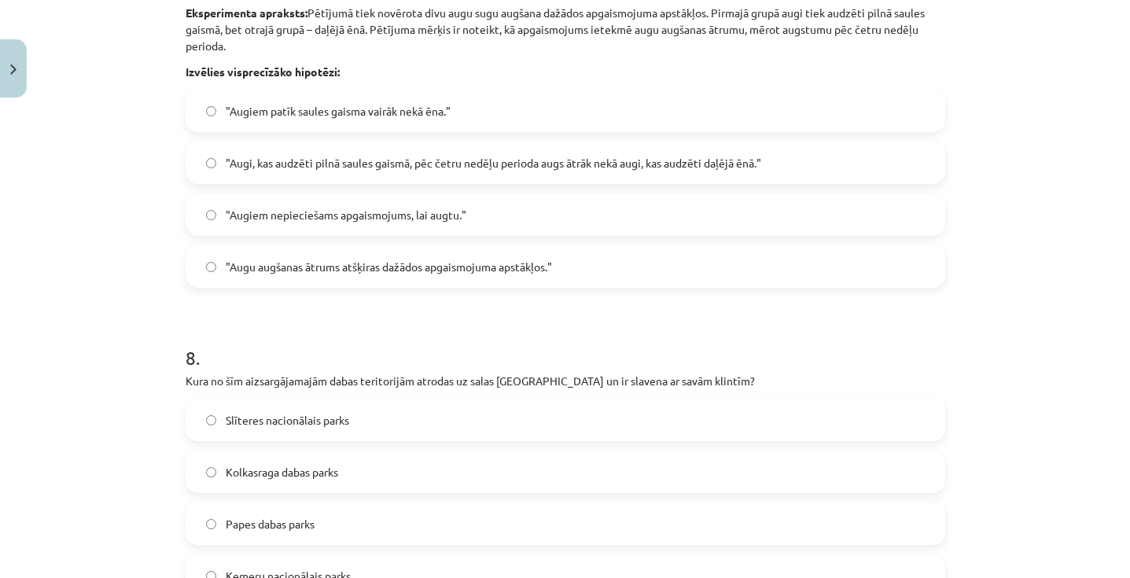
scroll to position [2247, 0]
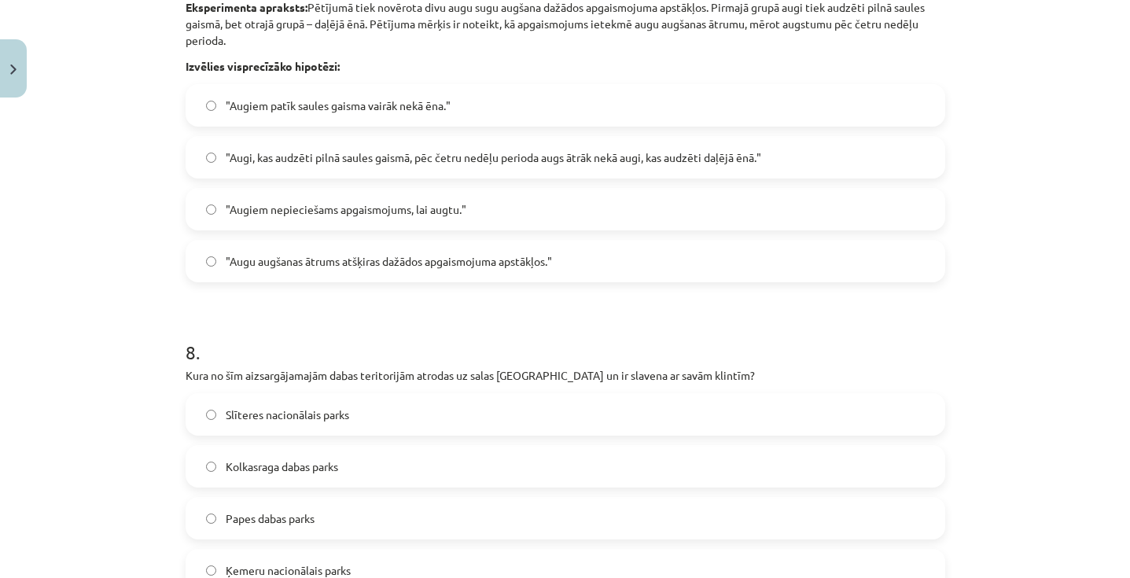
click at [462, 170] on label ""Augi, kas audzēti pilnā saules gaismā, pēc četru nedēļu perioda augs ātrāk nek…" at bounding box center [565, 157] width 756 height 39
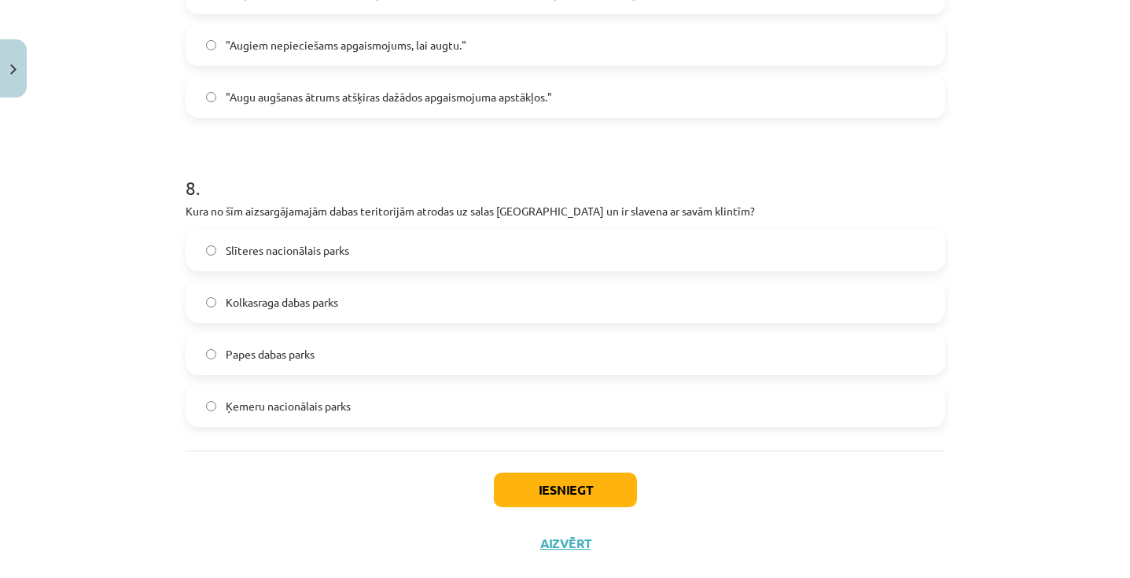
scroll to position [2443, 0]
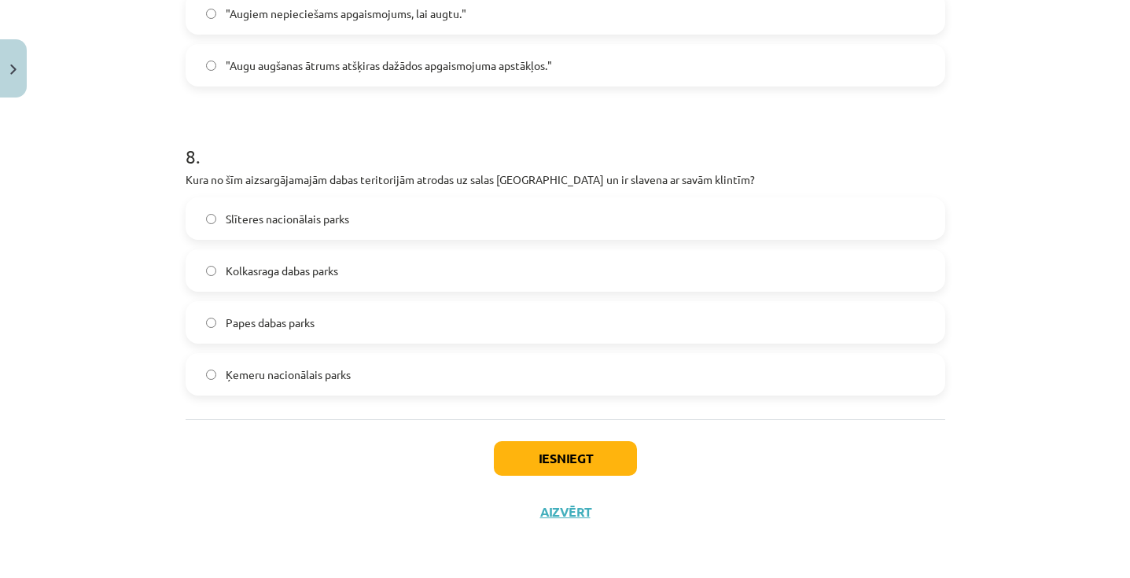
click at [417, 209] on label "Slīteres nacionālais parks" at bounding box center [565, 218] width 756 height 39
click at [560, 458] on button "Iesniegt" at bounding box center [565, 458] width 143 height 35
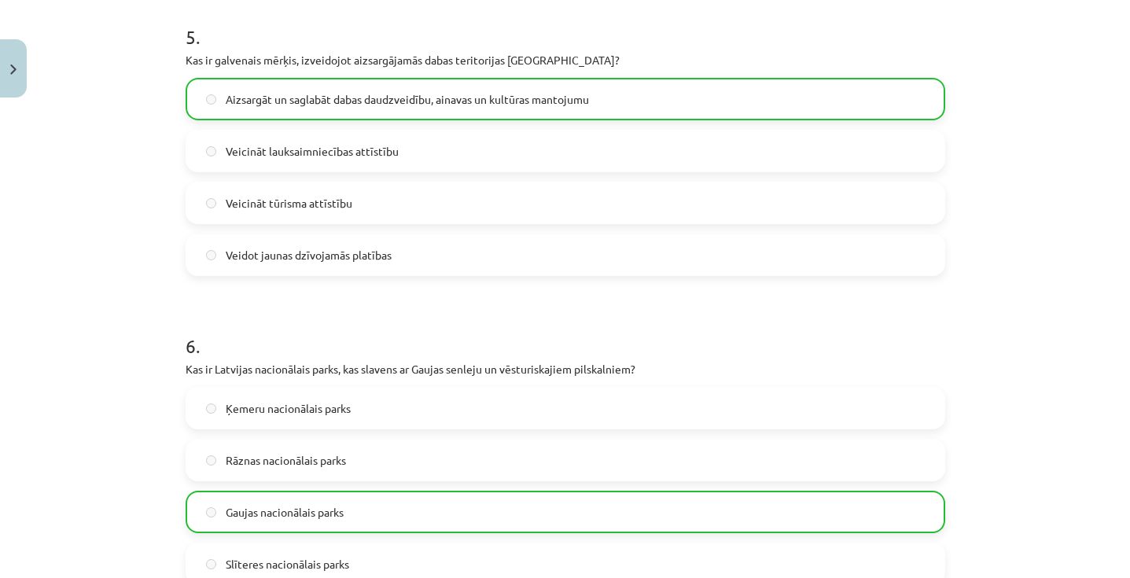
scroll to position [2493, 0]
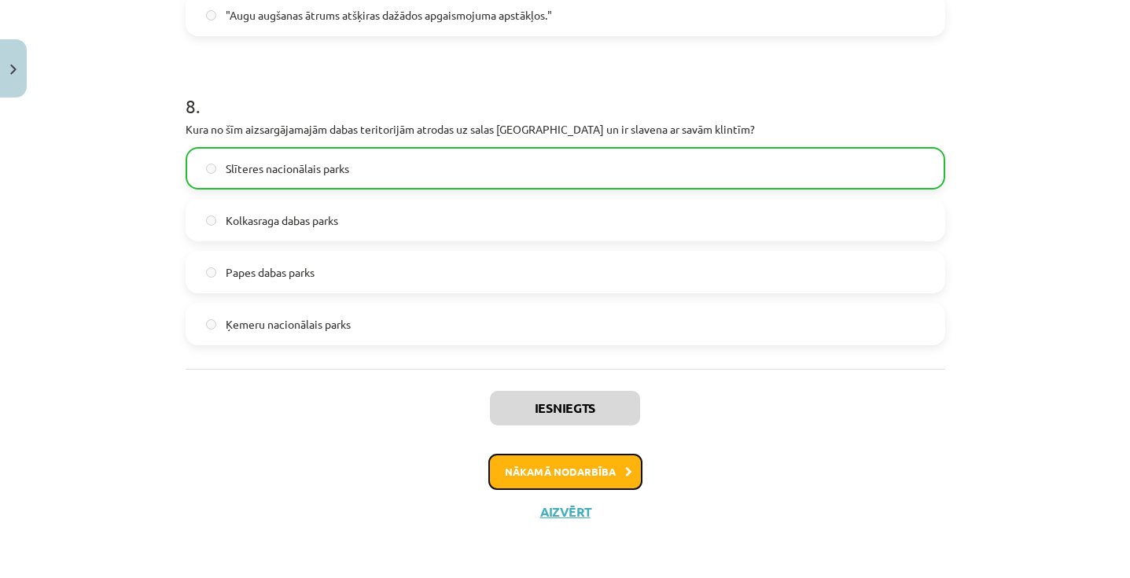
click at [606, 469] on button "Nākamā nodarbība" at bounding box center [565, 472] width 154 height 36
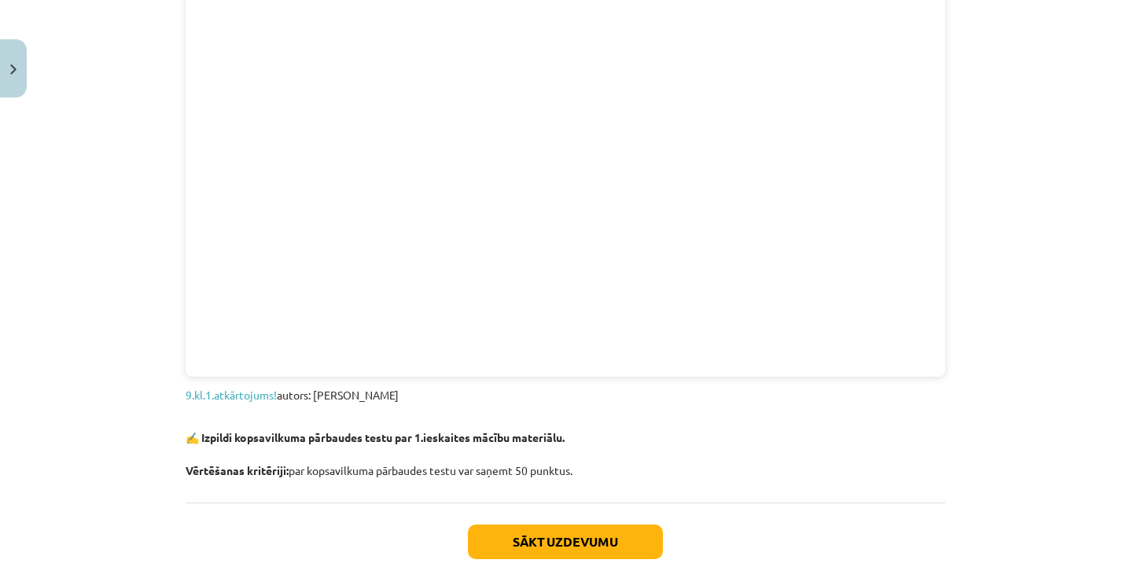
scroll to position [1645, 0]
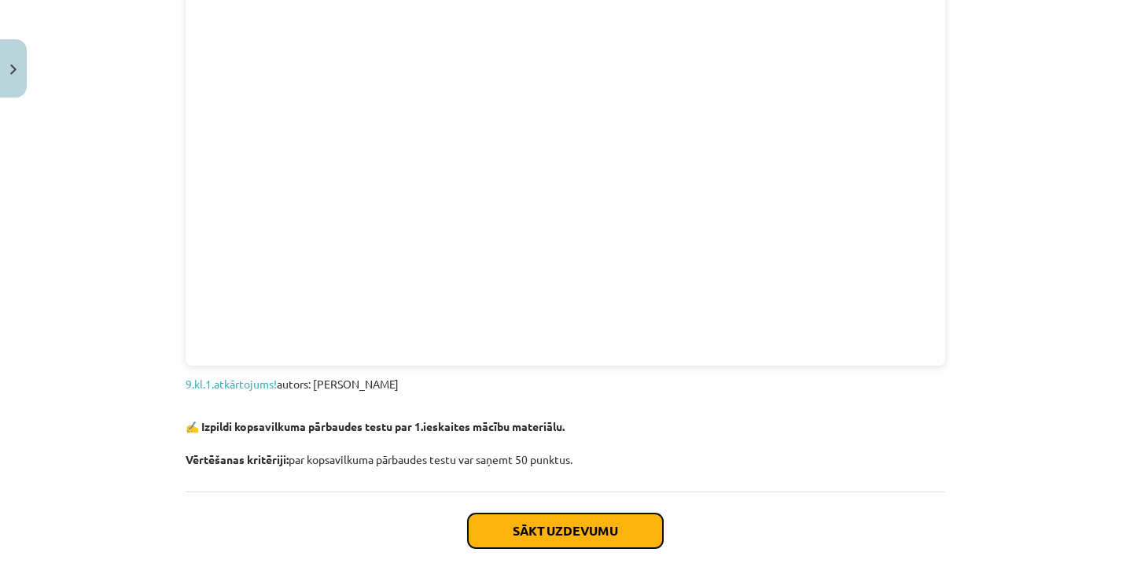
click at [556, 531] on button "Sākt uzdevumu" at bounding box center [565, 530] width 195 height 35
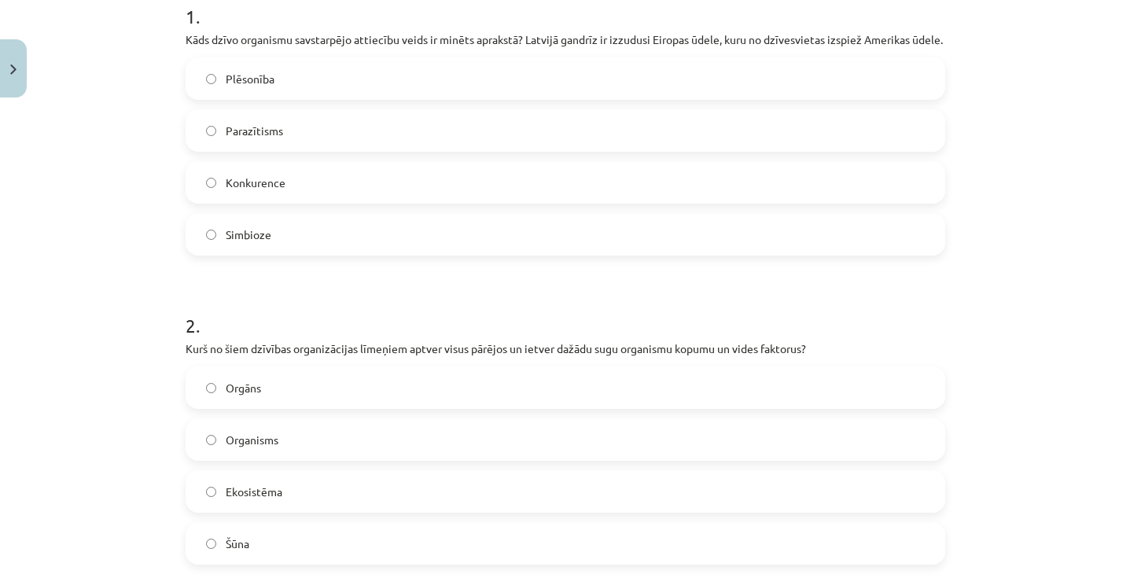
scroll to position [333, 0]
click at [428, 197] on label "Konkurence" at bounding box center [565, 184] width 756 height 39
click at [278, 502] on span "Ekosistēma" at bounding box center [254, 494] width 57 height 17
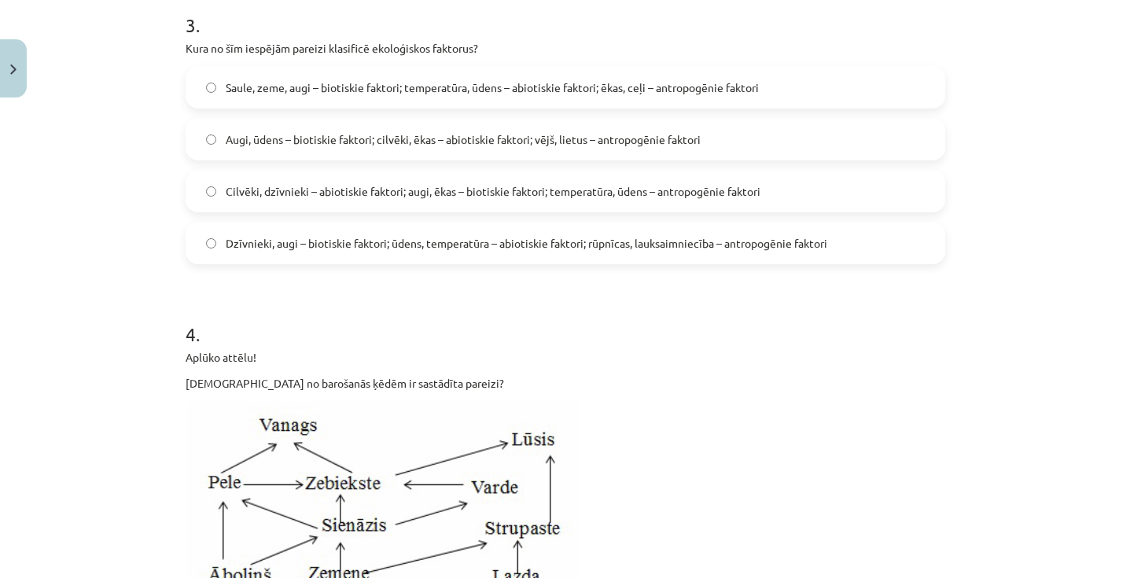
scroll to position [956, 0]
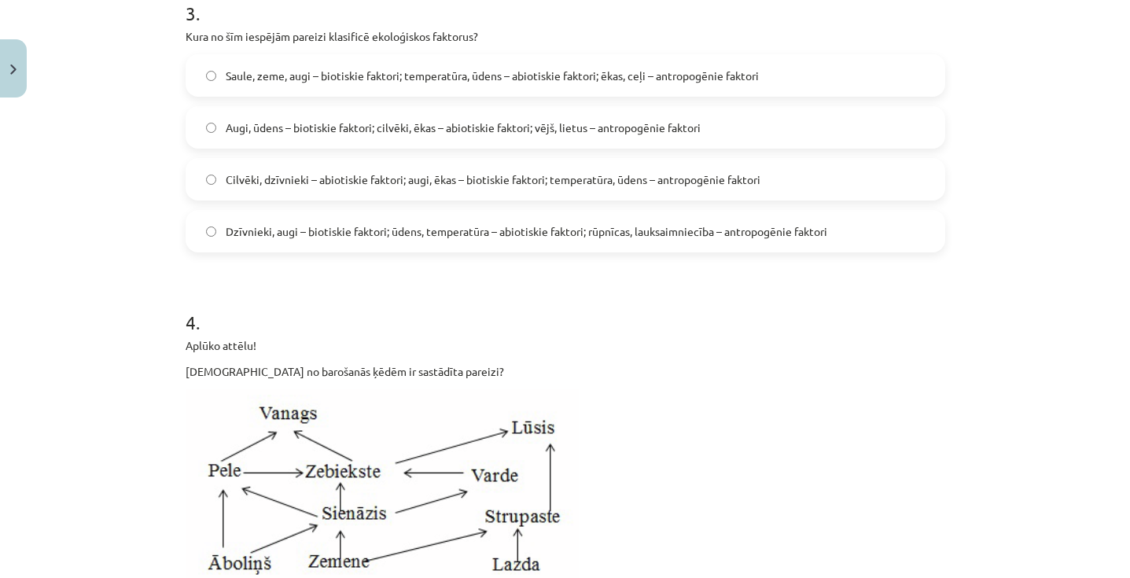
click at [336, 239] on span "Dzīvnieki, augi – biotiskie faktori; ūdens, temperatūra – abiotiskie faktori; r…" at bounding box center [526, 231] width 601 height 17
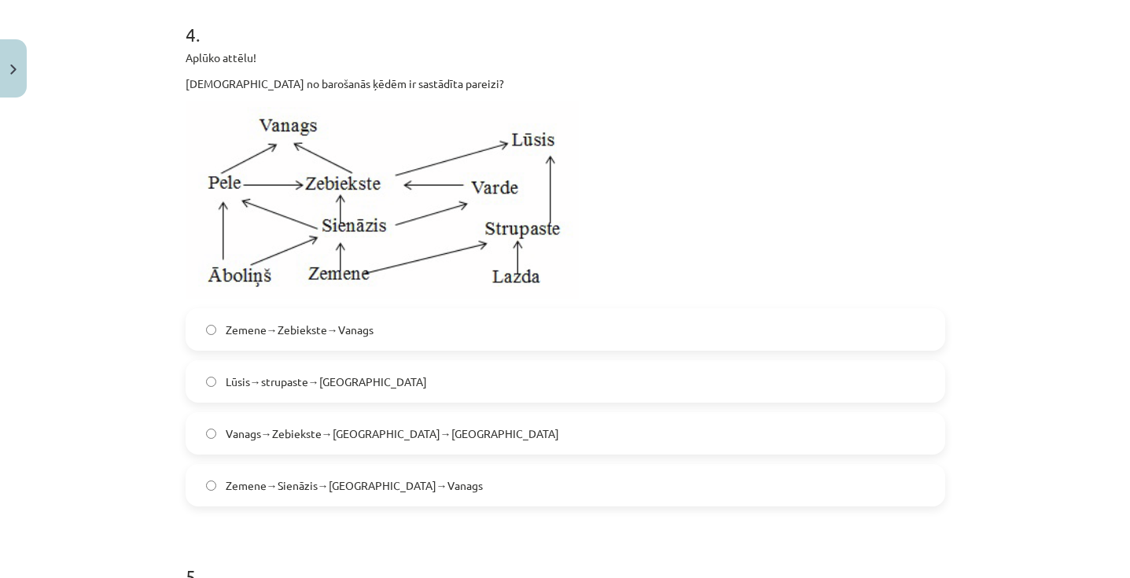
scroll to position [1251, 0]
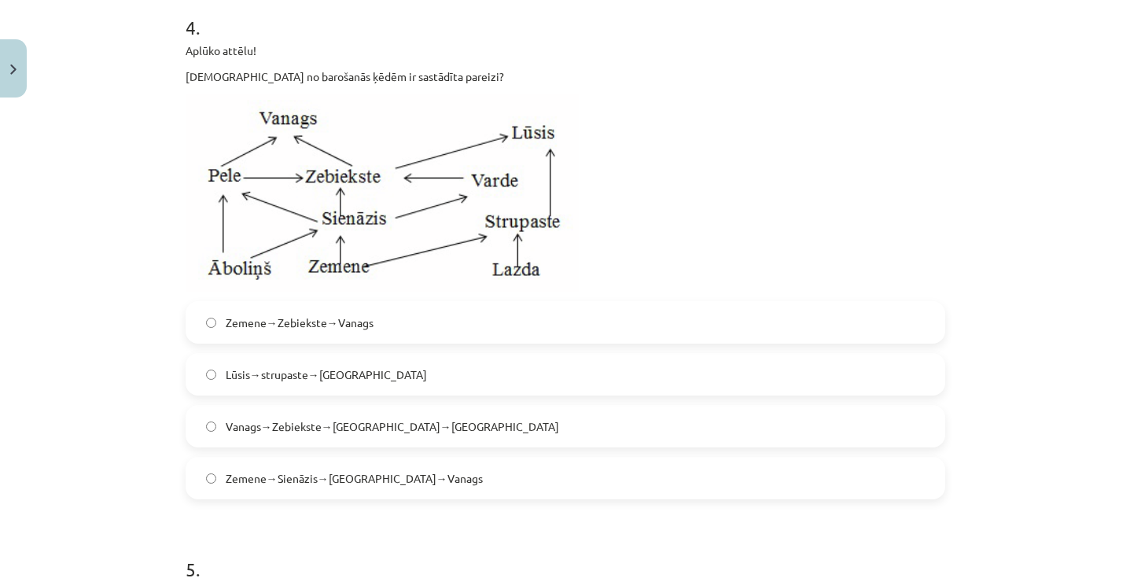
click at [310, 487] on span "Zemene→Sienāzis→Zebiekste→Vanags" at bounding box center [354, 478] width 257 height 17
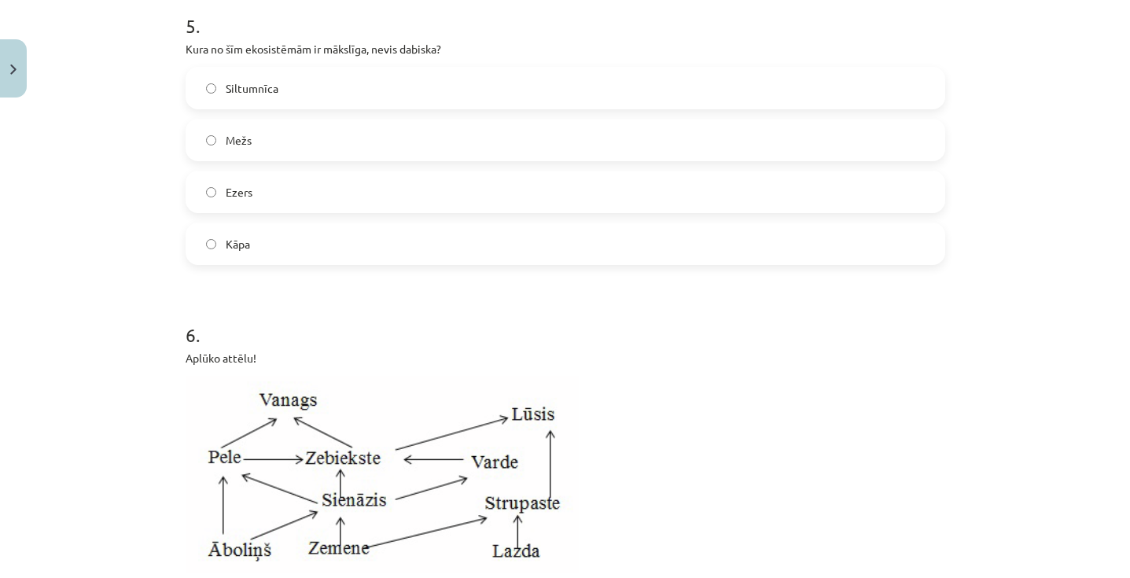
scroll to position [1796, 0]
click at [381, 92] on label "Siltumnīca" at bounding box center [565, 86] width 756 height 39
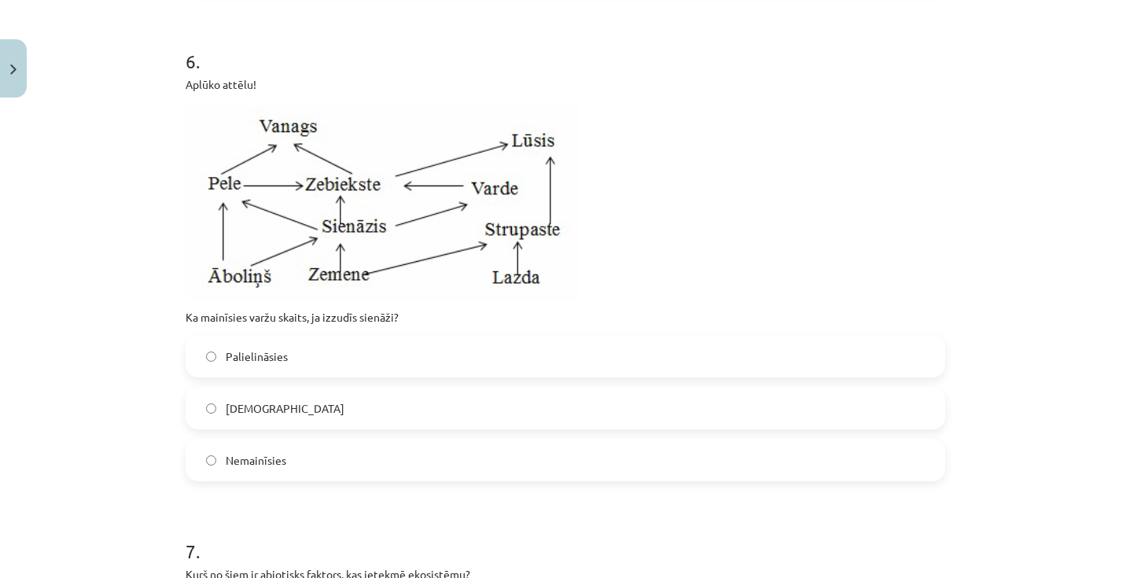
scroll to position [2069, 0]
click at [302, 406] on label "Samazināsies" at bounding box center [565, 406] width 756 height 39
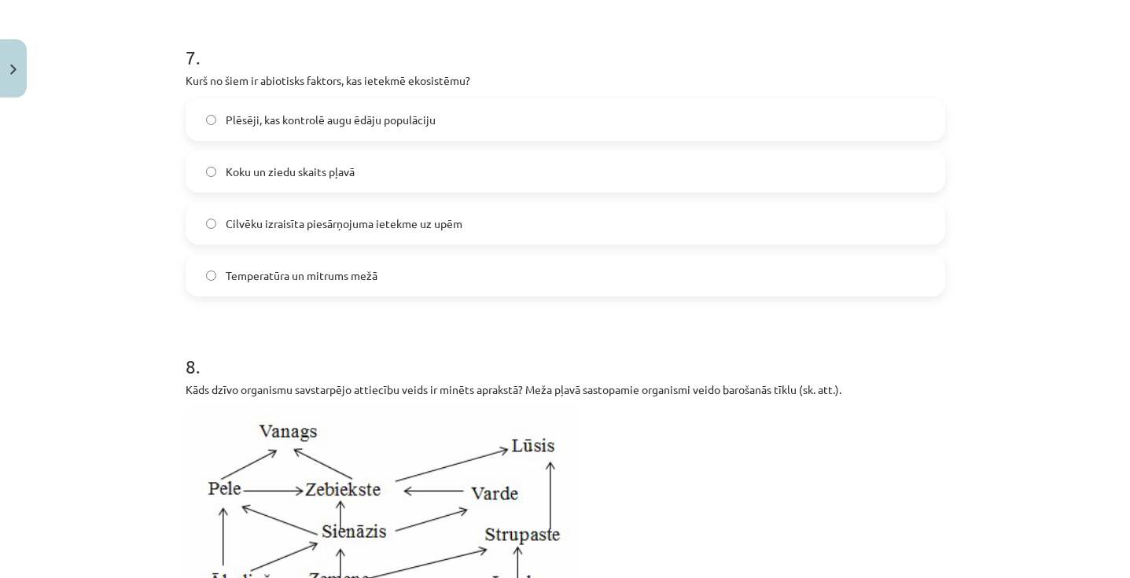
scroll to position [2556, 0]
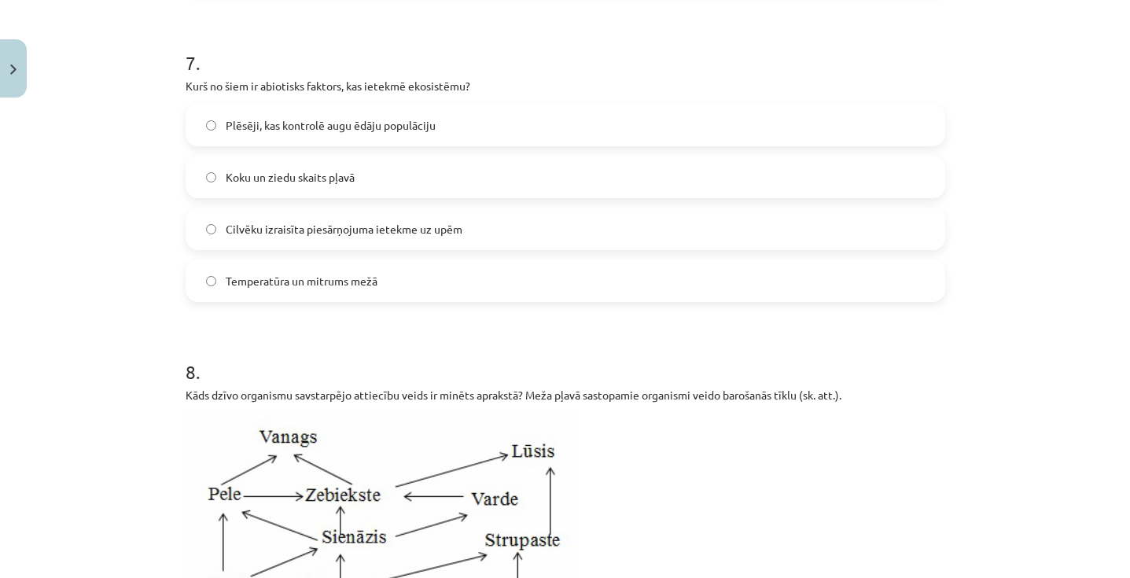
click at [332, 300] on label "Temperatūra un mitrums mežā" at bounding box center [565, 280] width 756 height 39
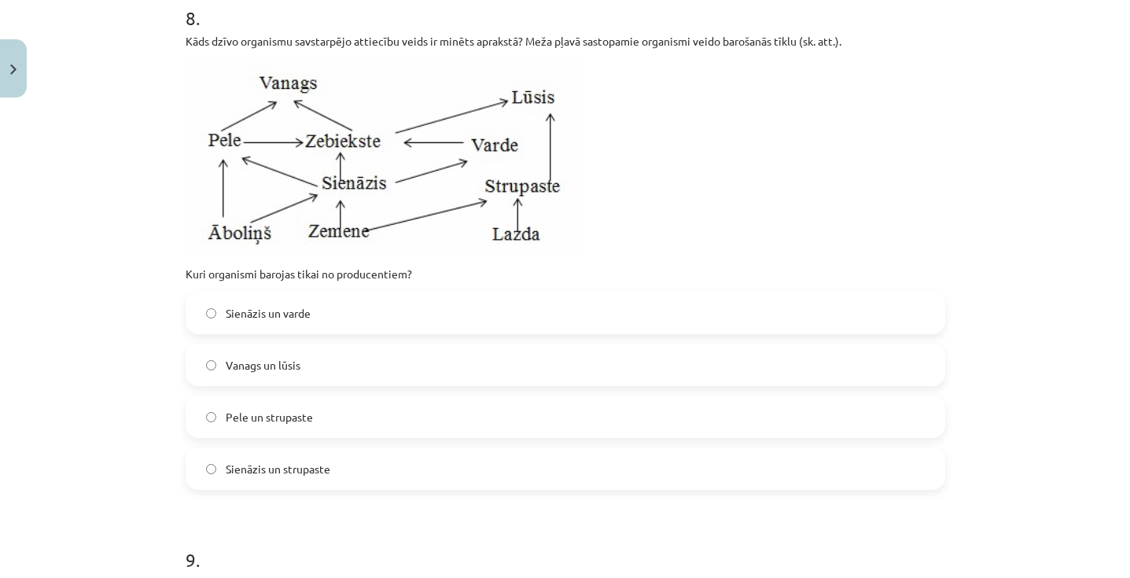
scroll to position [2908, 0]
click at [317, 380] on label "Vanags un lūsis" at bounding box center [565, 366] width 756 height 39
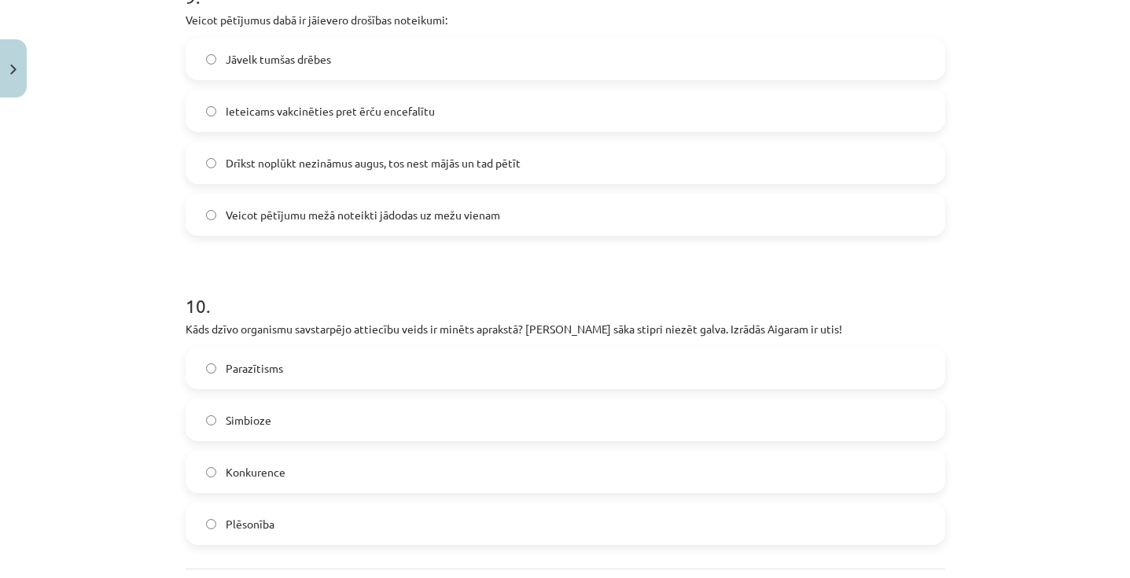
scroll to position [3477, 0]
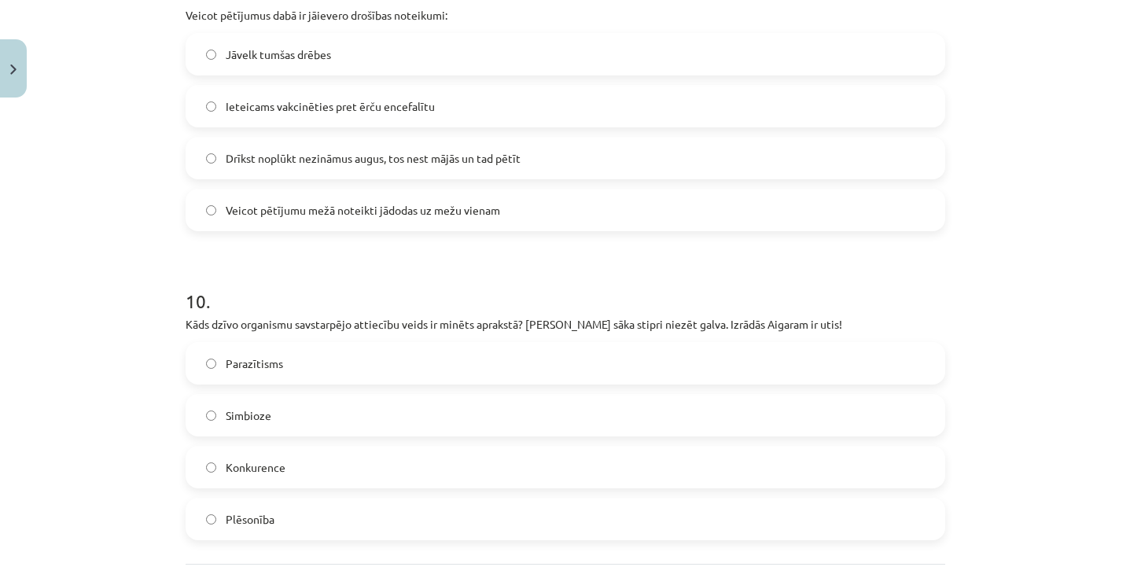
click at [336, 115] on span "Ieteicams vakcinēties pret ērču encefalītu" at bounding box center [330, 106] width 209 height 17
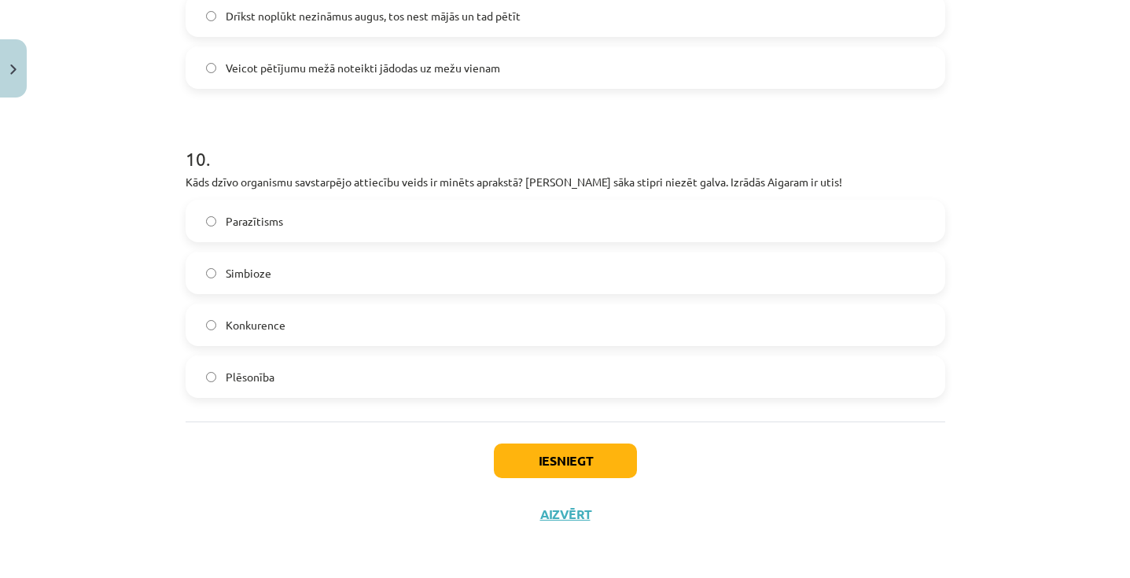
scroll to position [3623, 0]
click at [329, 226] on label "Parazītisms" at bounding box center [565, 218] width 756 height 39
click at [535, 467] on button "Iesniegt" at bounding box center [565, 458] width 143 height 35
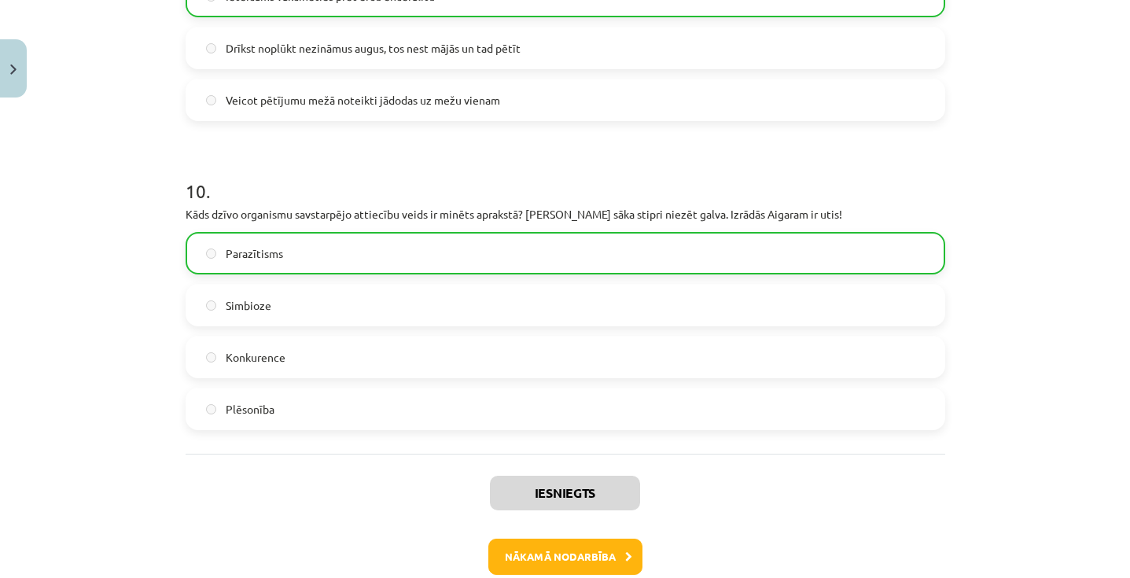
scroll to position [3689, 0]
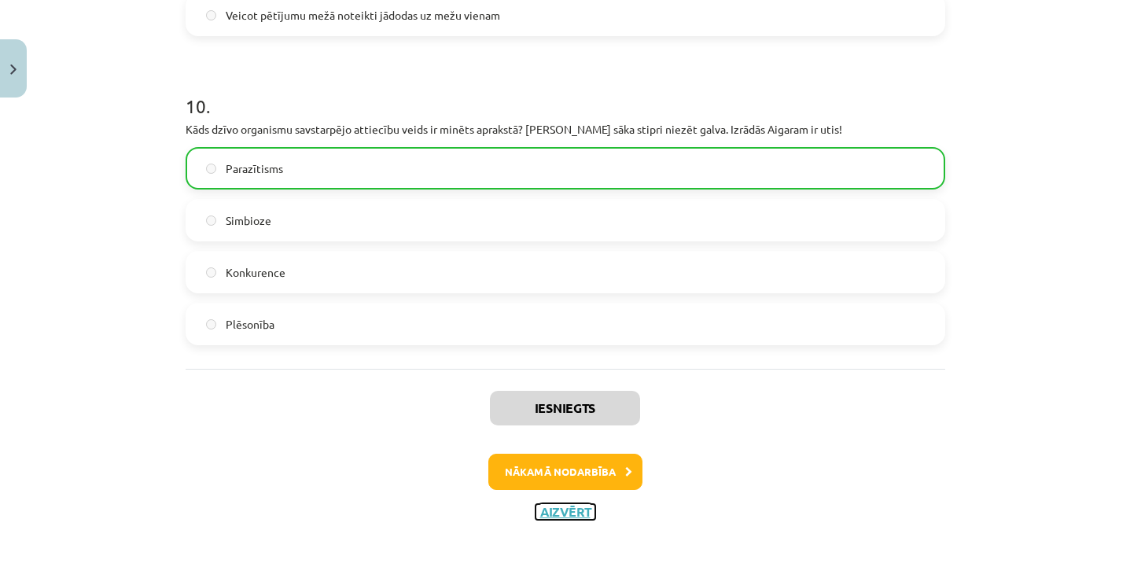
click at [573, 511] on button "Aizvērt" at bounding box center [565, 512] width 60 height 16
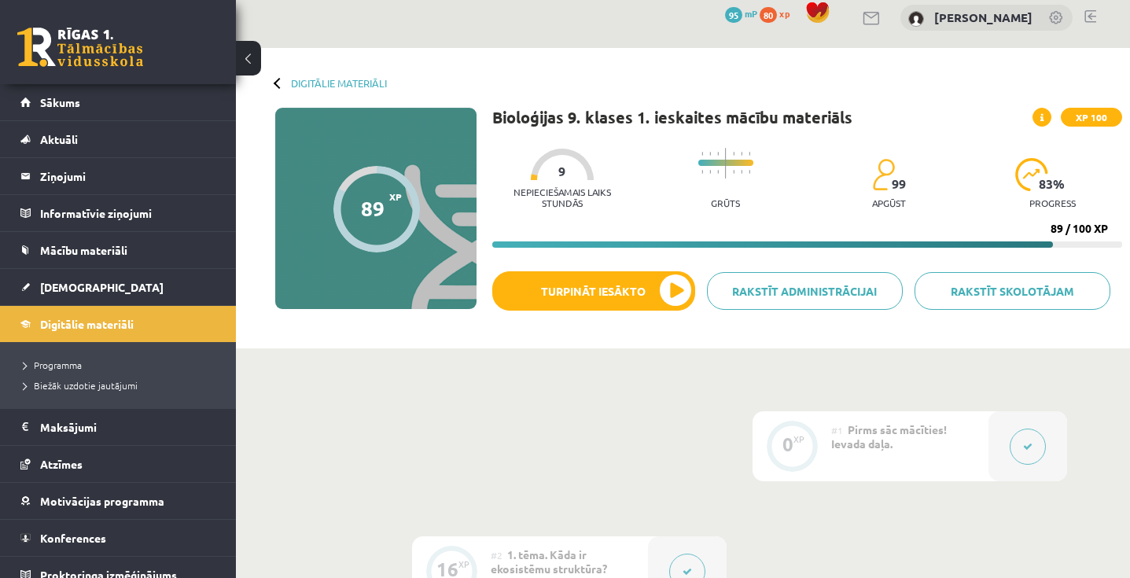
scroll to position [0, 0]
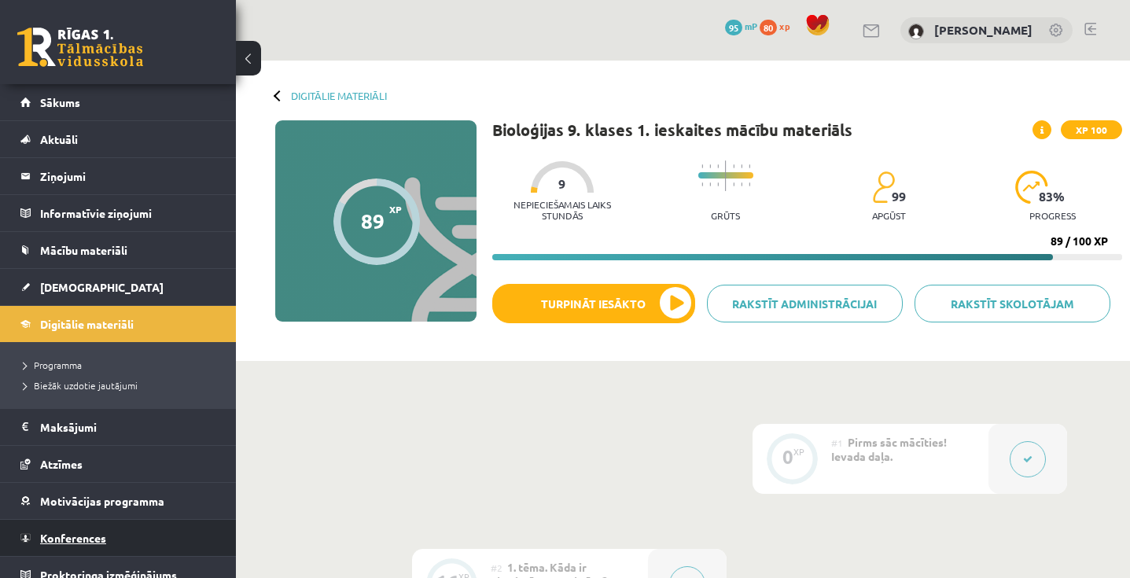
click at [98, 535] on span "Konferences" at bounding box center [73, 538] width 66 height 14
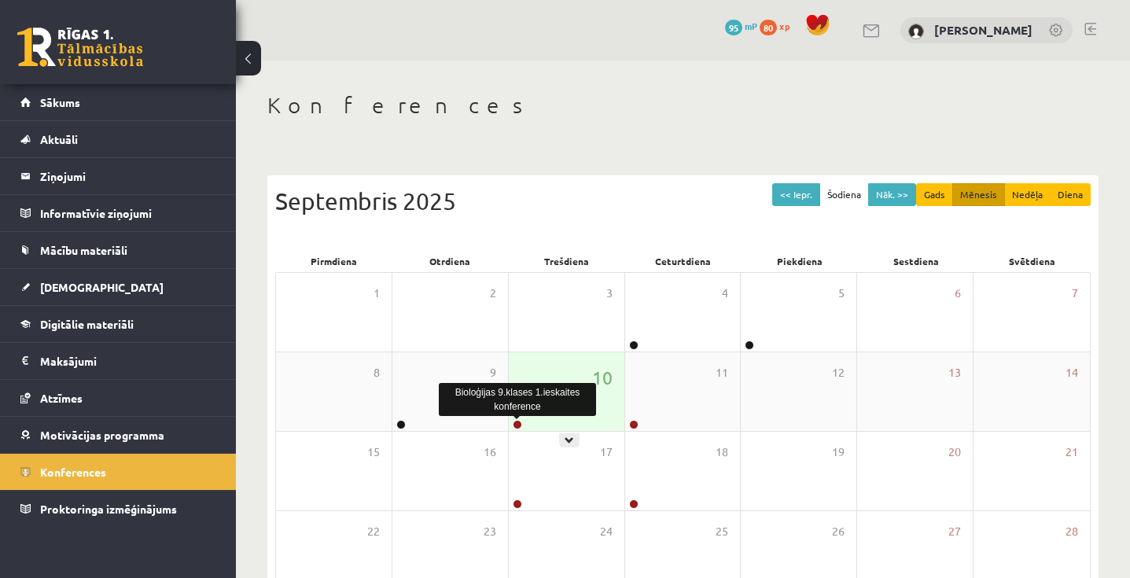
click at [517, 424] on link at bounding box center [517, 424] width 9 height 9
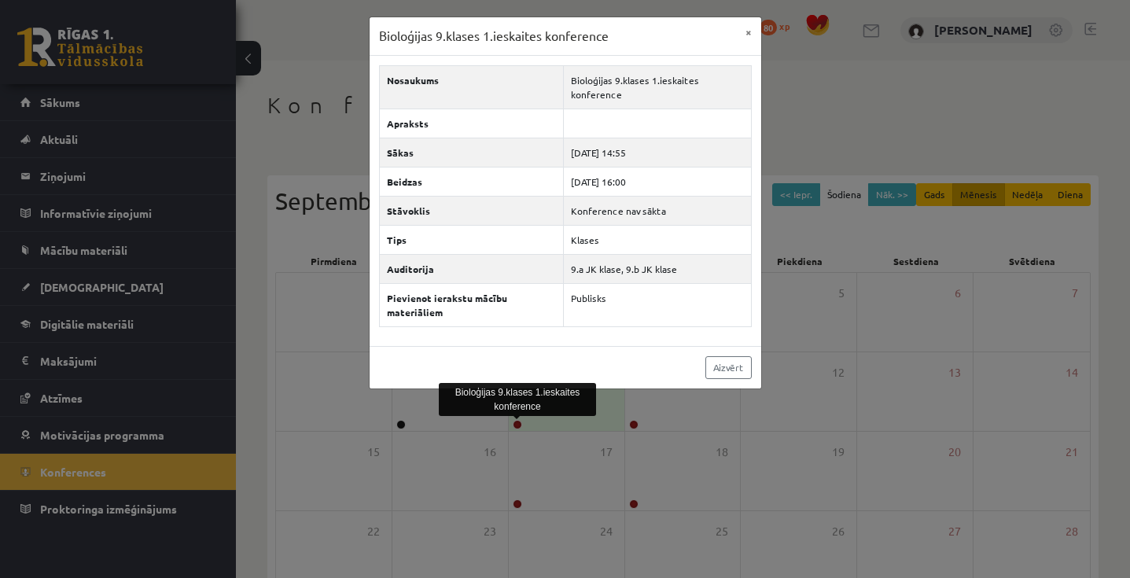
click at [787, 445] on div "Bioloģijas 9.klases 1.ieskaites konference × Nosaukums Bioloģijas 9.klases 1.ie…" at bounding box center [565, 289] width 1130 height 578
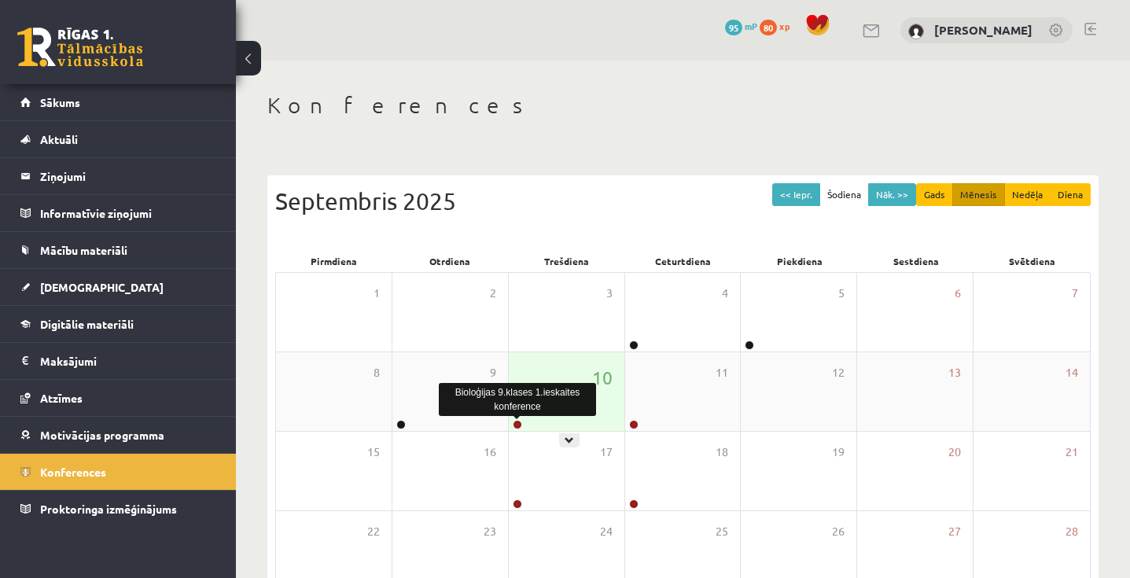
click at [516, 425] on link at bounding box center [517, 424] width 9 height 9
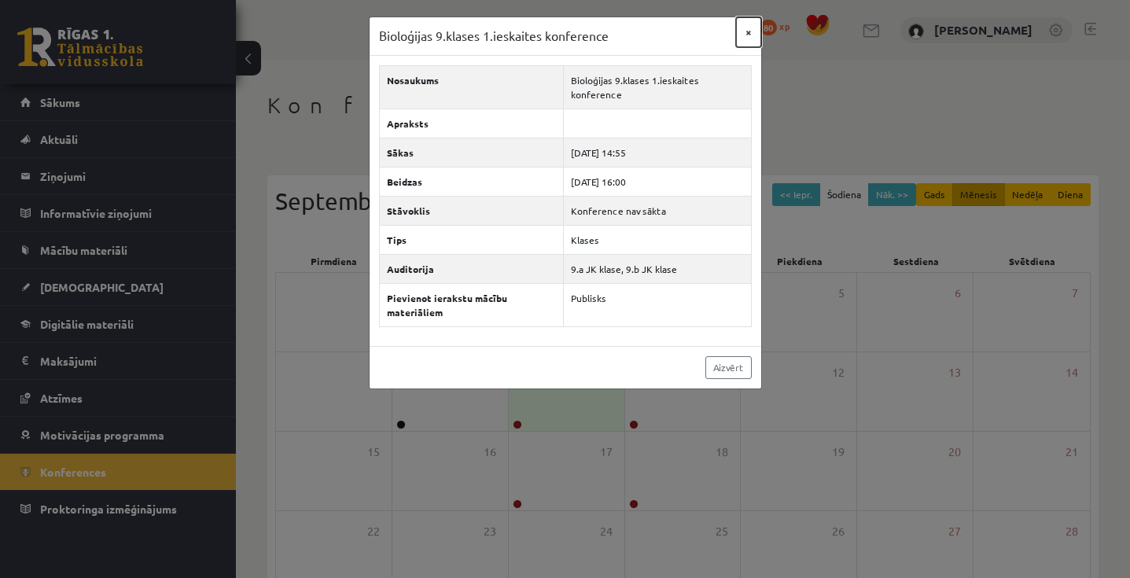
click at [748, 30] on button "×" at bounding box center [748, 32] width 25 height 30
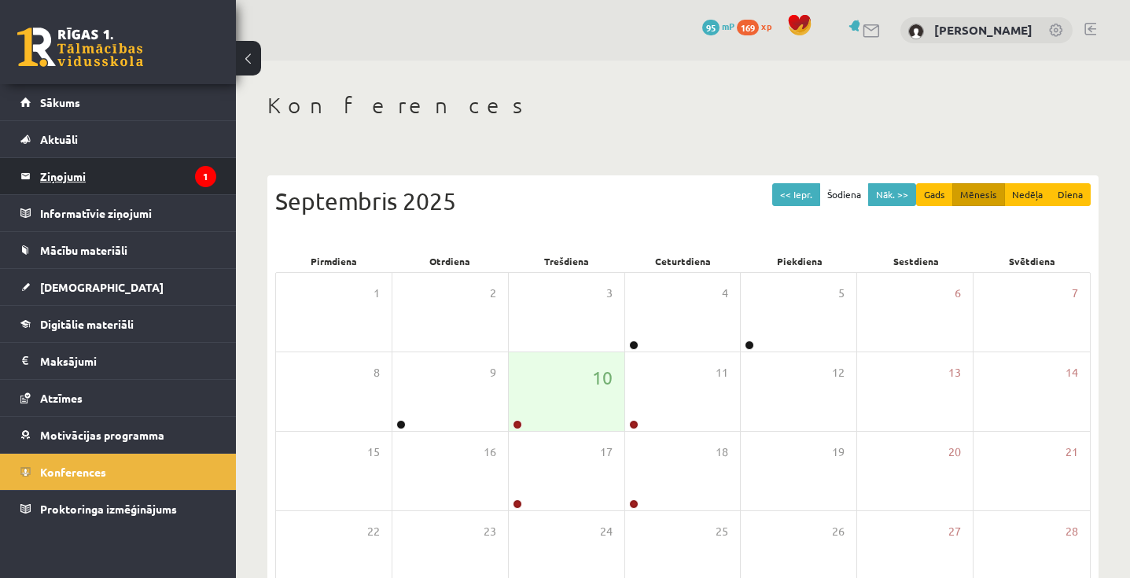
click at [97, 169] on legend "Ziņojumi 1" at bounding box center [128, 176] width 176 height 36
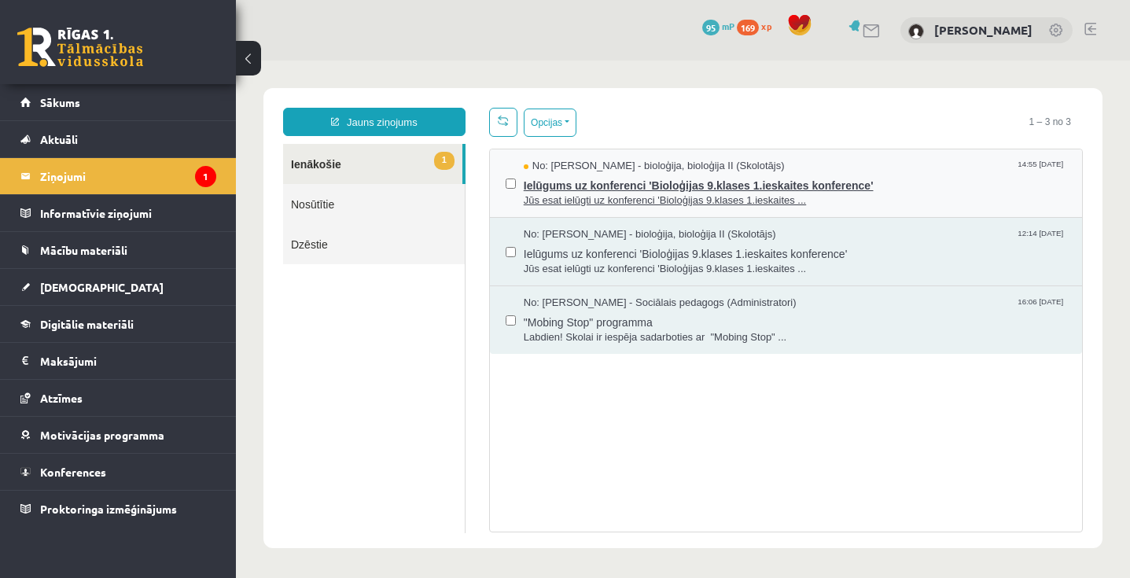
click at [636, 194] on span "Jūs esat ielūgti uz konferenci 'Bioloģijas 9.klases 1.ieskaites ..." at bounding box center [795, 200] width 542 height 15
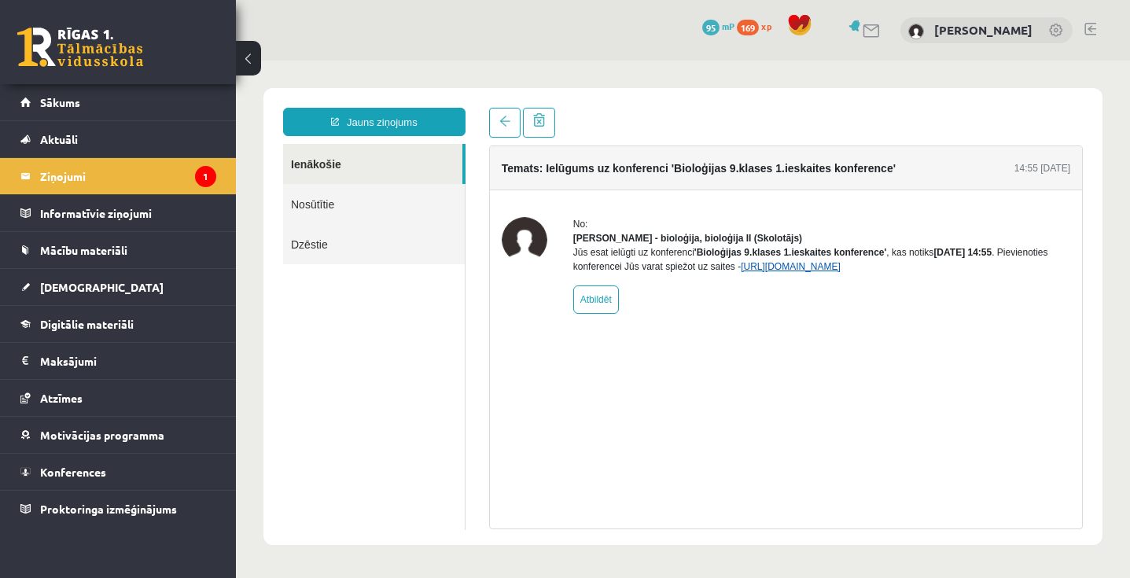
click at [840, 272] on link "https://eskola.r1tv.lv/conferences/4518/join" at bounding box center [791, 266] width 100 height 11
click at [86, 294] on link "[DEMOGRAPHIC_DATA]" at bounding box center [118, 287] width 196 height 36
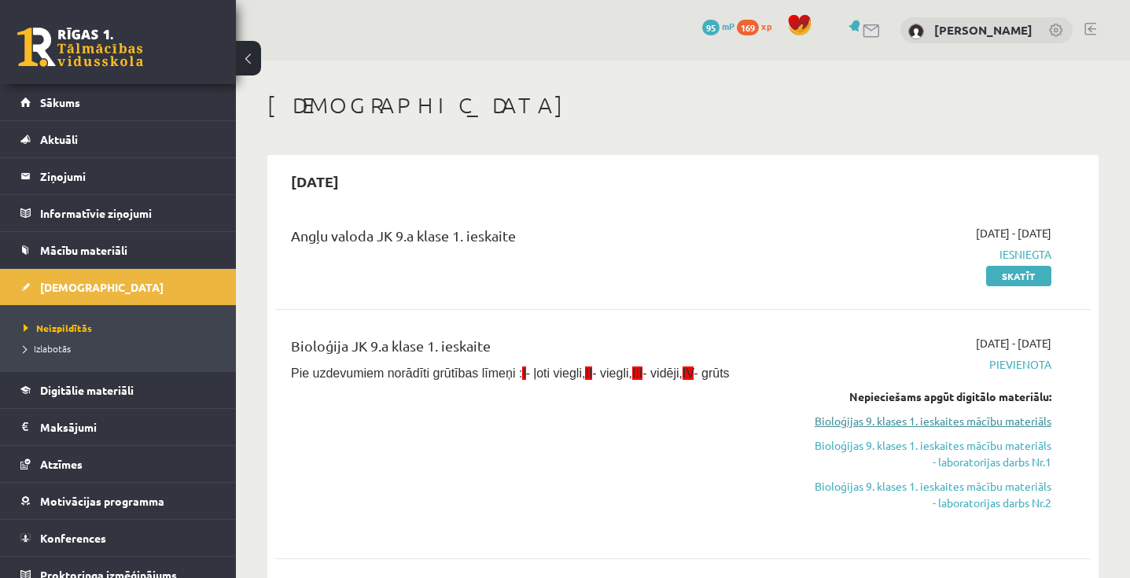
click at [965, 420] on link "Bioloģijas 9. klases 1. ieskaites mācību materiāls" at bounding box center [932, 421] width 237 height 17
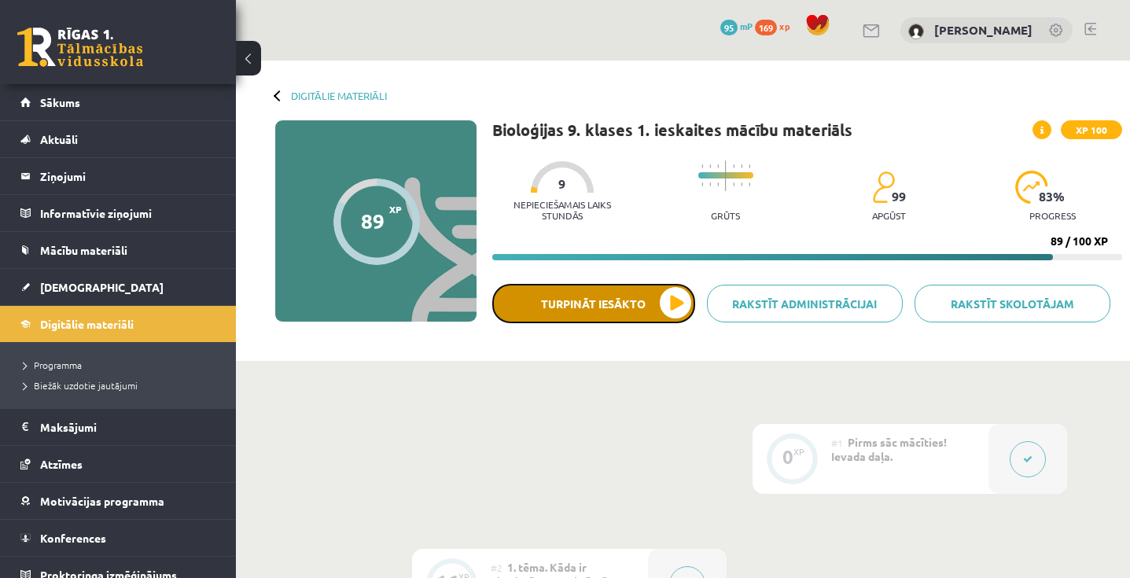
click at [682, 309] on button "Turpināt iesākto" at bounding box center [593, 303] width 203 height 39
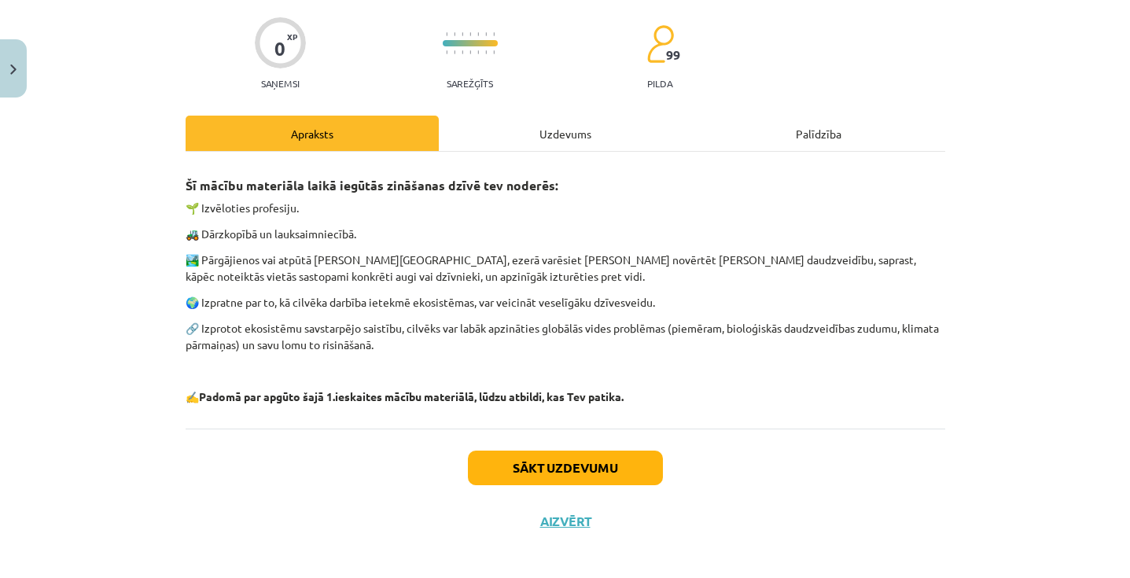
scroll to position [124, 0]
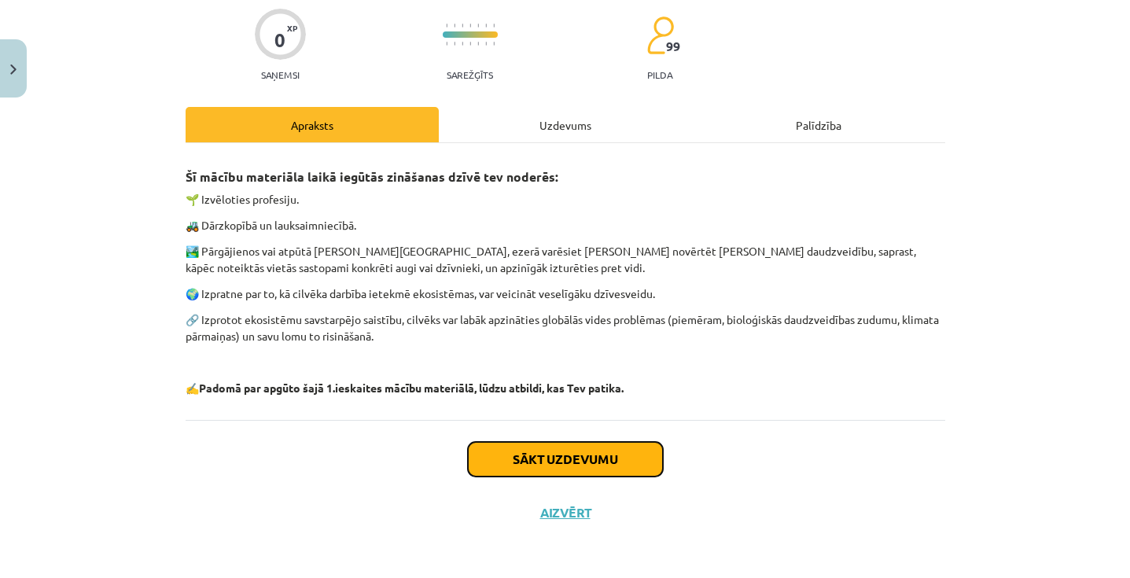
click at [608, 459] on button "Sākt uzdevumu" at bounding box center [565, 459] width 195 height 35
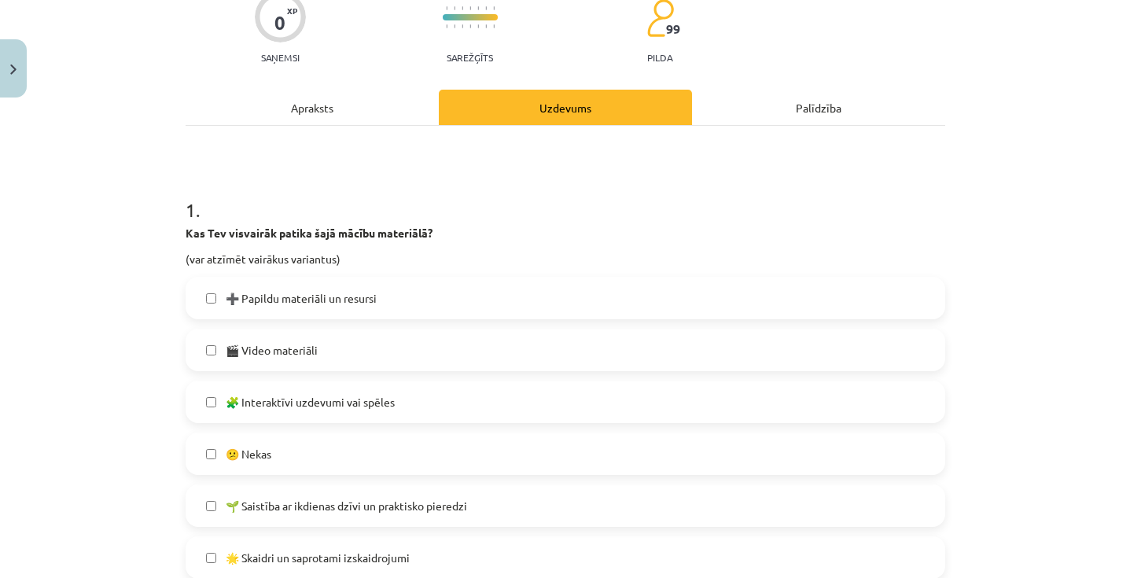
scroll to position [156, 0]
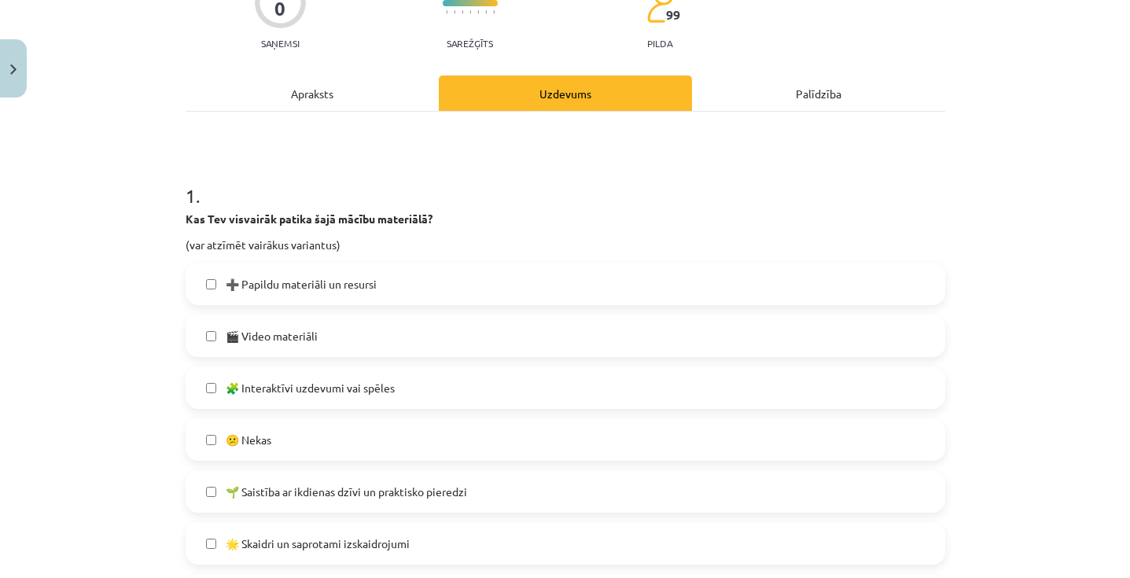
click at [369, 332] on label "🎬 Video materiāli" at bounding box center [565, 335] width 756 height 39
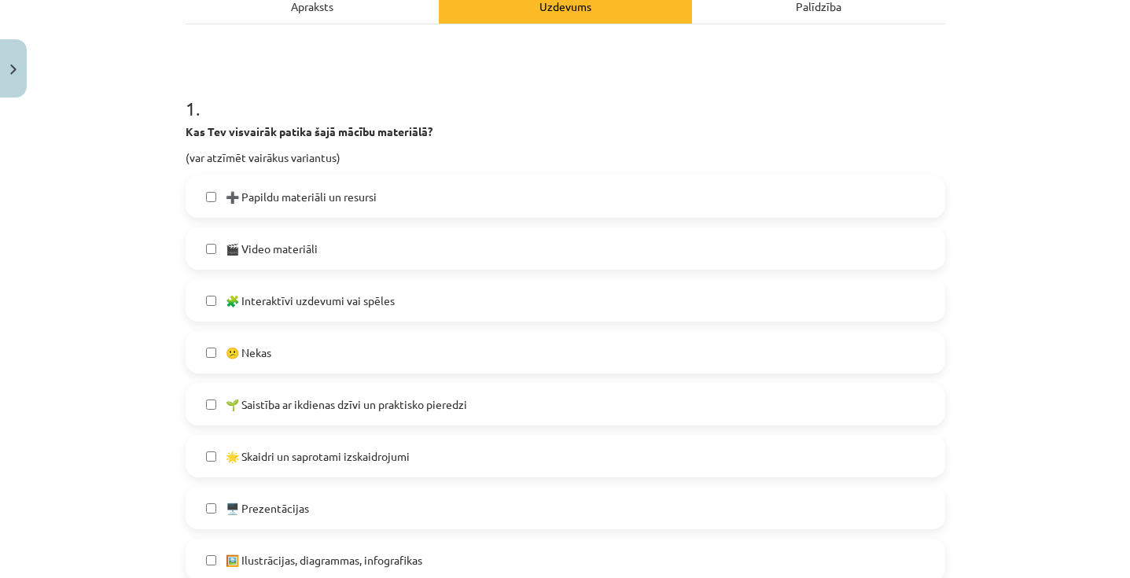
click at [362, 300] on span "🧩 Interaktīvi uzdevumi vai spēles" at bounding box center [310, 300] width 169 height 17
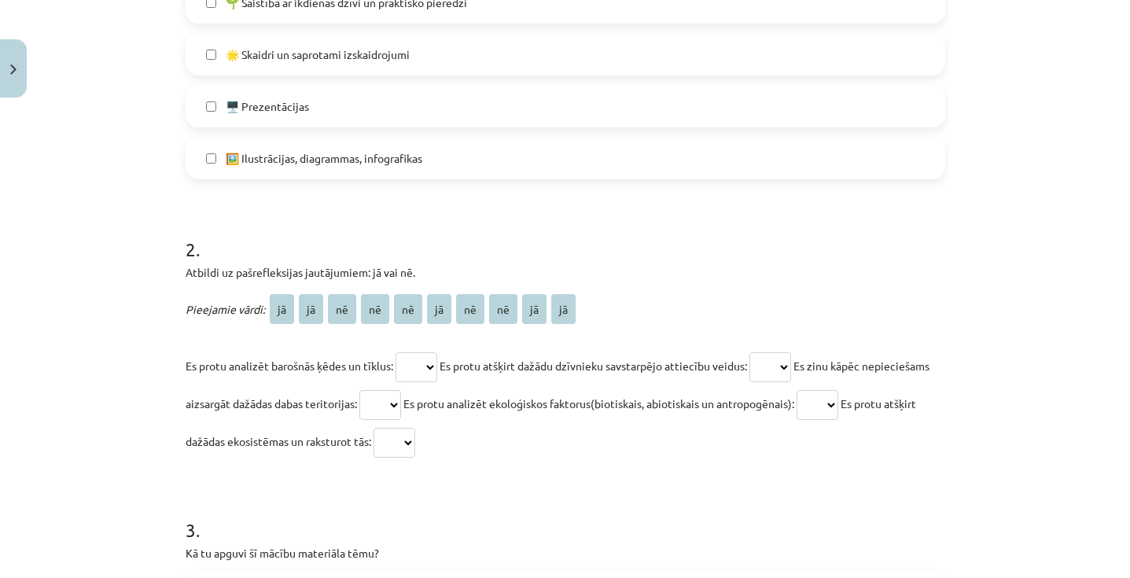
scroll to position [653, 0]
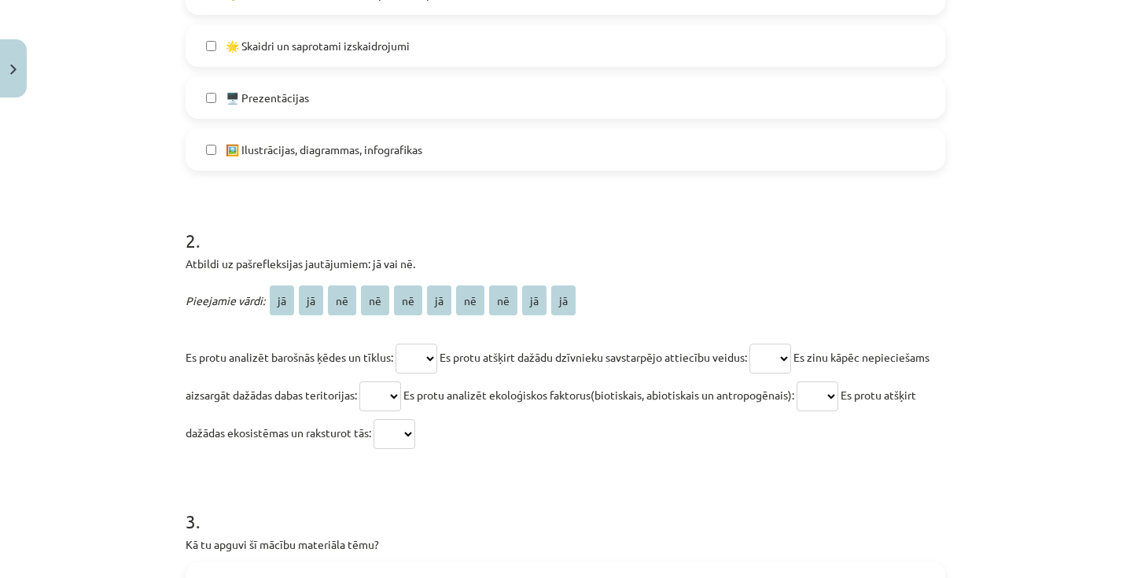
click at [437, 364] on select "** ** ** ** ** ** ** ** ** **" at bounding box center [416, 359] width 42 height 30
select select "**"
click at [791, 355] on select "** ** ** ** ** ** ** ** ** **" at bounding box center [770, 359] width 42 height 30
select select "**"
click at [401, 395] on select "** ** ** ** ** ** ** ** ** **" at bounding box center [380, 396] width 42 height 30
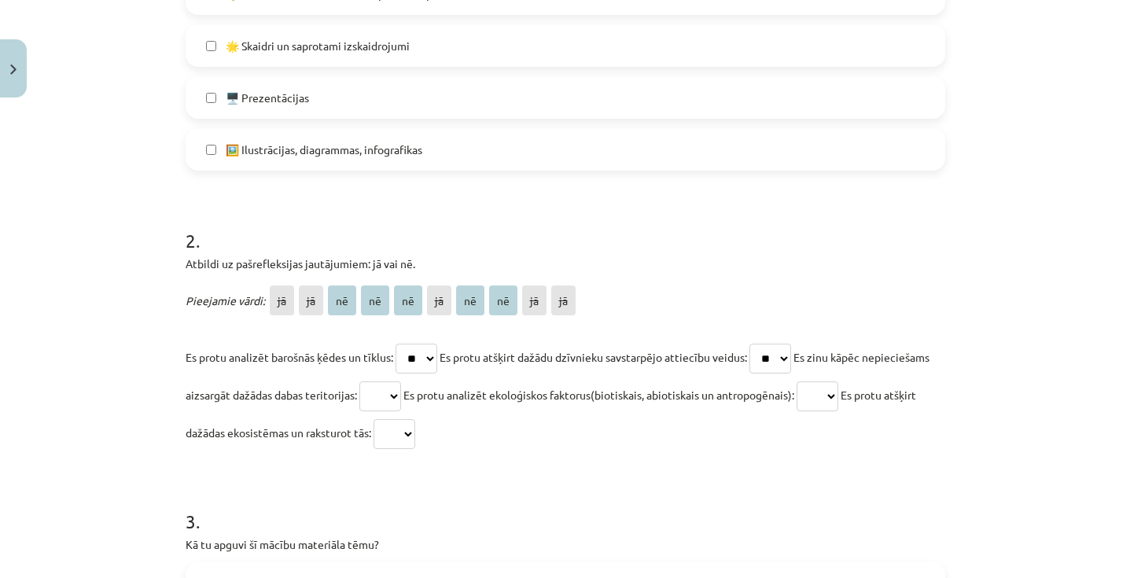
select select "**"
click at [415, 434] on select "** ** ** ** ** ** ** ** ** **" at bounding box center [394, 434] width 42 height 30
select select "**"
click at [838, 395] on select "** ** ** ** ** ** ** ** ** **" at bounding box center [817, 396] width 42 height 30
select select "**"
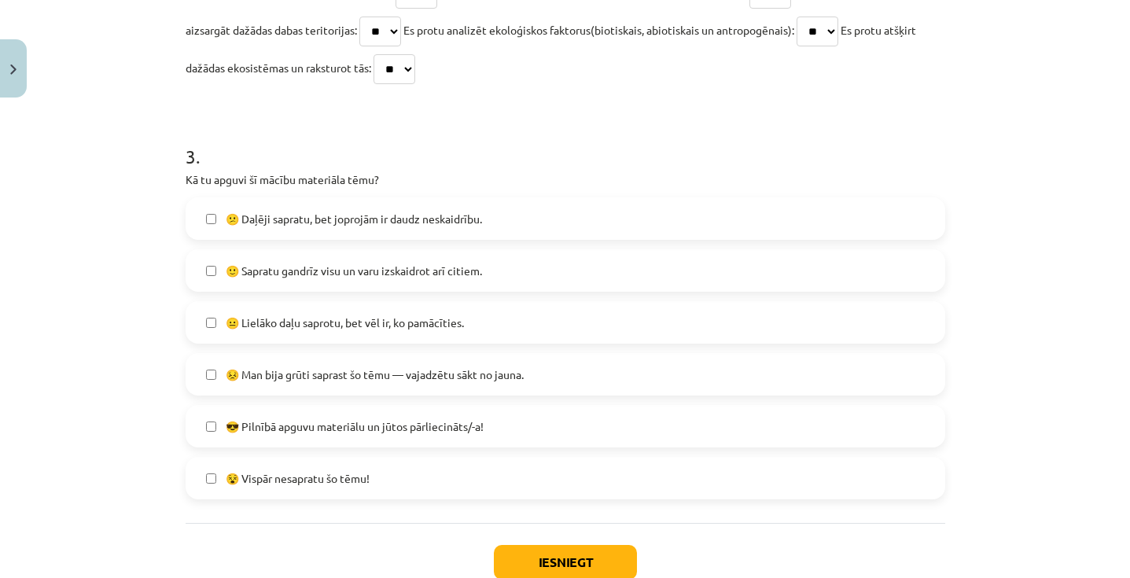
scroll to position [1022, 0]
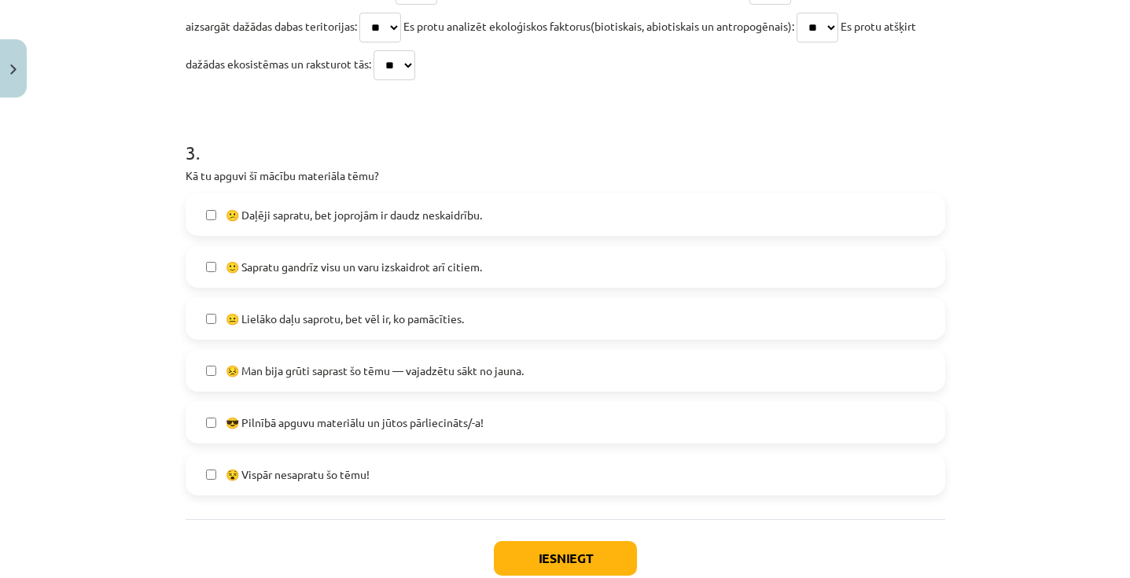
click at [456, 267] on span "🙂 Sapratu gandrīz visu un varu izskaidrot arī citiem." at bounding box center [354, 267] width 256 height 17
click at [456, 284] on label "🙂 Sapratu gandrīz visu un varu izskaidrot arī citiem." at bounding box center [565, 266] width 756 height 39
click at [456, 307] on label "😐 Lielāko daļu saprotu, bet vēl ir, ko pamācīties." at bounding box center [565, 318] width 756 height 39
click at [456, 281] on label "🙂 Sapratu gandrīz visu un varu izskaidrot arī citiem." at bounding box center [565, 266] width 756 height 39
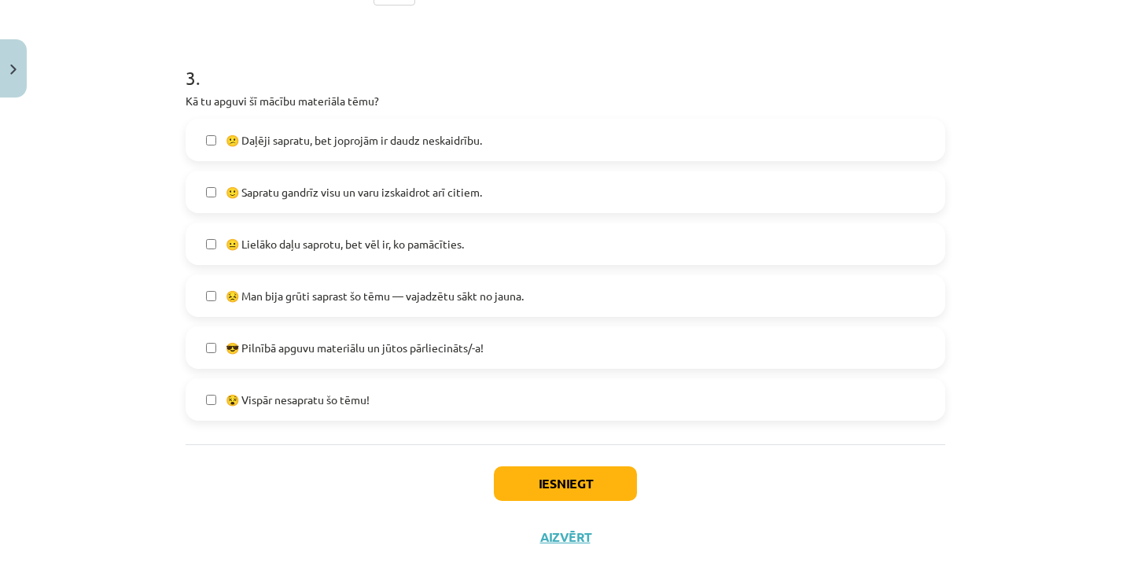
scroll to position [1122, 0]
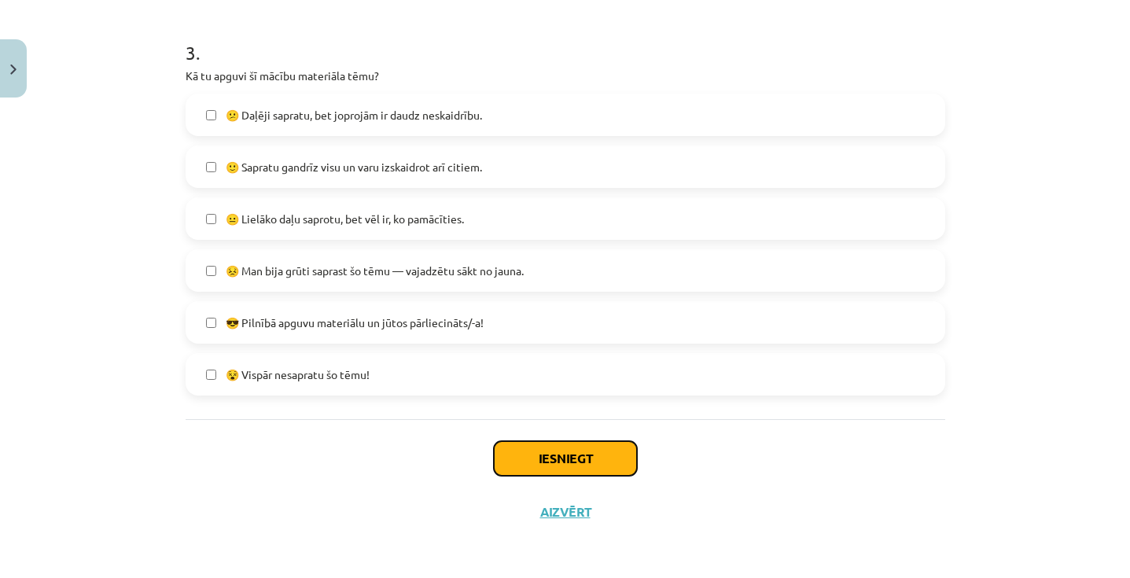
click at [543, 461] on button "Iesniegt" at bounding box center [565, 458] width 143 height 35
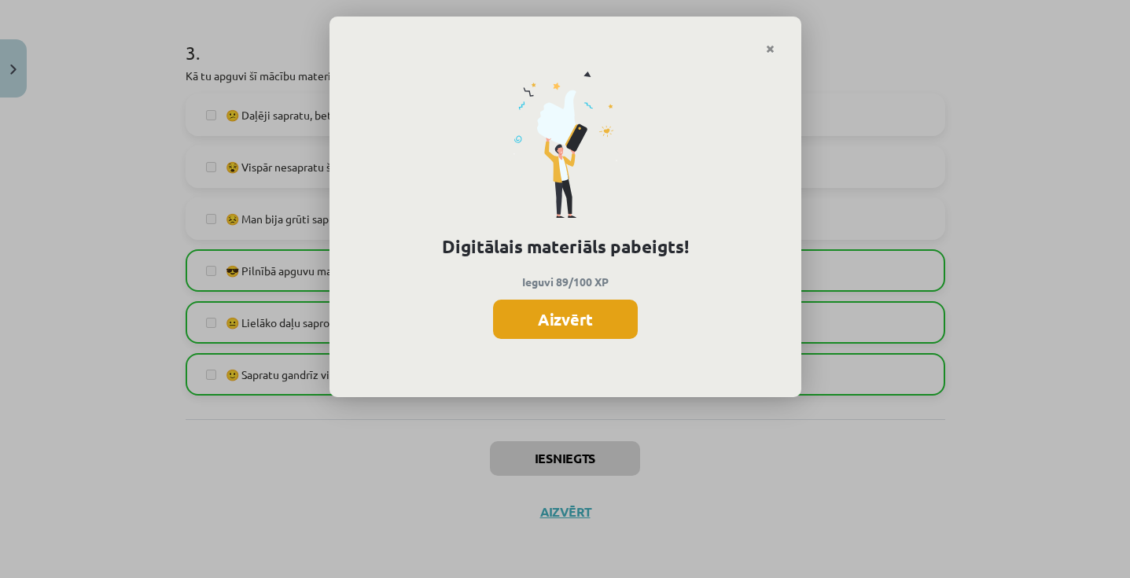
click at [587, 322] on button "Aizvērt" at bounding box center [565, 319] width 145 height 39
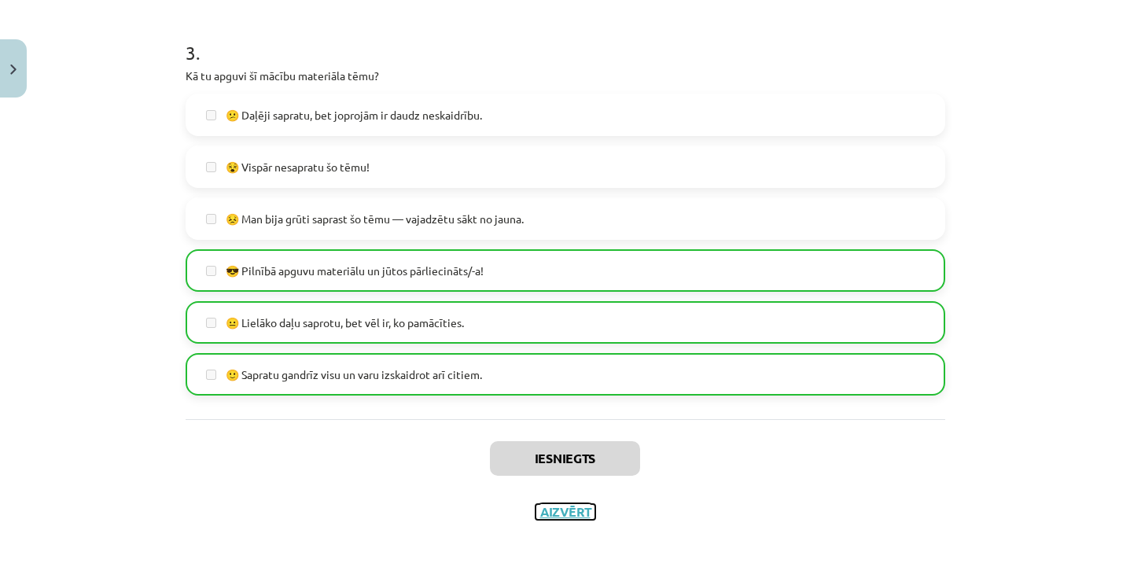
click at [577, 519] on button "Aizvērt" at bounding box center [565, 512] width 60 height 16
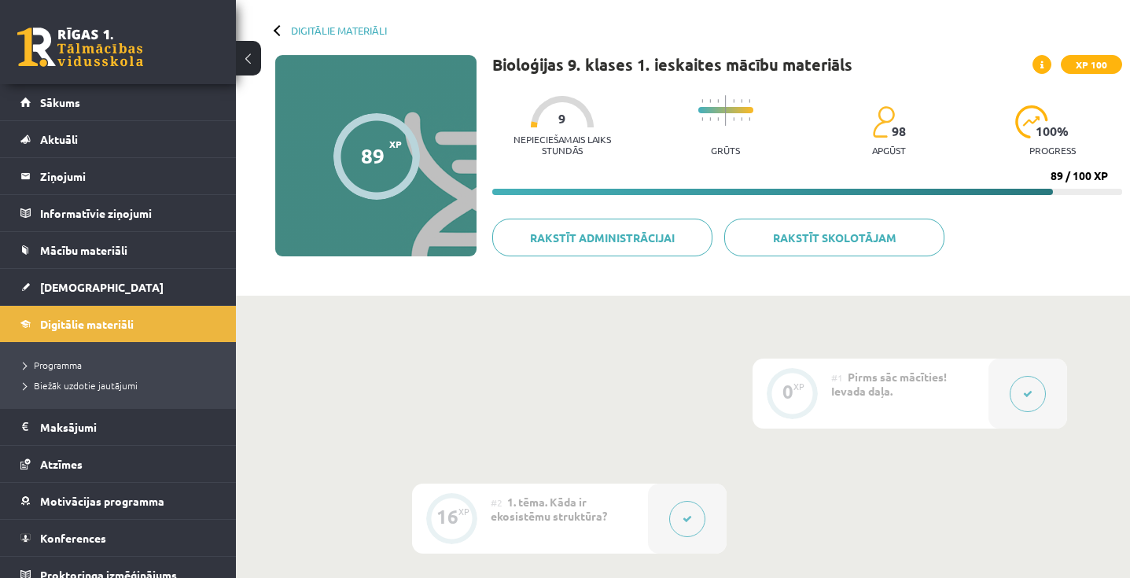
scroll to position [0, 0]
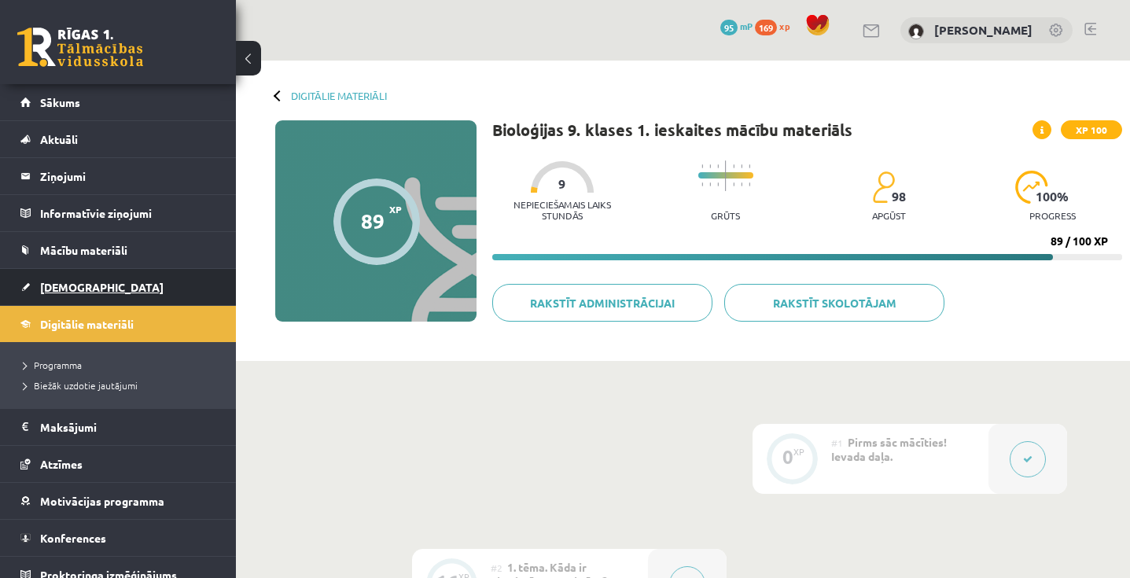
click at [139, 280] on link "[DEMOGRAPHIC_DATA]" at bounding box center [118, 287] width 196 height 36
